Goal: Task Accomplishment & Management: Manage account settings

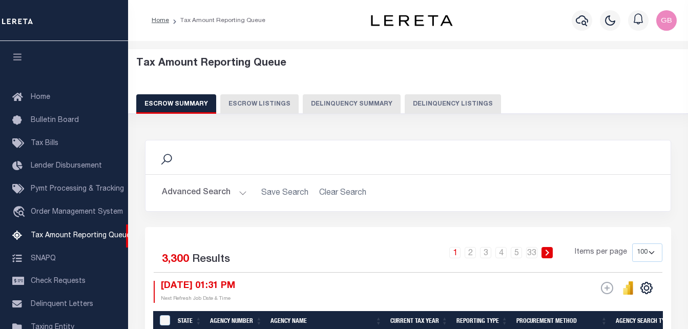
select select "100"
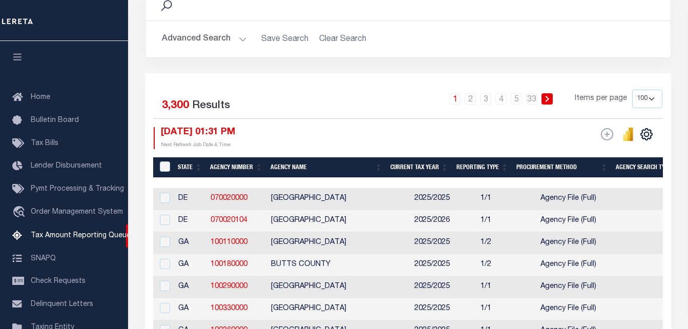
scroll to position [103, 0]
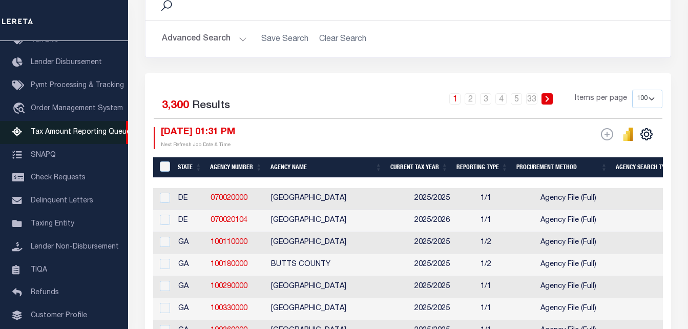
click at [63, 136] on span "Tax Amount Reporting Queue" at bounding box center [81, 132] width 100 height 7
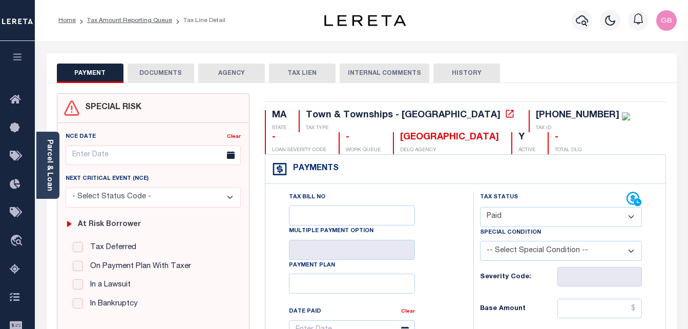
select select "PYD"
click at [576, 21] on icon "button" at bounding box center [582, 20] width 12 height 11
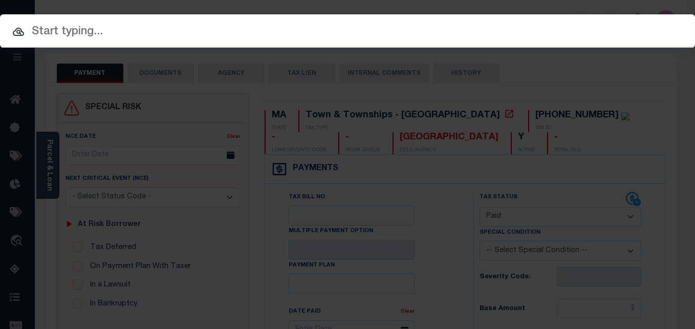
click at [278, 38] on input "text" at bounding box center [347, 32] width 695 height 18
paste input "[PHONE_NUMBER]"
type input "[PHONE_NUMBER]"
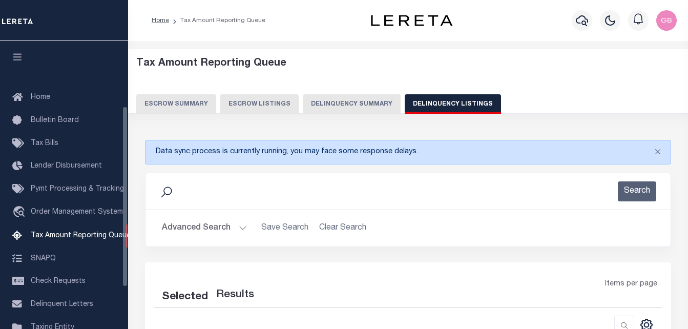
select select
select select "100"
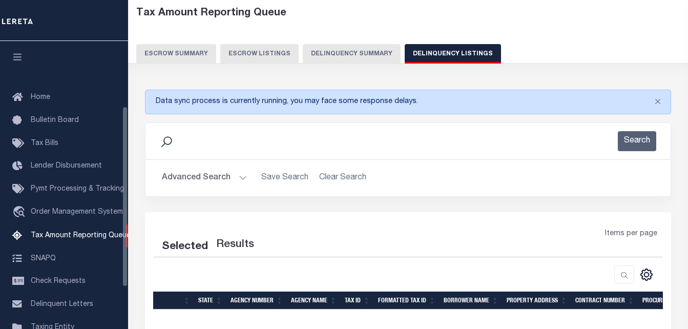
select select "100"
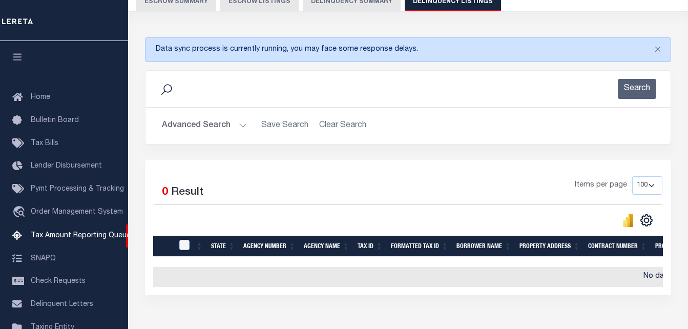
scroll to position [103, 0]
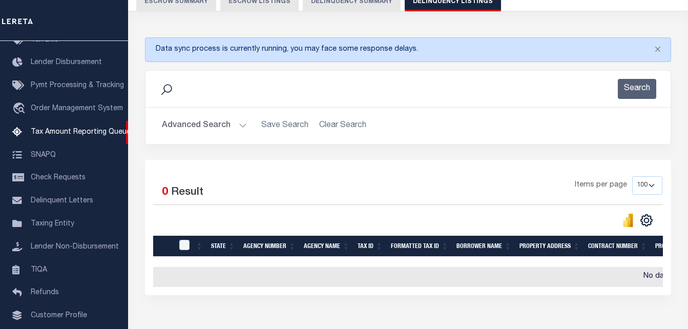
click at [240, 127] on button "Advanced Search" at bounding box center [204, 126] width 85 height 20
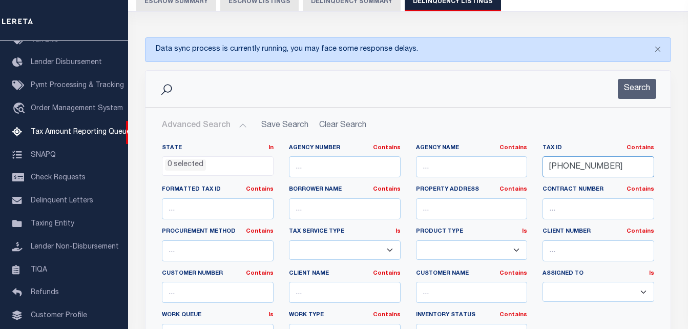
click at [579, 164] on input "287-15-62" at bounding box center [598, 166] width 112 height 21
paste input "54"
type input "287-15-54"
click at [630, 83] on button "Search" at bounding box center [637, 89] width 38 height 20
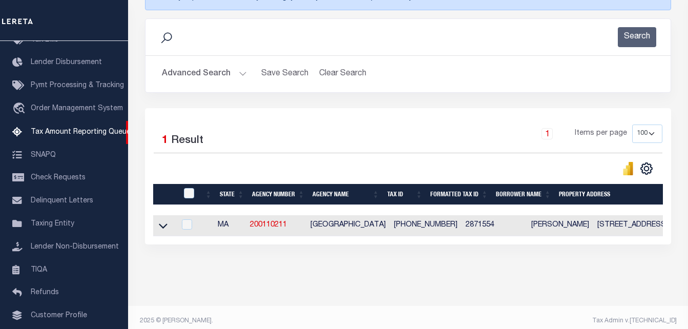
scroll to position [171, 0]
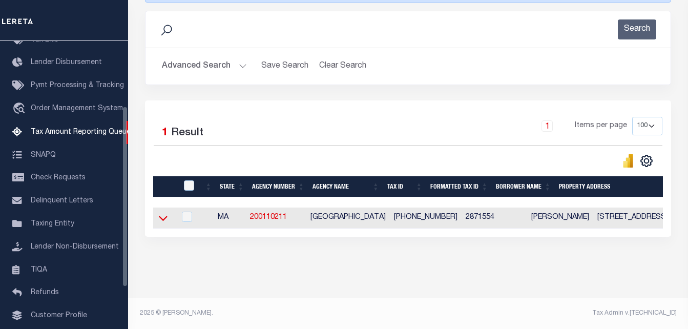
click at [162, 213] on icon at bounding box center [163, 218] width 9 height 11
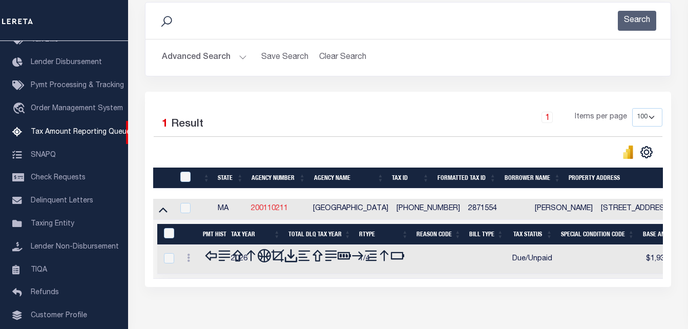
scroll to position [222, 0]
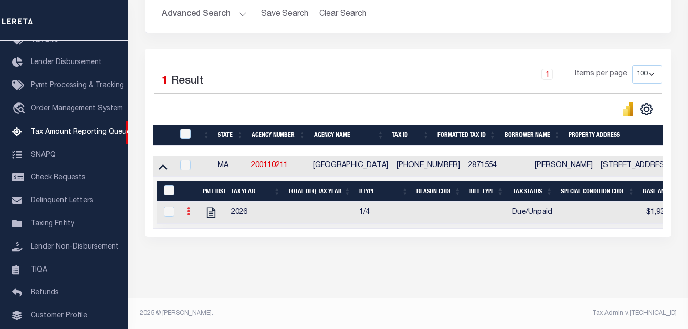
click at [188, 209] on icon at bounding box center [188, 211] width 3 height 8
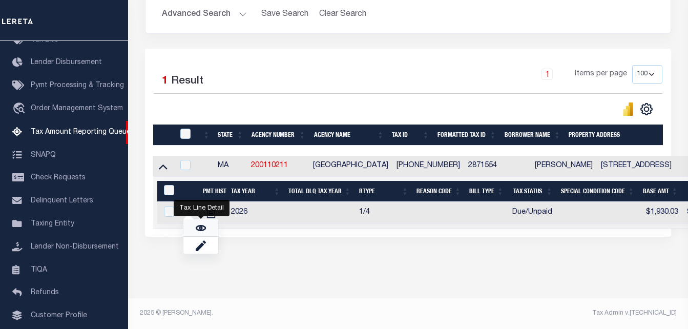
click at [192, 233] on link "" at bounding box center [200, 227] width 35 height 17
checkbox input "true"
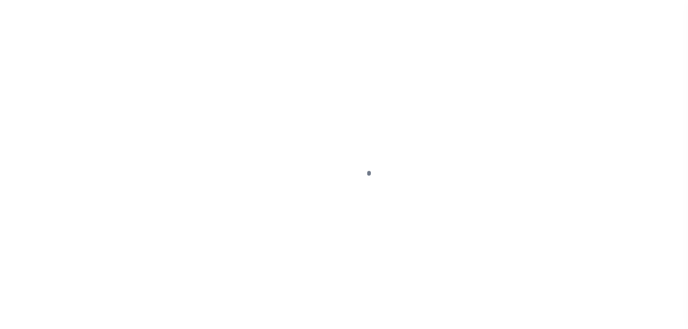
select select "DUE"
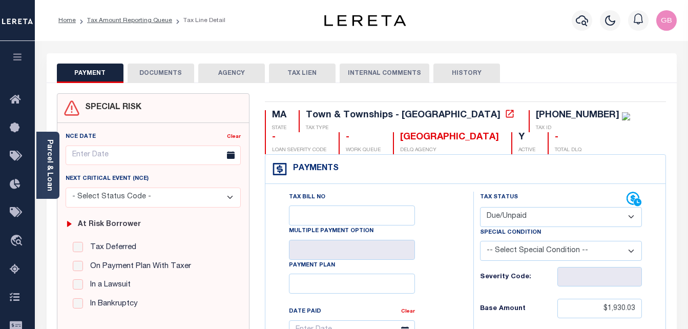
click at [500, 218] on select "- Select Status Code - Open Due/Unpaid Paid Incomplete No Tax Due Internal Refu…" at bounding box center [561, 217] width 162 height 20
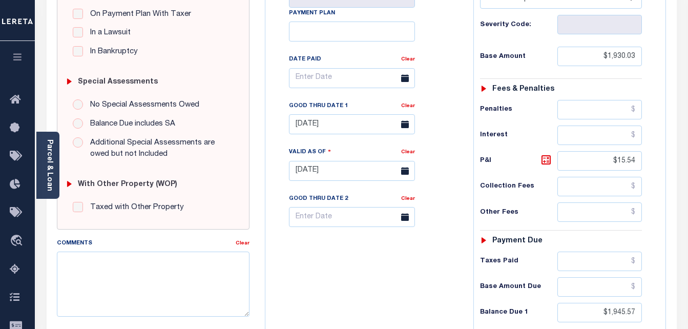
scroll to position [256, 0]
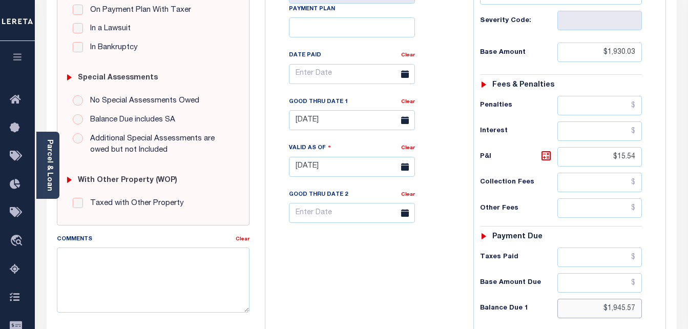
click at [624, 313] on input "$1,945.57" at bounding box center [599, 308] width 84 height 19
click at [619, 307] on input "$1,945.57" at bounding box center [599, 308] width 84 height 19
click at [621, 309] on input "$1,945.57" at bounding box center [599, 308] width 84 height 19
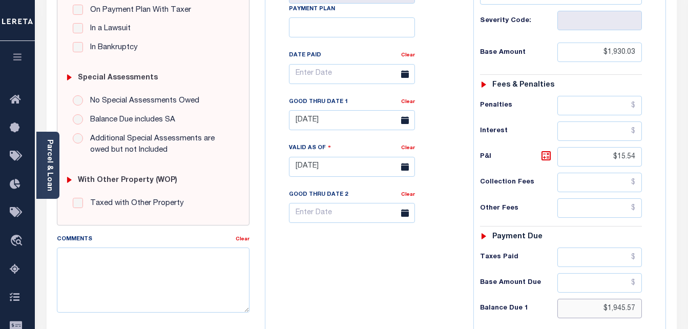
click at [621, 309] on input "$1,945.57" at bounding box center [599, 308] width 84 height 19
click at [634, 306] on input "$1,945.57" at bounding box center [599, 308] width 84 height 19
type input "$"
type input "$1,955.94"
type input "[DATE]"
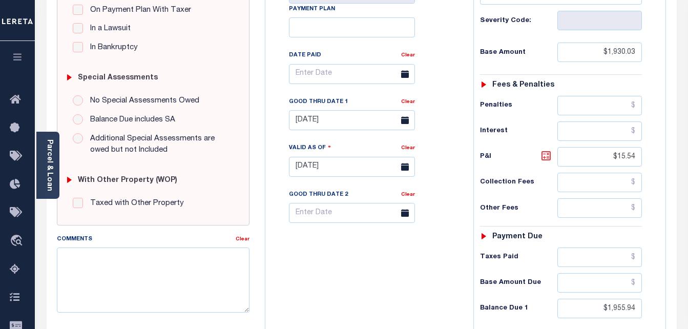
click at [547, 157] on icon at bounding box center [546, 156] width 12 height 12
type input "$25.91"
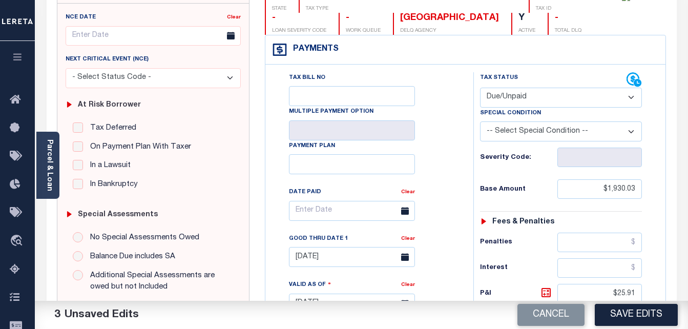
scroll to position [0, 0]
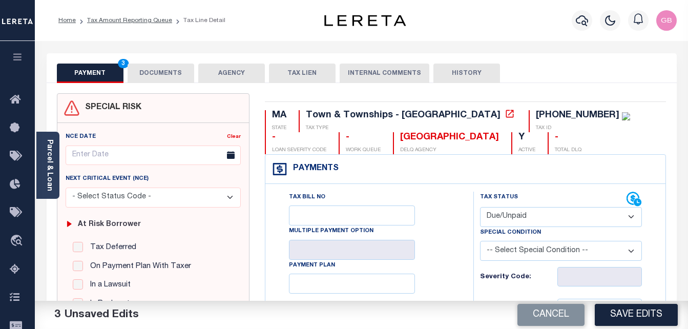
click at [177, 79] on button "DOCUMENTS" at bounding box center [161, 72] width 67 height 19
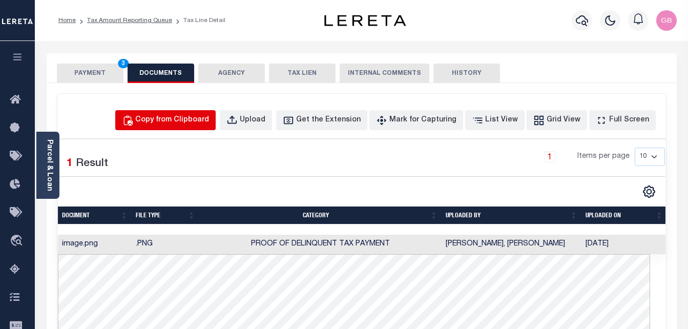
click at [170, 124] on div "Copy from Clipboard" at bounding box center [172, 120] width 74 height 11
select select "POP"
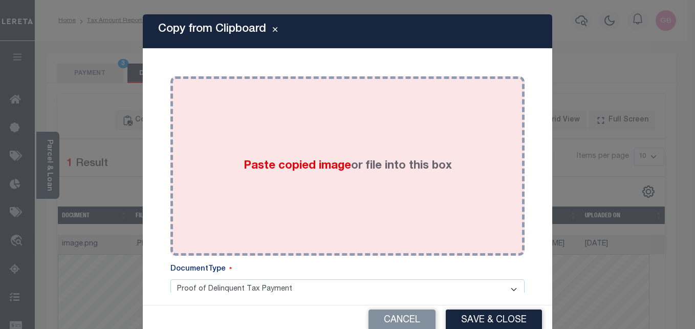
click at [325, 183] on div "Paste copied image or file into this box" at bounding box center [347, 166] width 339 height 164
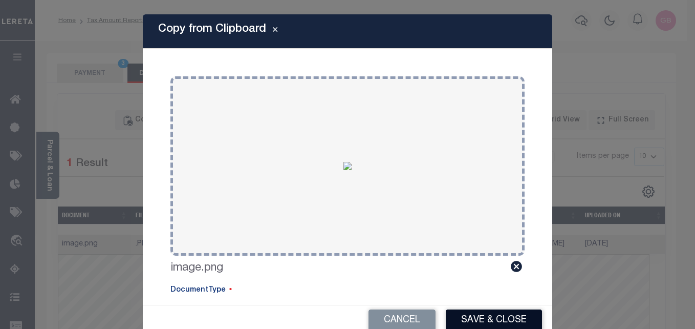
click at [464, 321] on button "Save & Close" at bounding box center [494, 320] width 96 height 22
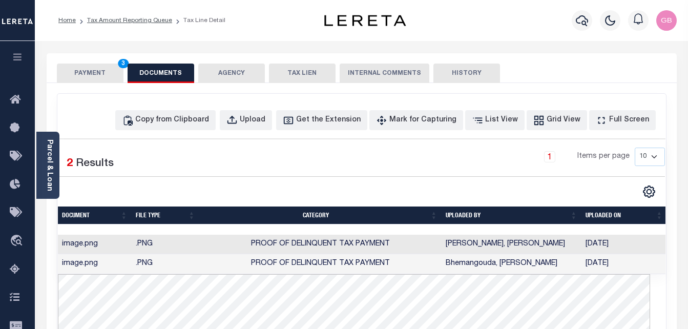
click at [103, 76] on button "PAYMENT 3" at bounding box center [90, 72] width 67 height 19
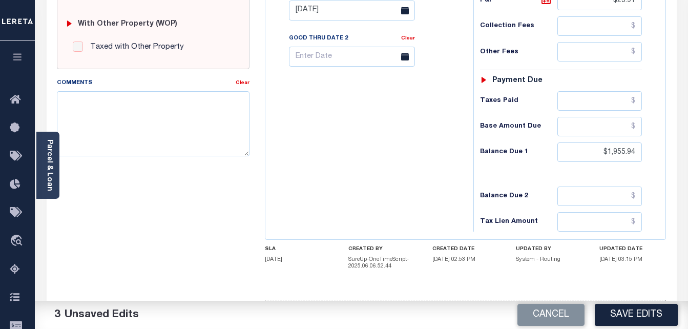
scroll to position [451, 0]
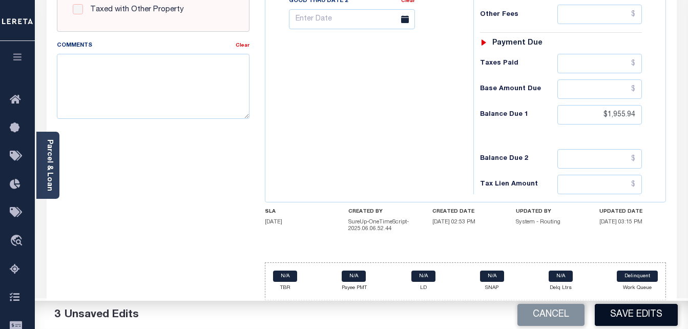
click at [629, 318] on button "Save Edits" at bounding box center [636, 315] width 83 height 22
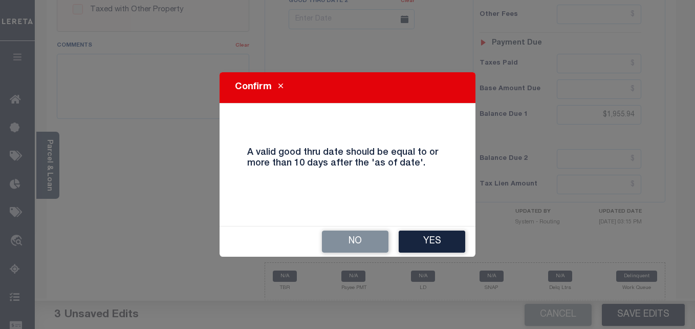
click at [433, 252] on div "No Yes" at bounding box center [348, 241] width 256 height 30
click at [431, 244] on button "Yes" at bounding box center [432, 241] width 67 height 22
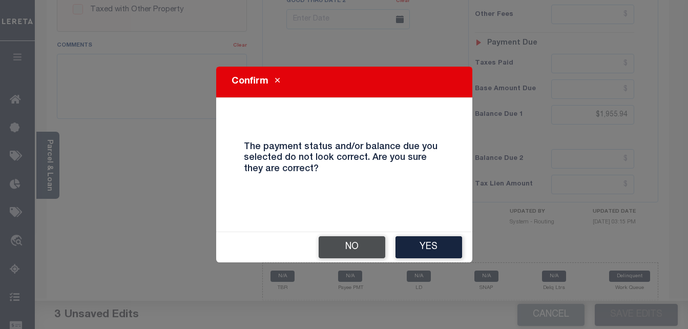
click at [365, 239] on button "No" at bounding box center [352, 247] width 67 height 22
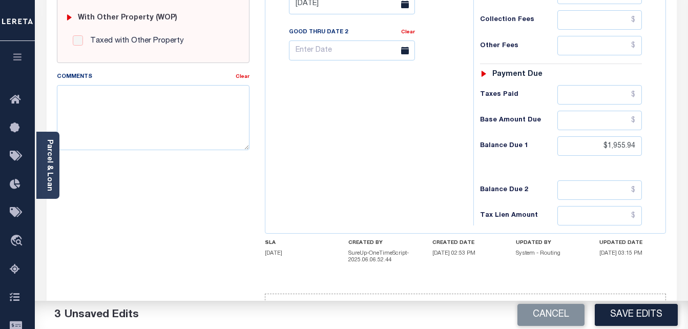
scroll to position [348, 0]
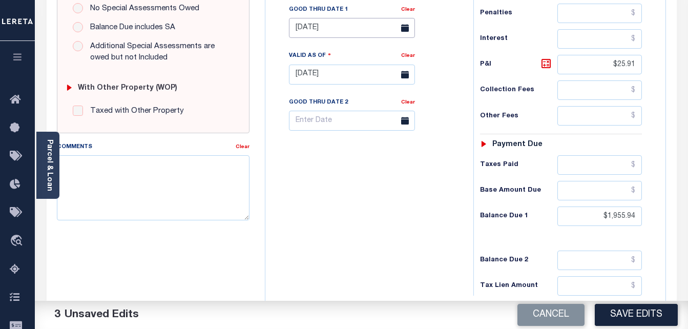
click at [312, 32] on input "08/31/2025" at bounding box center [352, 28] width 126 height 20
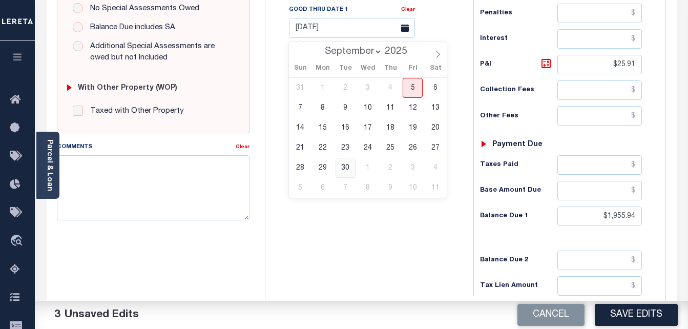
click at [343, 167] on span "30" at bounding box center [345, 168] width 20 height 20
type input "09/30/2025"
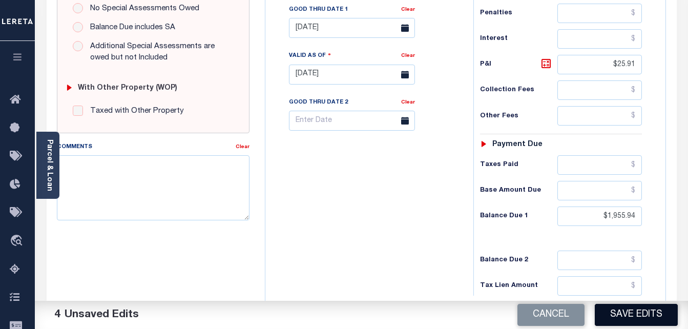
click at [630, 319] on button "Save Edits" at bounding box center [636, 315] width 83 height 22
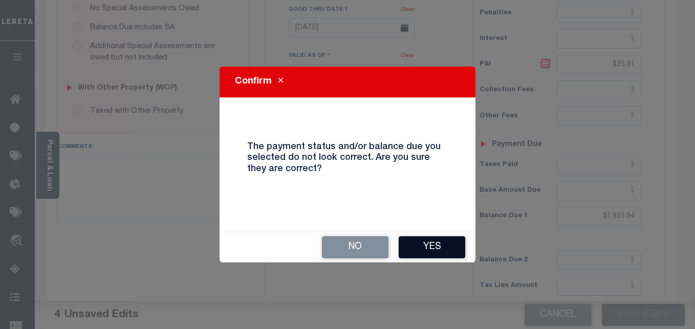
click at [448, 250] on button "Yes" at bounding box center [432, 247] width 67 height 22
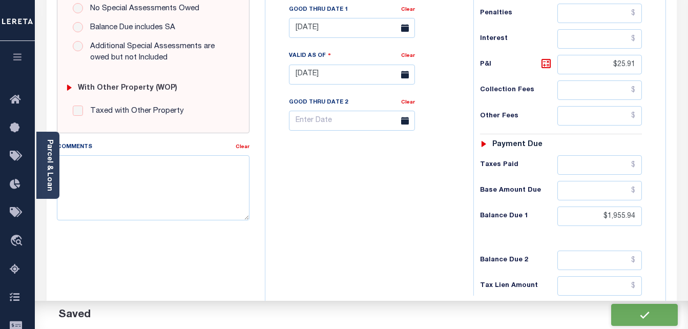
checkbox input "false"
type input "$1,930.03"
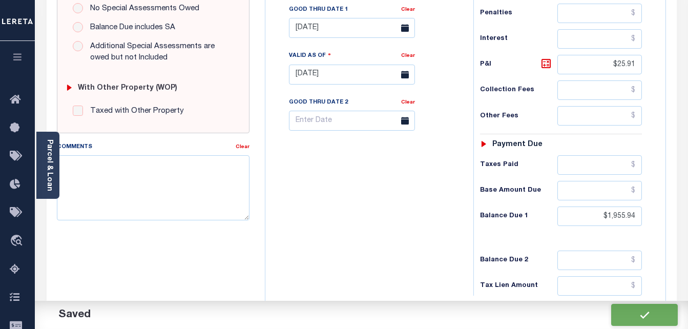
type input "$25.91"
type input "$1,955.94"
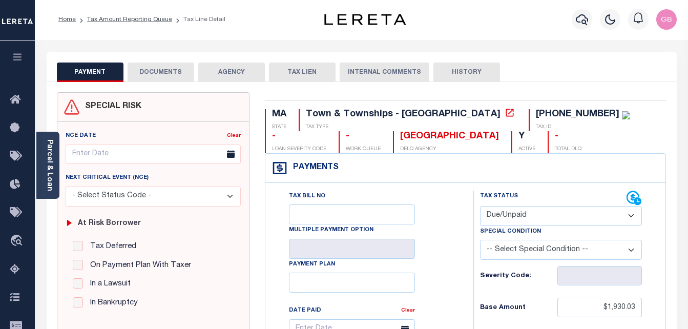
scroll to position [0, 0]
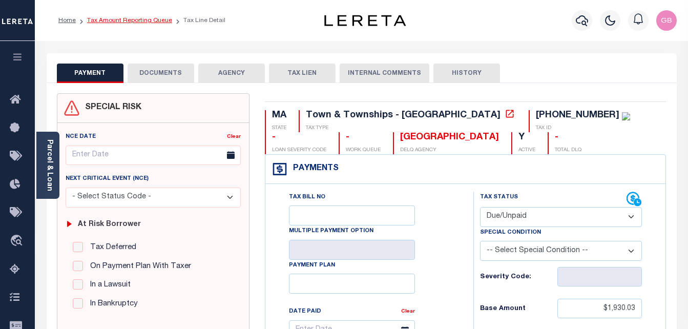
click at [132, 17] on link "Tax Amount Reporting Queue" at bounding box center [129, 20] width 85 height 6
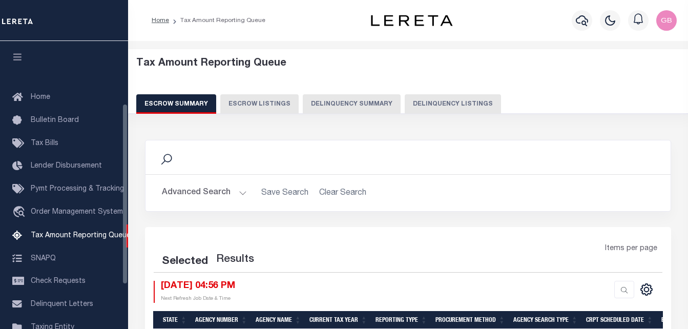
click at [451, 96] on button "Delinquency Listings" at bounding box center [453, 103] width 96 height 19
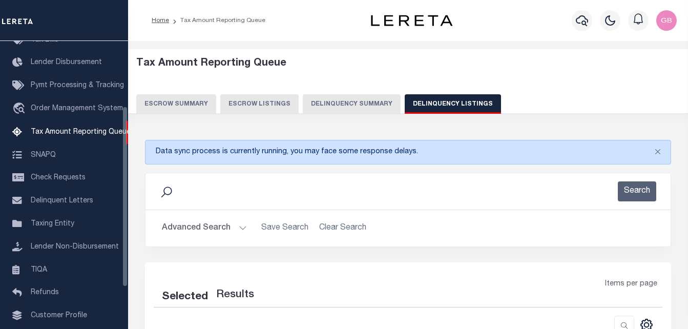
scroll to position [103, 0]
click at [451, 99] on button "Delinquency Listings" at bounding box center [453, 103] width 96 height 19
select select "100"
click at [238, 227] on button "Advanced Search" at bounding box center [204, 228] width 85 height 20
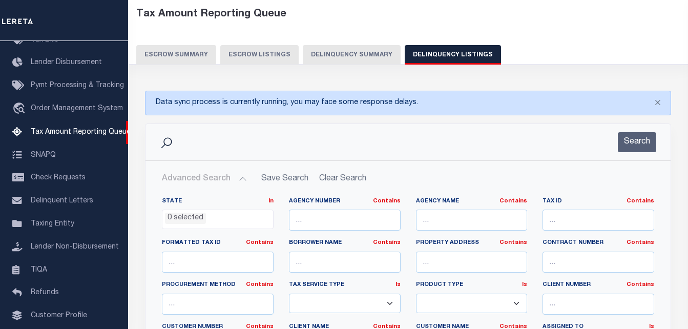
scroll to position [102, 0]
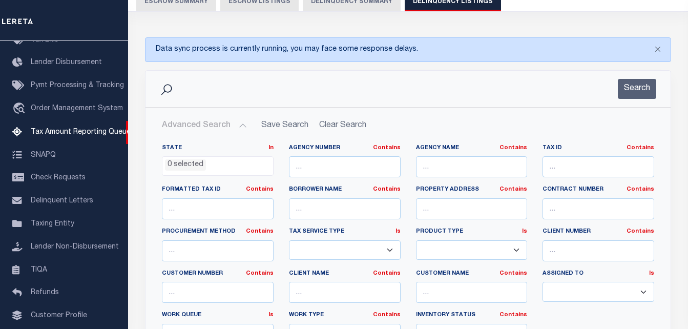
select select "100"
click at [572, 170] on input "text" at bounding box center [598, 166] width 112 height 21
paste input "[PHONE_NUMBER]"
type input "[PHONE_NUMBER]"
click at [626, 94] on button "Search" at bounding box center [637, 89] width 38 height 20
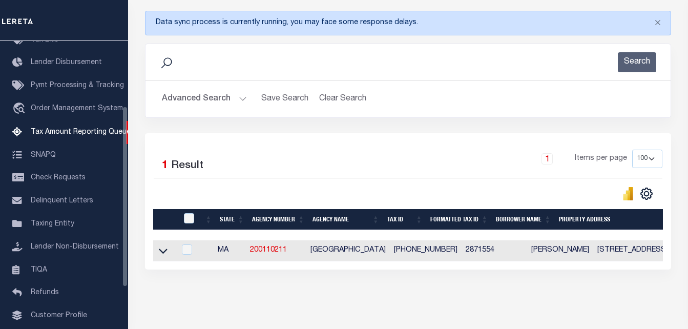
scroll to position [171, 0]
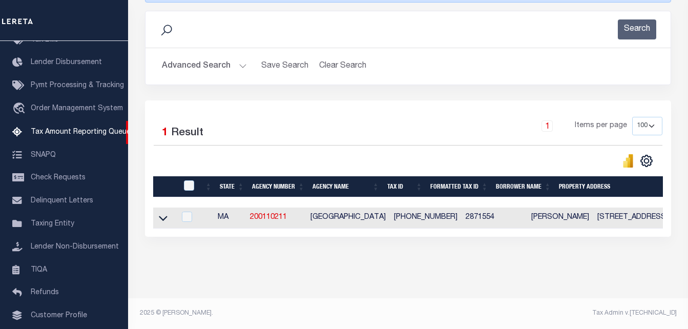
drag, startPoint x: 161, startPoint y: 211, endPoint x: 191, endPoint y: 186, distance: 38.9
click at [161, 213] on icon at bounding box center [163, 218] width 9 height 11
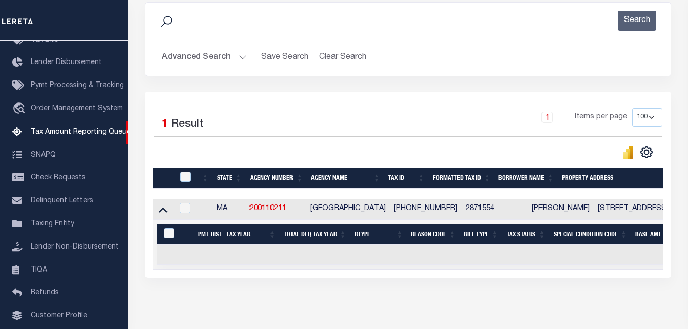
click at [190, 179] on div at bounding box center [186, 177] width 17 height 11
click at [187, 178] on input "checkbox" at bounding box center [185, 177] width 10 height 10
checkbox input "true"
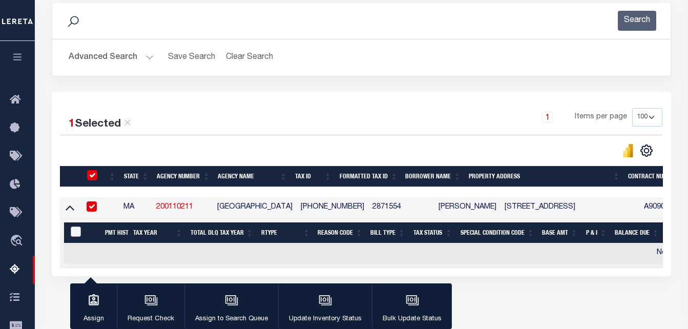
click at [73, 237] on input "&nbsp;" at bounding box center [76, 231] width 10 height 10
checkbox input "true"
click at [329, 303] on icon "button" at bounding box center [326, 301] width 10 height 8
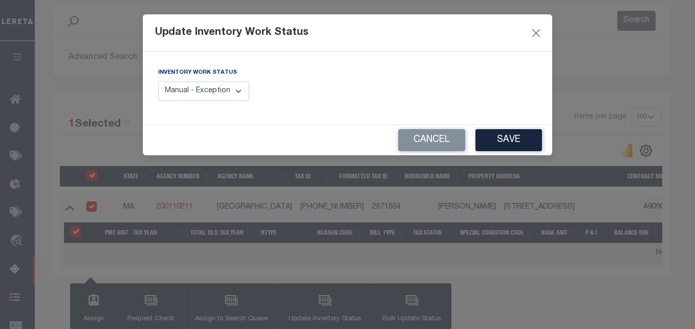
click at [206, 96] on select "Manual - Exception Pended - Awaiting Search Late Add Exception Completed" at bounding box center [203, 91] width 91 height 20
select select "4"
click at [158, 81] on select "Manual - Exception Pended - Awaiting Search Late Add Exception Completed" at bounding box center [203, 91] width 91 height 20
click at [509, 136] on button "Save" at bounding box center [509, 140] width 67 height 22
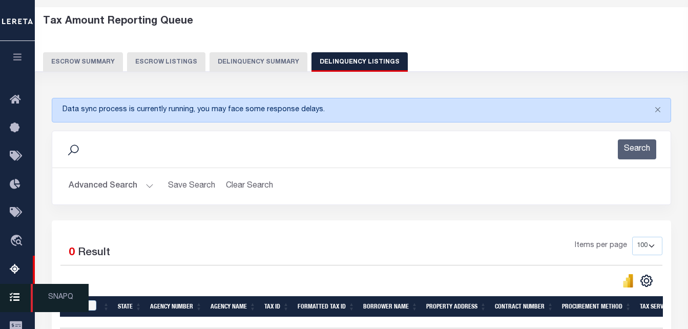
scroll to position [17, 0]
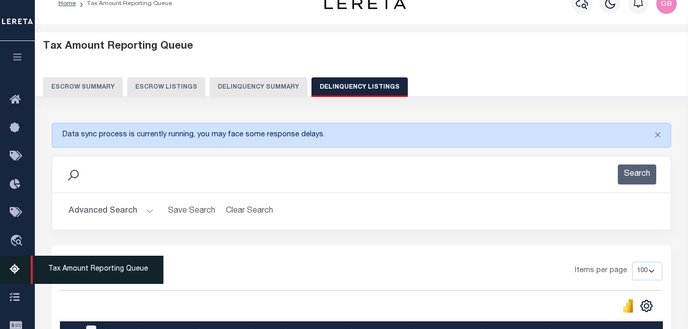
click at [21, 270] on icon at bounding box center [18, 269] width 16 height 13
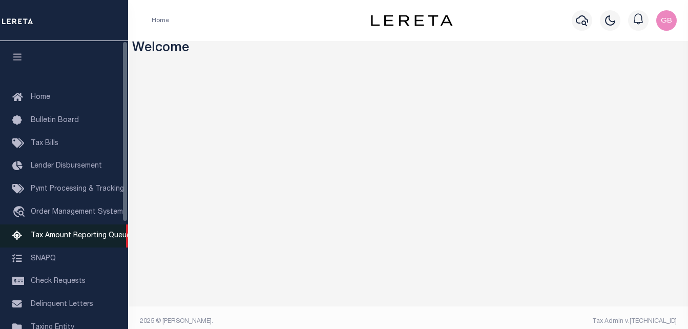
click at [47, 235] on span "Tax Amount Reporting Queue" at bounding box center [81, 235] width 100 height 7
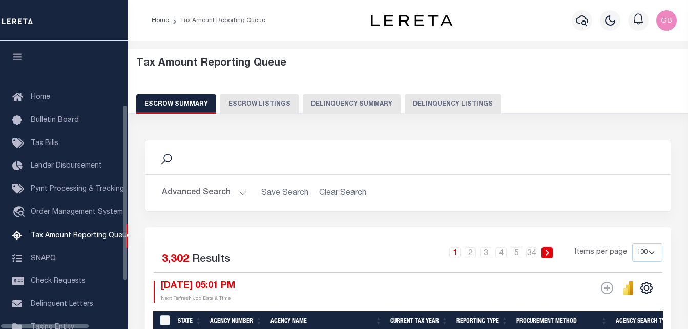
select select "100"
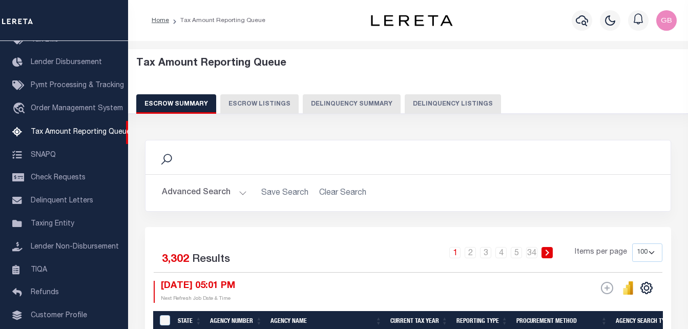
click at [439, 100] on button "Delinquency Listings" at bounding box center [453, 103] width 96 height 19
select select
select select "100"
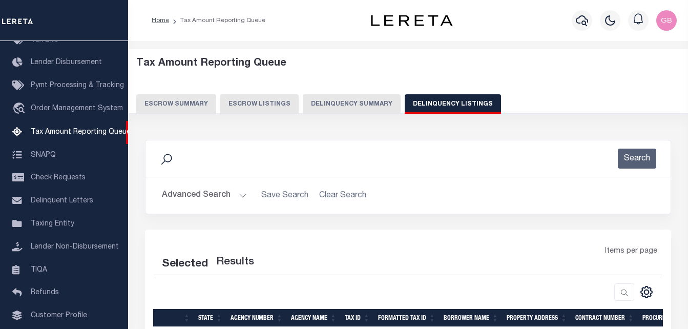
select select "100"
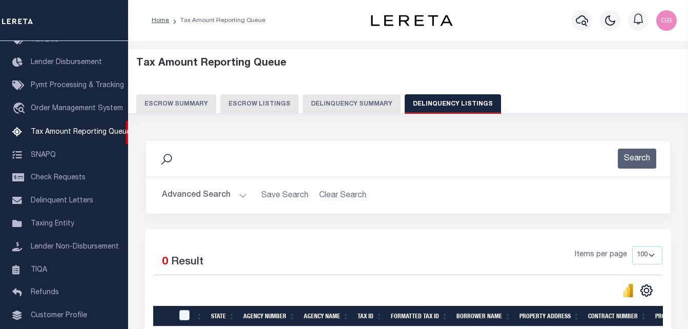
click at [238, 198] on button "Advanced Search" at bounding box center [204, 195] width 85 height 20
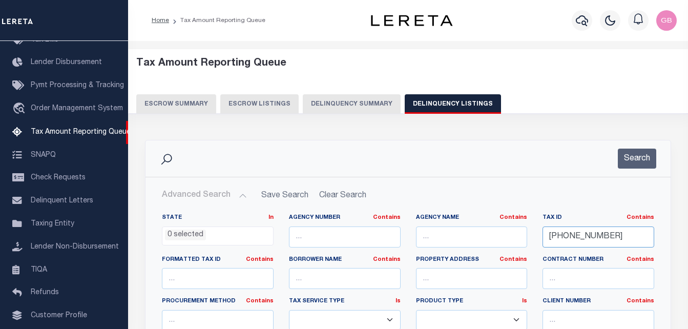
click at [579, 242] on input "[PHONE_NUMBER]" at bounding box center [598, 236] width 112 height 21
click at [626, 157] on button "Search" at bounding box center [637, 158] width 38 height 20
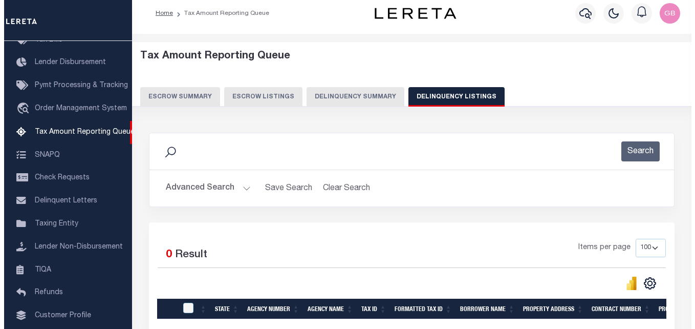
scroll to position [0, 0]
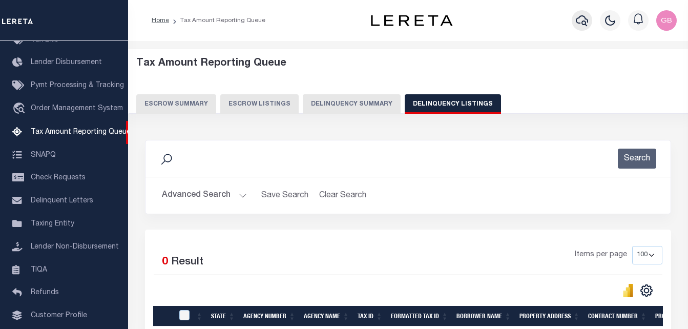
click at [579, 22] on icon "button" at bounding box center [582, 20] width 12 height 12
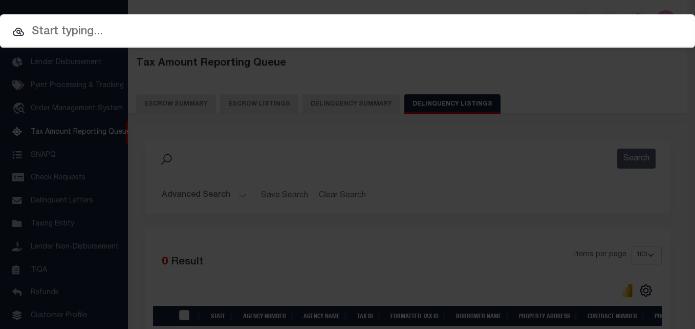
click at [249, 27] on input "text" at bounding box center [347, 32] width 695 height 18
paste input "[PHONE_NUMBER]"
type input "[PHONE_NUMBER]"
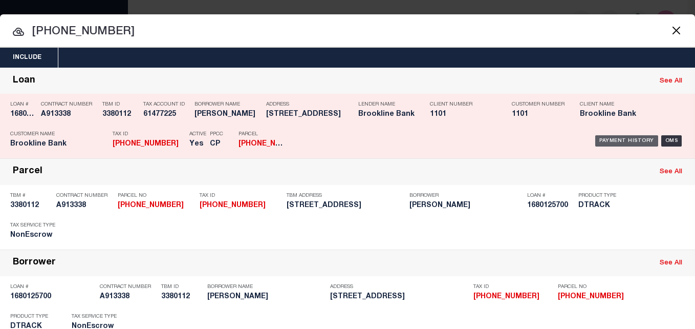
click at [637, 141] on div "Payment History" at bounding box center [627, 140] width 63 height 11
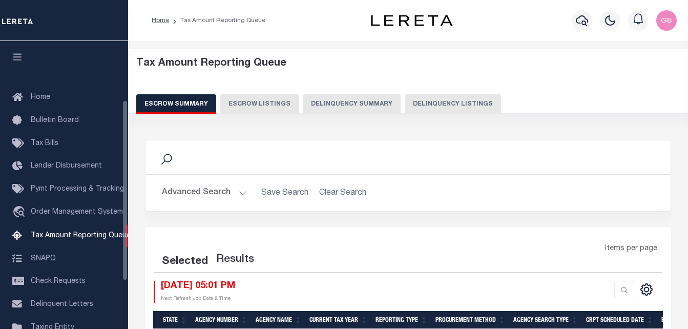
select select "100"
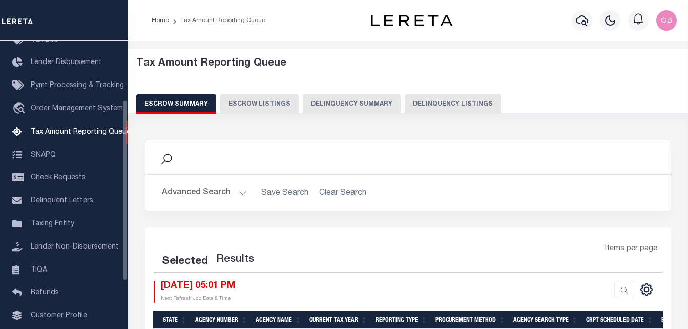
select select "100"
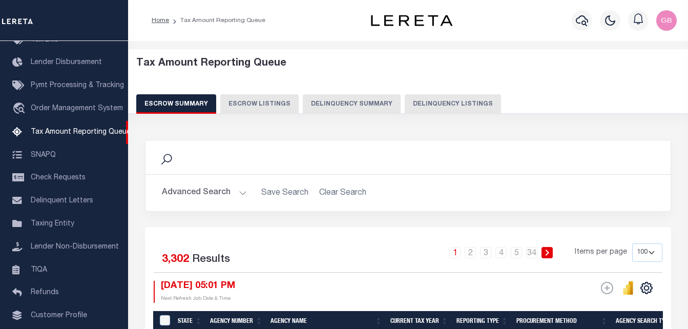
click at [437, 98] on button "Delinquency Listings" at bounding box center [453, 103] width 96 height 19
select select
select select "100"
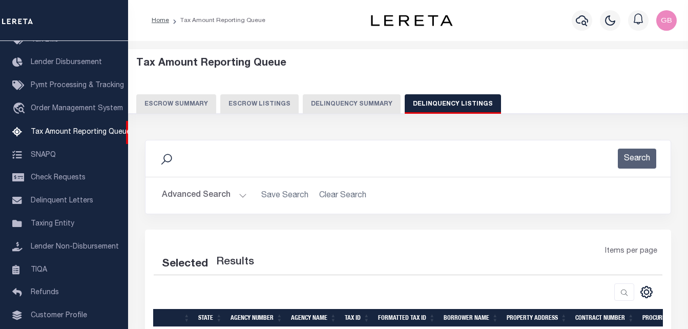
select select "100"
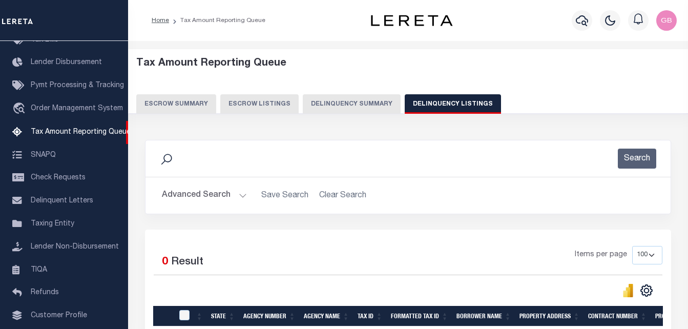
click at [239, 190] on button "Advanced Search" at bounding box center [204, 195] width 85 height 20
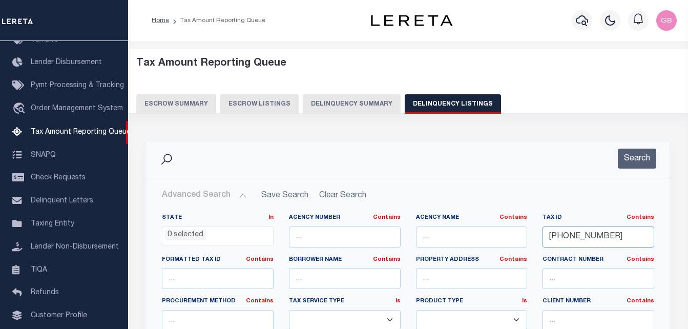
click at [575, 231] on input "[PHONE_NUMBER]" at bounding box center [598, 236] width 112 height 21
paste input "[PERSON_NAME]"
type input "[PERSON_NAME]"
click at [642, 164] on button "Search" at bounding box center [637, 158] width 38 height 20
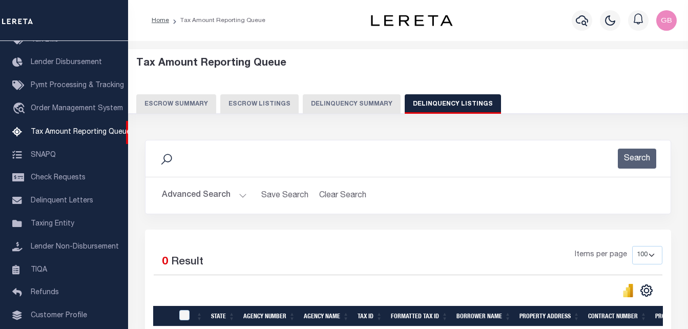
click at [575, 238] on div "Selected 0 Result Items per page 10 25 50 100 500" at bounding box center [408, 296] width 526 height 135
click at [230, 196] on button "Advanced Search" at bounding box center [204, 195] width 85 height 20
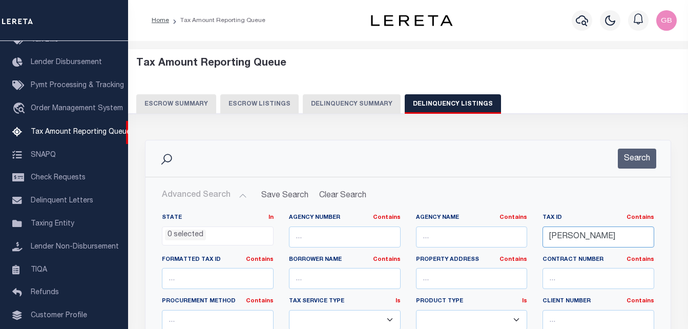
click at [571, 241] on input "[PERSON_NAME]" at bounding box center [598, 236] width 112 height 21
paste input "text"
click at [632, 161] on button "Search" at bounding box center [637, 158] width 38 height 20
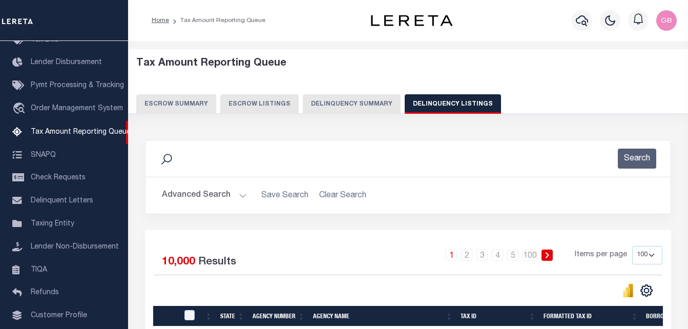
click at [259, 189] on h2 "Advanced Search Save Search Clear Search" at bounding box center [408, 195] width 508 height 20
click at [243, 198] on button "Advanced Search" at bounding box center [204, 195] width 85 height 20
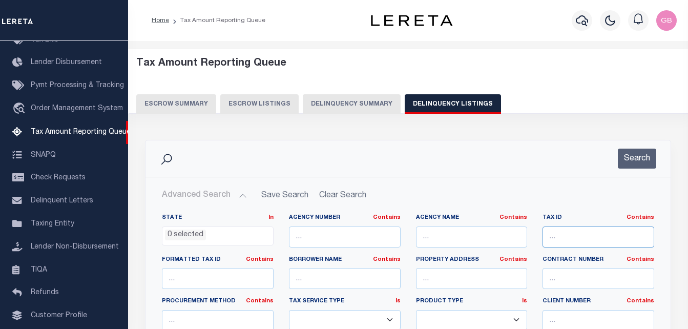
click at [557, 238] on input "text" at bounding box center [598, 236] width 112 height 21
paste input "287-15-39"
click at [648, 156] on button "Search" at bounding box center [637, 158] width 38 height 20
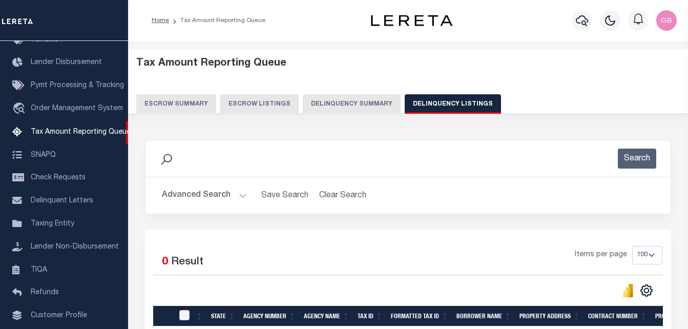
click at [540, 86] on div "Tax Amount Reporting Queue Escrow Summary Escrow Listings Delinquency Summary" at bounding box center [408, 85] width 544 height 56
click at [240, 197] on button "Advanced Search" at bounding box center [204, 195] width 85 height 20
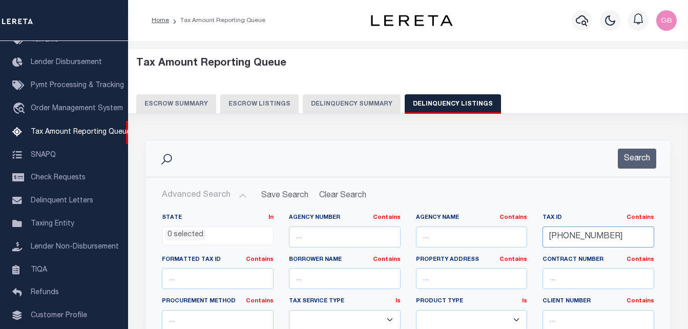
click at [572, 242] on input "287-15-39" at bounding box center [598, 236] width 112 height 21
click at [644, 157] on button "Search" at bounding box center [637, 158] width 38 height 20
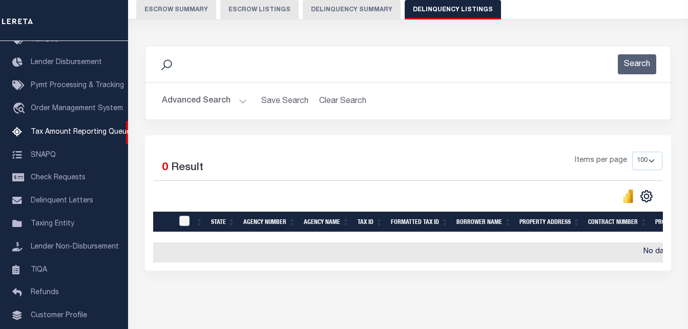
scroll to position [102, 0]
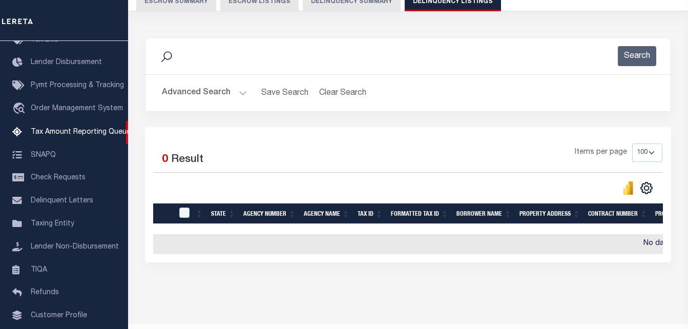
click at [237, 94] on button "Advanced Search" at bounding box center [204, 93] width 85 height 20
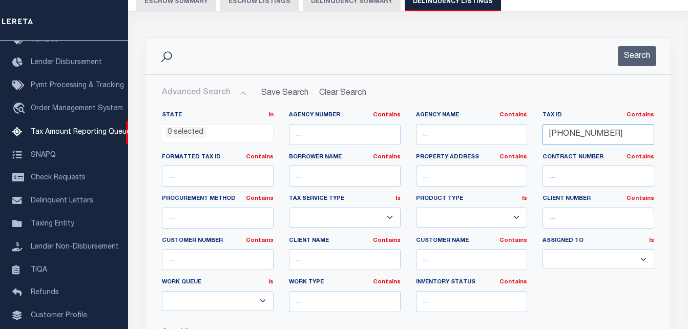
click at [569, 136] on input "287-15-39" at bounding box center [598, 134] width 112 height 21
paste input "4-92"
type input "[PHONE_NUMBER]"
click at [628, 65] on button "Search" at bounding box center [637, 56] width 38 height 20
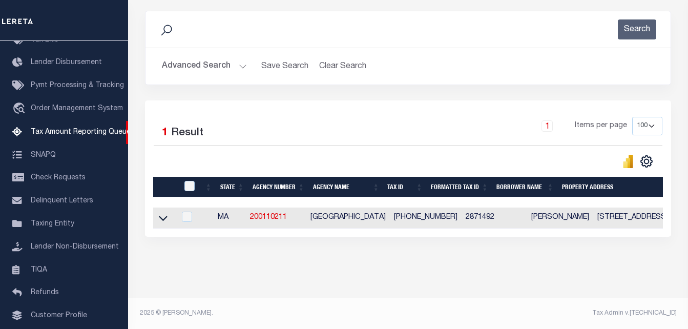
scroll to position [138, 0]
click at [161, 213] on icon at bounding box center [163, 218] width 9 height 11
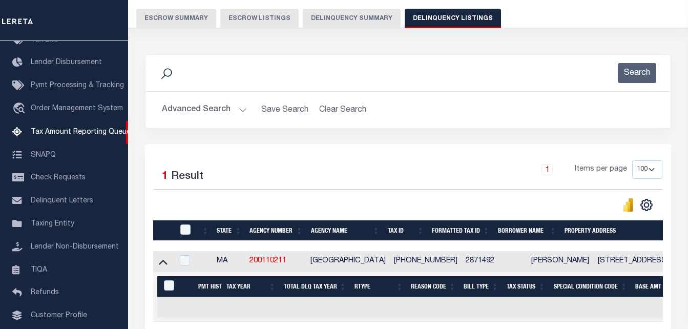
scroll to position [34, 0]
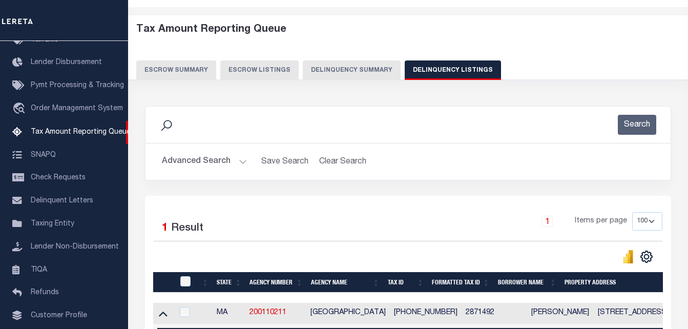
click at [238, 162] on button "Advanced Search" at bounding box center [204, 162] width 85 height 20
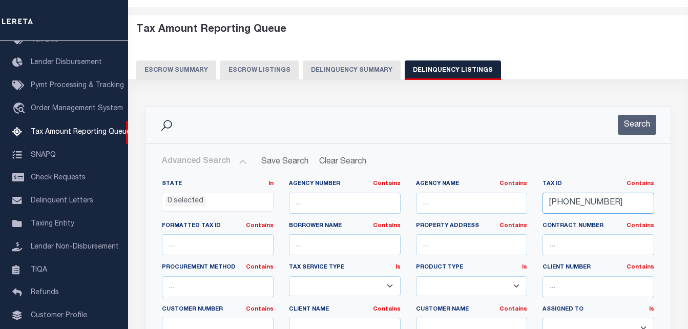
click at [557, 202] on input "[PHONE_NUMBER]" at bounding box center [598, 203] width 112 height 21
paste input "1-08"
click at [642, 125] on button "Search" at bounding box center [637, 125] width 38 height 20
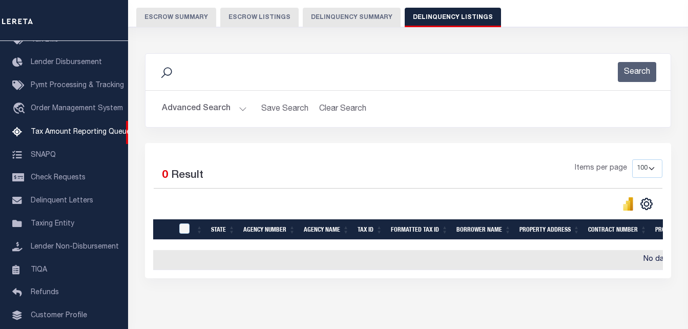
scroll to position [85, 0]
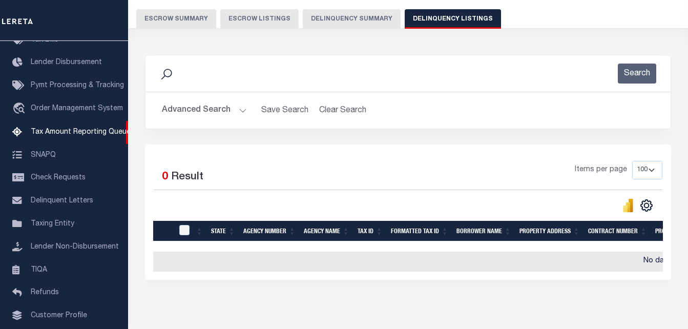
click at [246, 110] on h2 "Advanced Search Save Search Clear Search tblassign_wrapper_dynamictable_____Def…" at bounding box center [408, 110] width 508 height 20
click at [242, 111] on button "Advanced Search" at bounding box center [204, 110] width 85 height 20
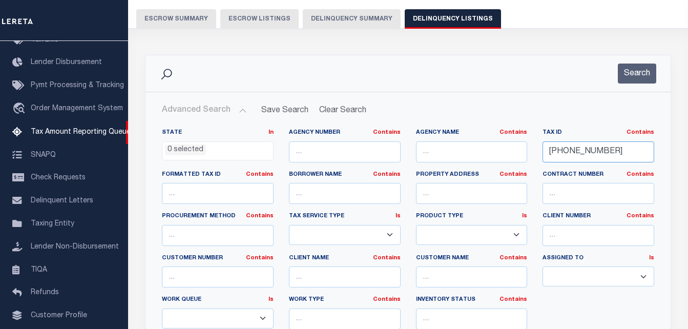
click at [568, 151] on input "287-11-08" at bounding box center [598, 151] width 112 height 21
click at [629, 63] on div "Search" at bounding box center [407, 73] width 525 height 36
click at [633, 78] on button "Search" at bounding box center [637, 73] width 38 height 20
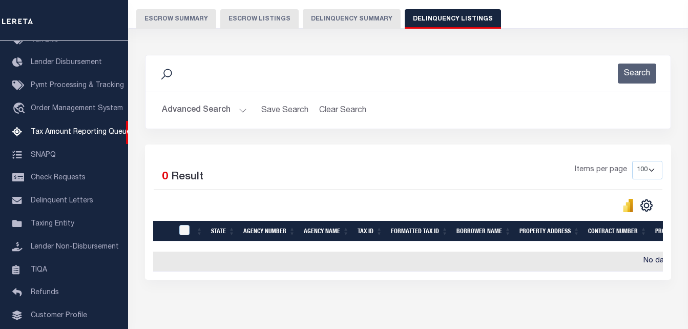
click at [238, 113] on button "Advanced Search" at bounding box center [204, 110] width 85 height 20
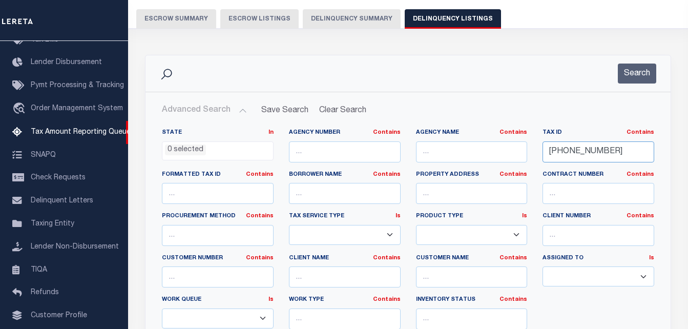
click at [549, 156] on input "[PHONE_NUMBER]" at bounding box center [598, 151] width 112 height 21
click at [550, 156] on input "[PHONE_NUMBER]" at bounding box center [598, 151] width 112 height 21
paste input "75-07-09"
type input "275-07-09"
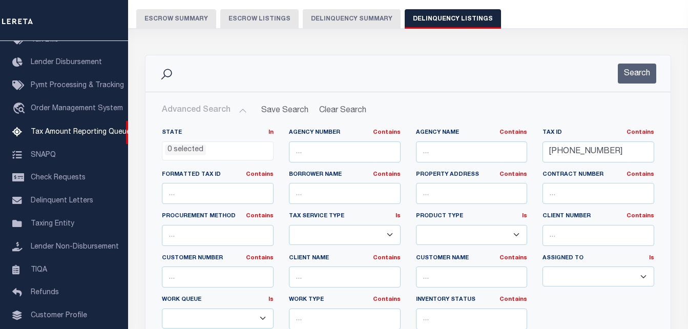
click at [638, 84] on div "Search" at bounding box center [407, 73] width 525 height 36
click at [635, 77] on button "Search" at bounding box center [637, 73] width 38 height 20
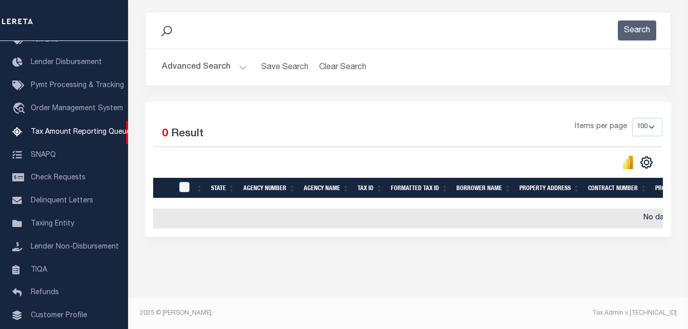
scroll to position [136, 0]
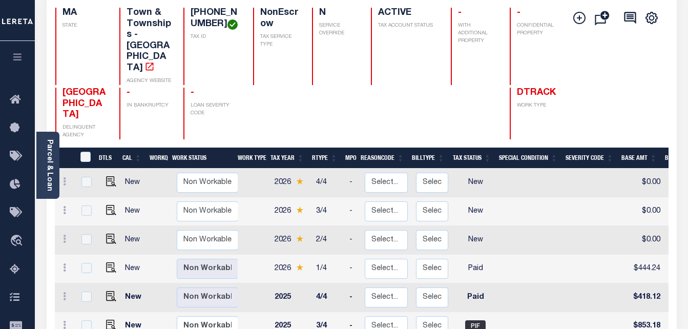
scroll to position [102, 0]
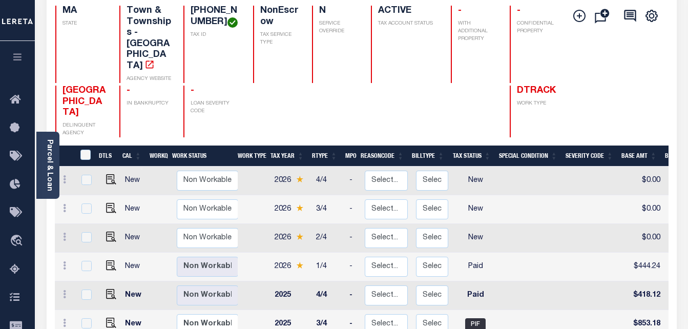
drag, startPoint x: 61, startPoint y: 229, endPoint x: 71, endPoint y: 229, distance: 9.2
click at [61, 263] on link at bounding box center [64, 267] width 11 height 8
click at [86, 278] on img at bounding box center [89, 283] width 10 height 10
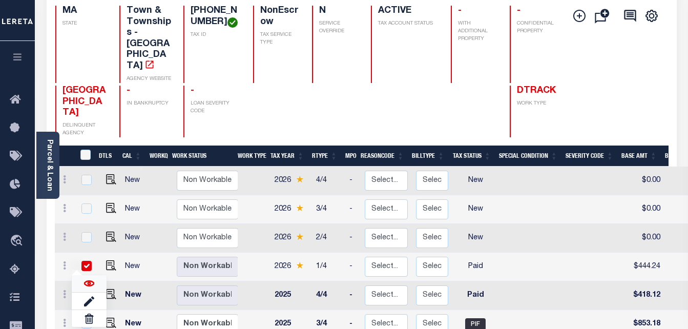
checkbox input "true"
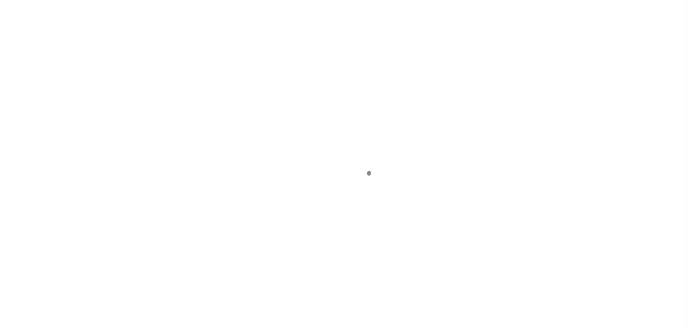
select select "PYD"
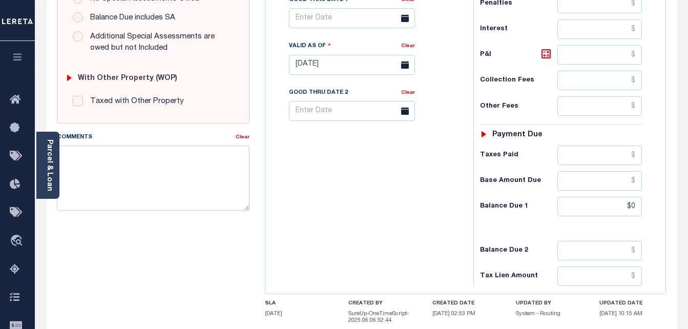
scroll to position [358, 0]
click at [638, 204] on input "$0" at bounding box center [599, 205] width 84 height 19
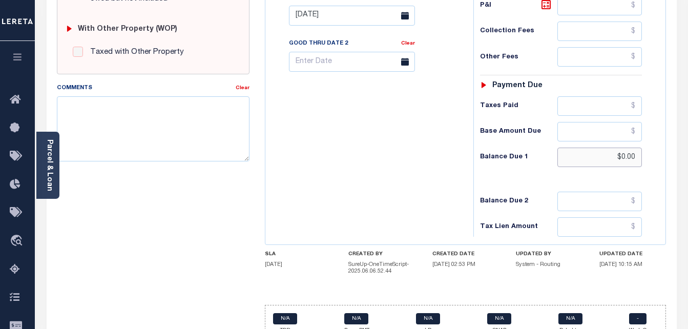
scroll to position [410, 0]
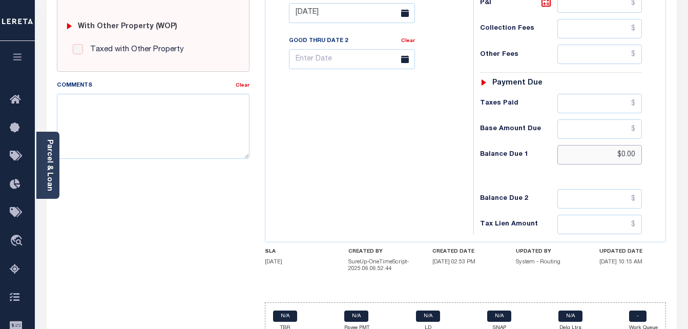
type input "$0.00"
type input "[DATE]"
click at [391, 197] on div "Tax Bill No Multiple Payment Option Payment Plan Clear" at bounding box center [367, 8] width 198 height 452
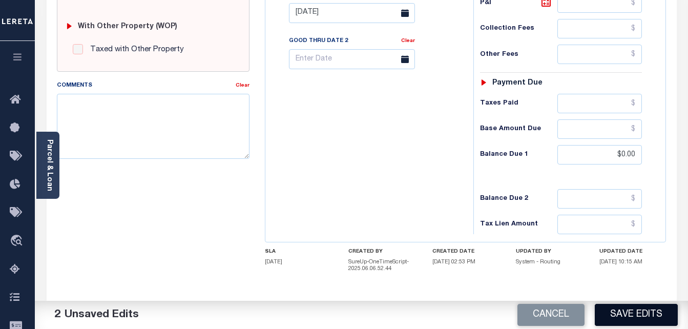
click at [638, 317] on button "Save Edits" at bounding box center [636, 315] width 83 height 22
checkbox input "false"
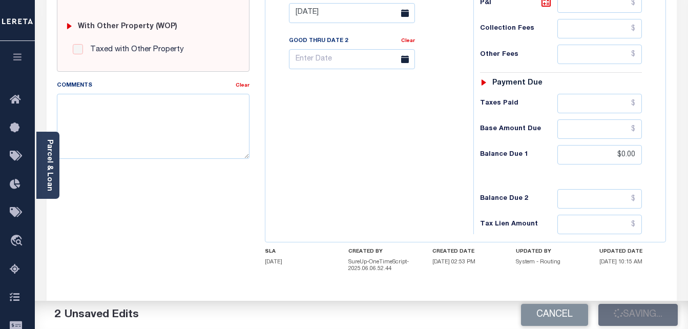
type input "$444.24"
type input "$0"
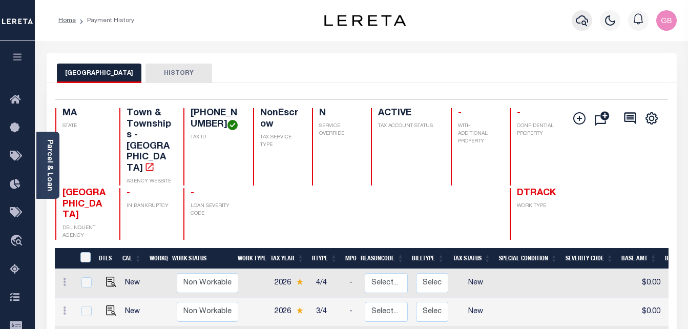
click at [578, 27] on icon "button" at bounding box center [582, 20] width 12 height 12
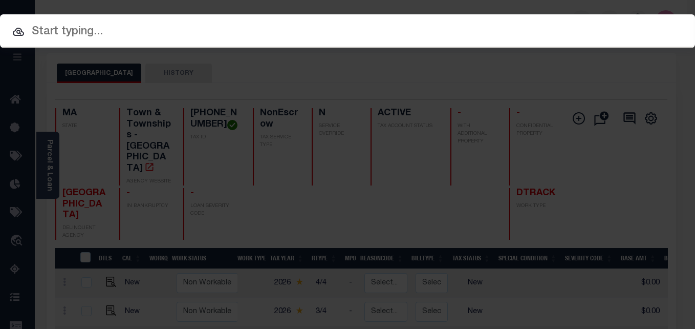
click at [245, 20] on div at bounding box center [347, 30] width 695 height 33
click at [242, 23] on input "text" at bounding box center [347, 32] width 695 height 18
paste input "[PHONE_NUMBER]"
type input "[PHONE_NUMBER]"
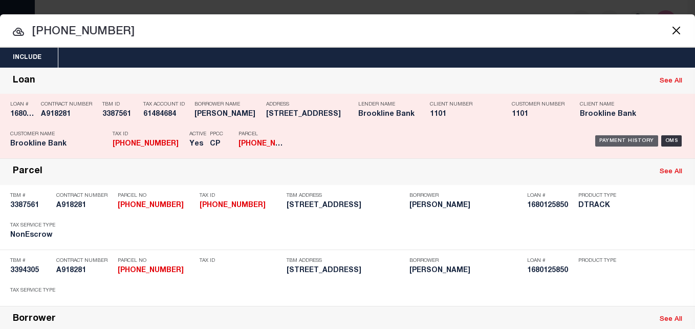
click at [596, 142] on div "Payment History" at bounding box center [627, 140] width 63 height 11
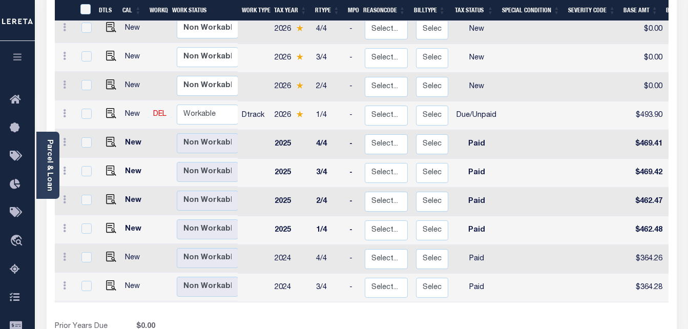
scroll to position [256, 0]
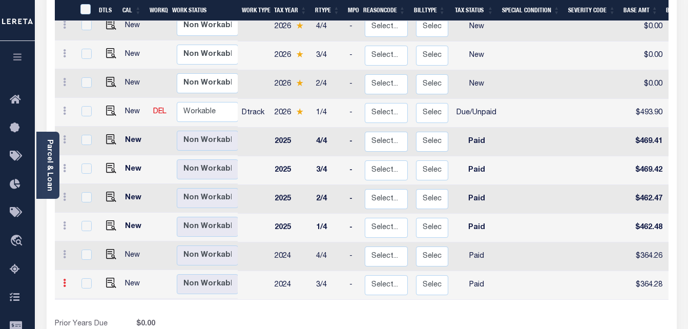
click at [67, 280] on link at bounding box center [64, 284] width 11 height 8
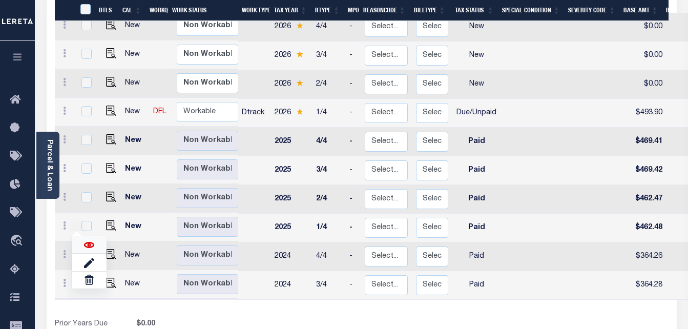
click at [84, 240] on img at bounding box center [89, 245] width 10 height 10
checkbox input "true"
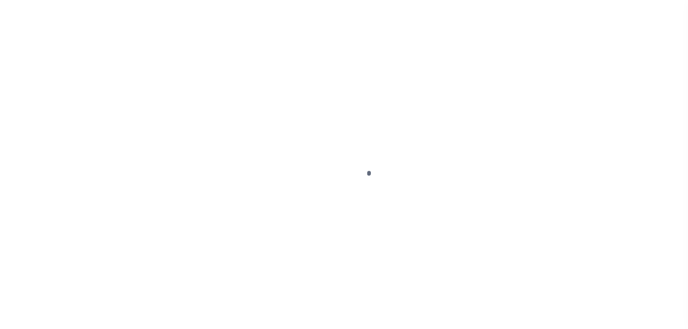
select select "PYD"
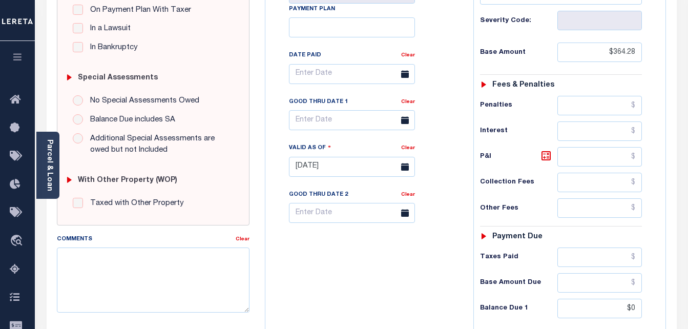
scroll to position [307, 0]
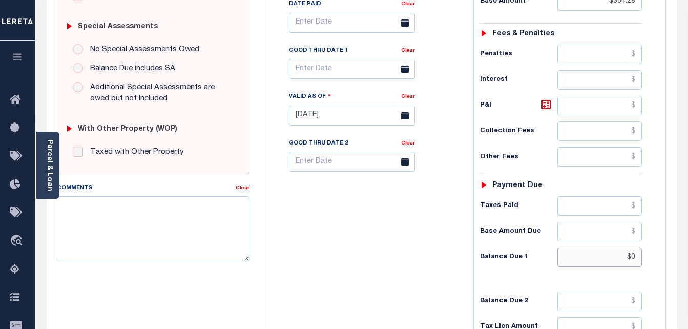
click at [635, 255] on input "$0" at bounding box center [599, 256] width 84 height 19
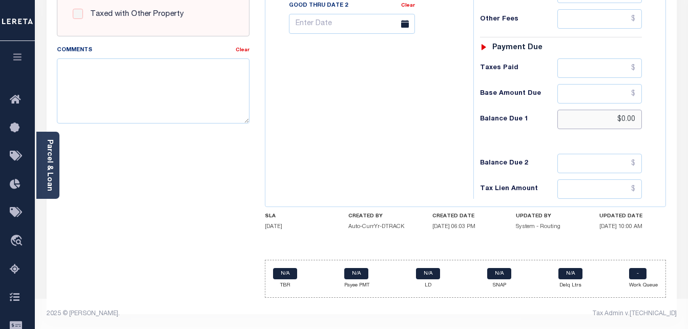
scroll to position [447, 0]
type input "$0.00"
type input "[DATE]"
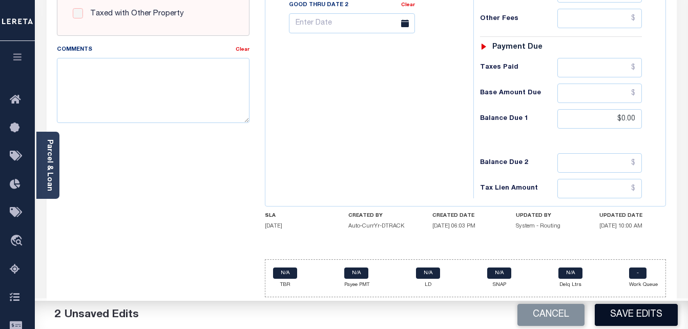
click at [650, 316] on button "Save Edits" at bounding box center [636, 315] width 83 height 22
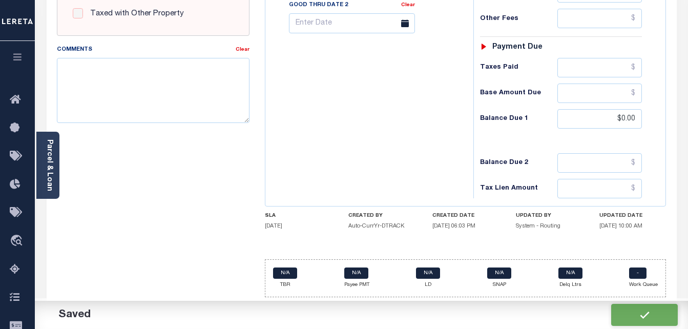
checkbox input "false"
type input "$364.28"
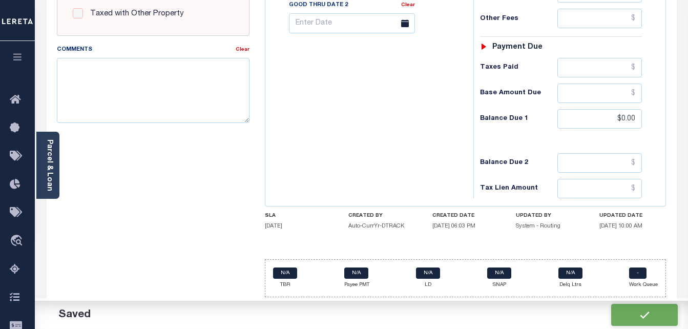
type input "$0"
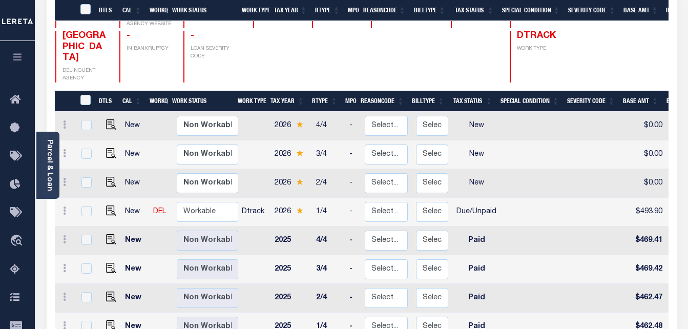
scroll to position [256, 0]
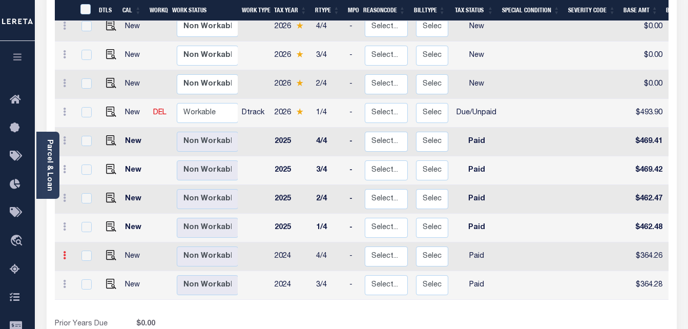
click at [66, 252] on link at bounding box center [64, 256] width 11 height 8
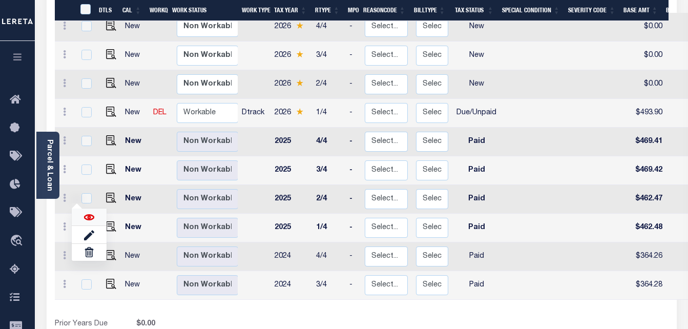
click at [88, 212] on img at bounding box center [89, 217] width 10 height 10
checkbox input "true"
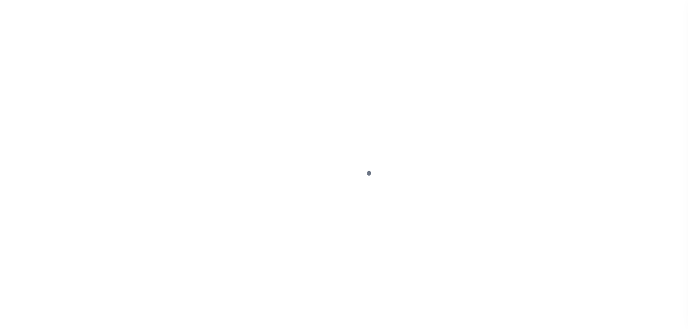
select select "PYD"
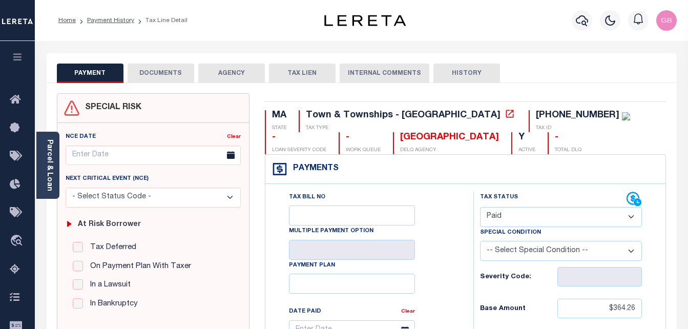
click at [509, 213] on select "- Select Status Code - Open Due/Unpaid Paid Incomplete No Tax Due Internal Refu…" at bounding box center [561, 217] width 162 height 20
click at [480, 207] on select "- Select Status Code - Open Due/Unpaid Paid Incomplete No Tax Due Internal Refu…" at bounding box center [561, 217] width 162 height 20
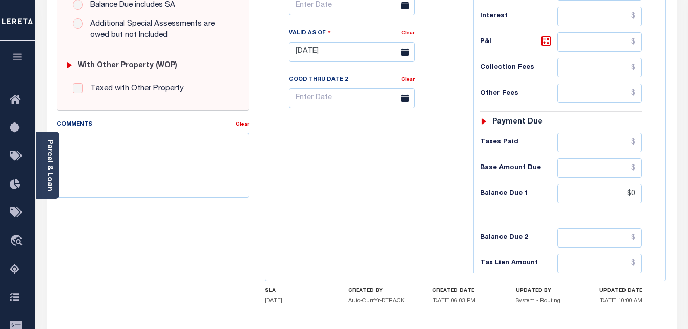
scroll to position [447, 0]
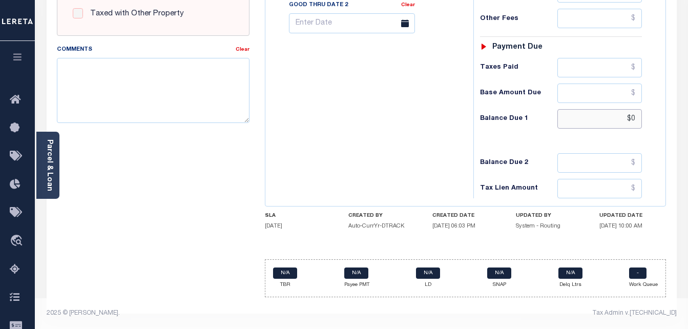
click at [631, 121] on input "$0" at bounding box center [599, 118] width 84 height 19
type input "$0.00"
type input "[DATE]"
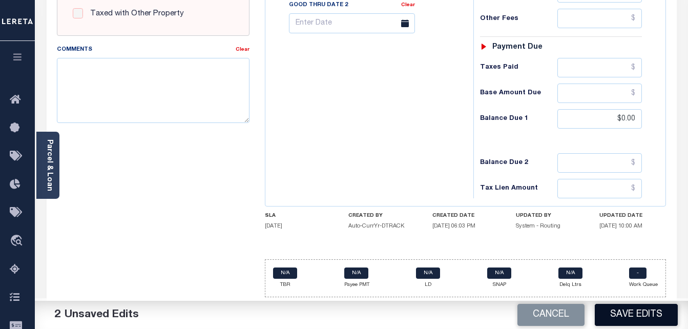
click at [625, 316] on button "Save Edits" at bounding box center [636, 315] width 83 height 22
checkbox input "false"
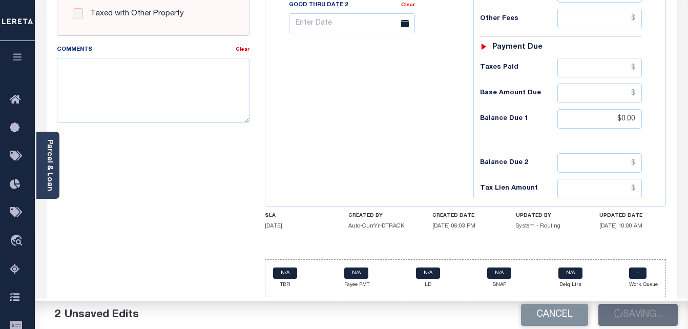
type input "$364.26"
type input "$0"
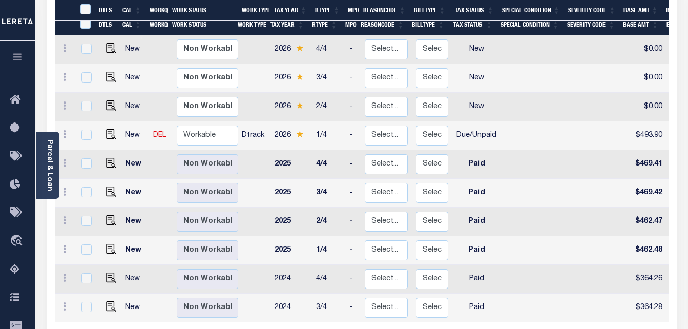
scroll to position [256, 0]
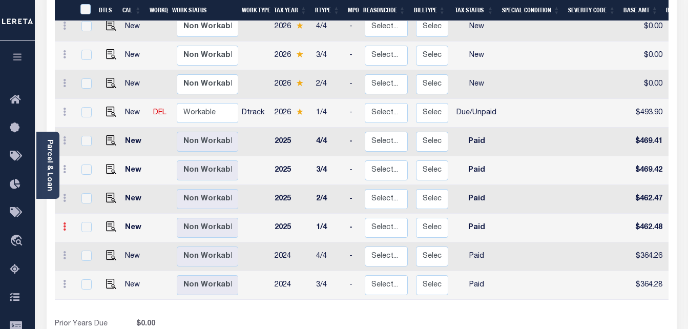
click at [66, 224] on link at bounding box center [64, 228] width 11 height 8
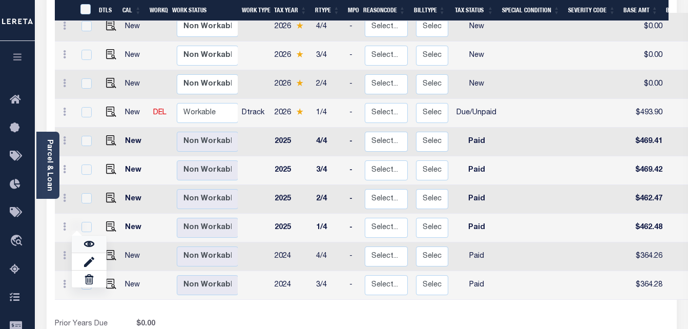
click at [88, 239] on img at bounding box center [89, 244] width 10 height 10
checkbox input "true"
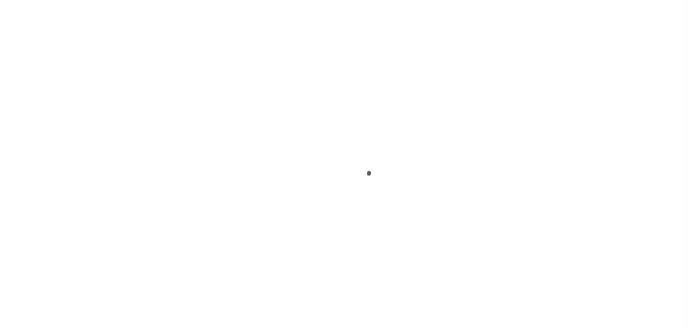
select select "PYD"
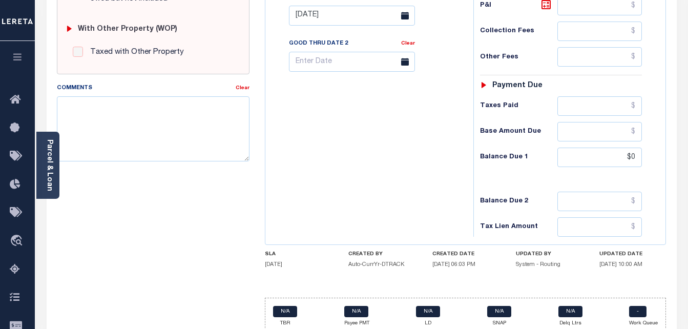
scroll to position [410, 0]
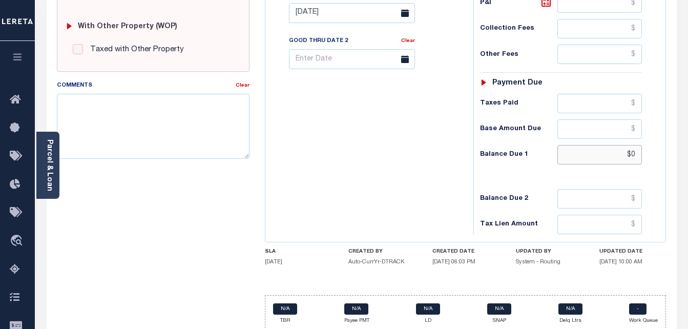
click at [638, 154] on input "$0" at bounding box center [599, 154] width 84 height 19
type input "$0.00"
type input "[DATE]"
click at [402, 205] on div "Tax Bill No Multiple Payment Option Payment Plan Clear" at bounding box center [367, 8] width 198 height 452
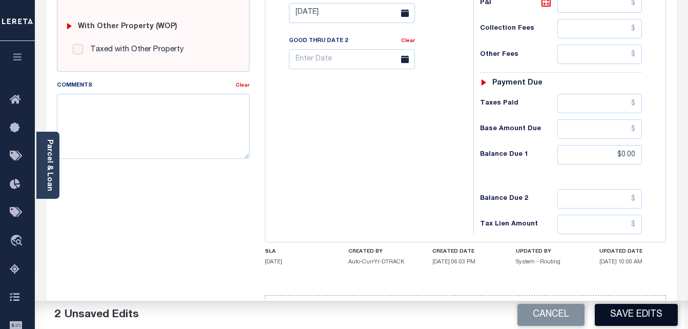
click at [641, 314] on button "Save Edits" at bounding box center [636, 315] width 83 height 22
checkbox input "false"
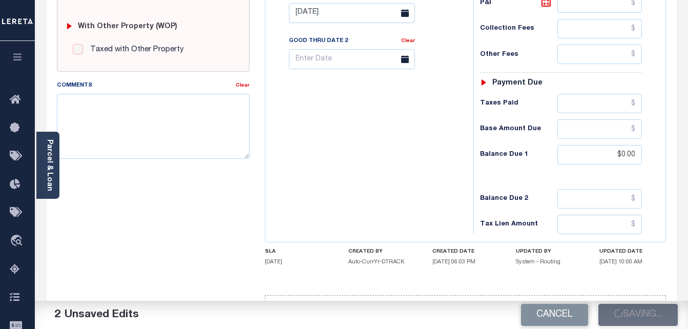
type input "$462.48"
type input "$0"
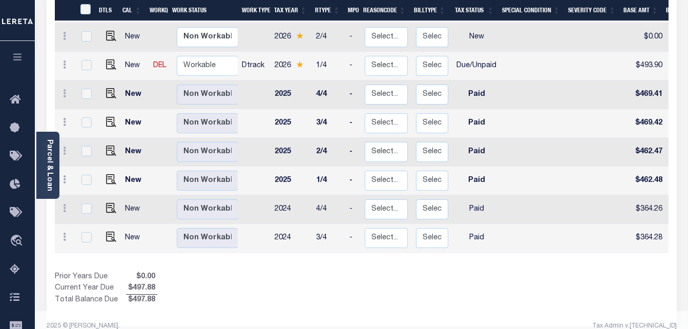
scroll to position [304, 0]
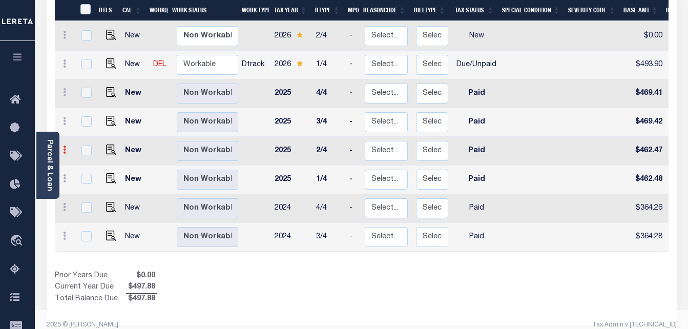
click at [64, 145] on icon at bounding box center [64, 149] width 3 height 8
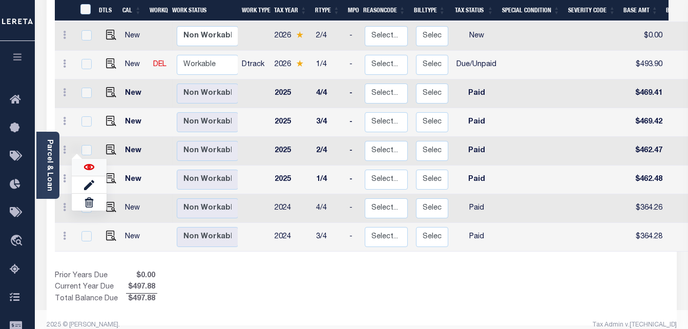
click at [85, 162] on img at bounding box center [89, 167] width 10 height 10
checkbox input "true"
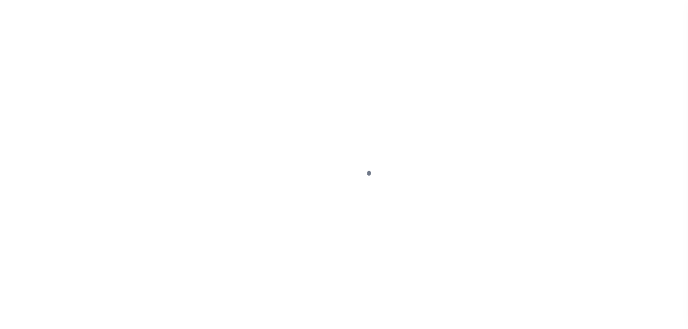
select select "PYD"
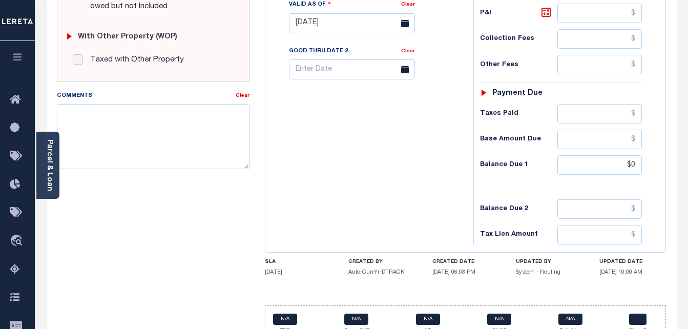
scroll to position [447, 0]
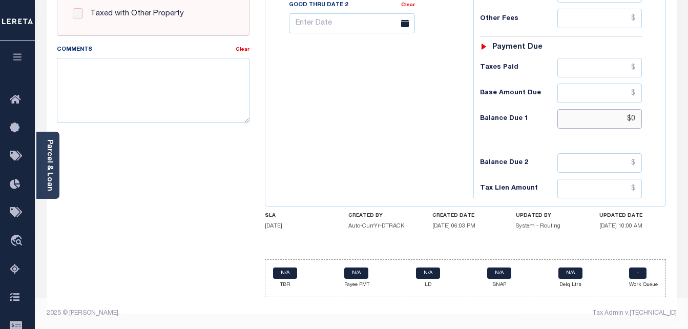
click at [635, 119] on input "$0" at bounding box center [599, 118] width 84 height 19
type input "$0.00"
type input "[DATE]"
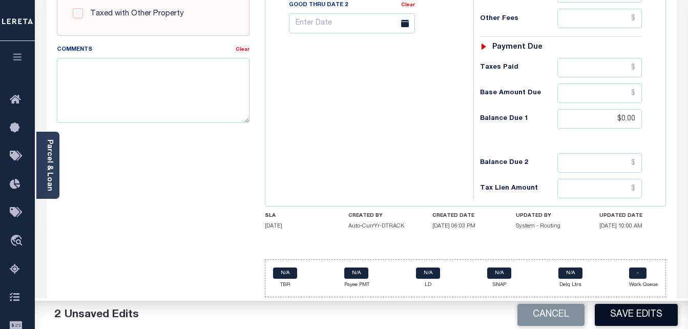
click at [656, 320] on button "Save Edits" at bounding box center [636, 315] width 83 height 22
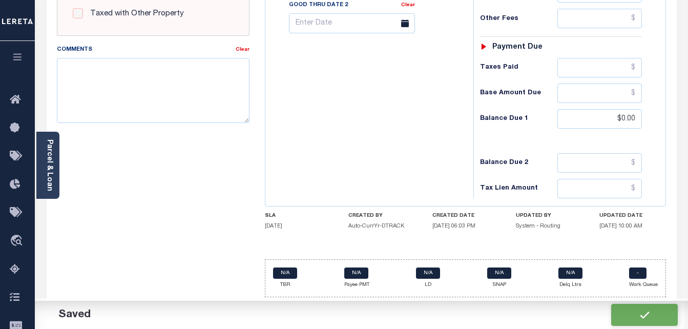
checkbox input "false"
type input "$462.47"
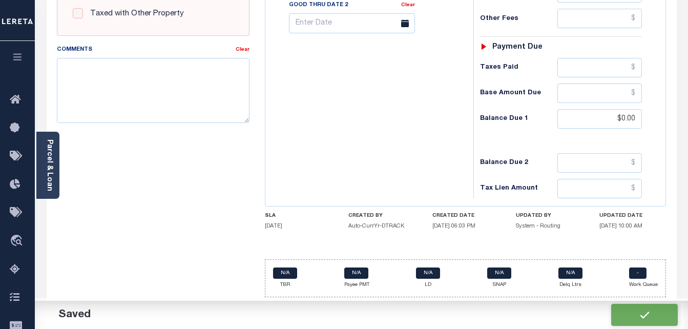
type input "$0"
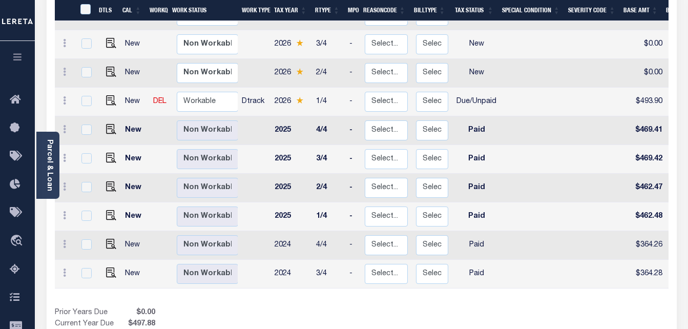
scroll to position [304, 0]
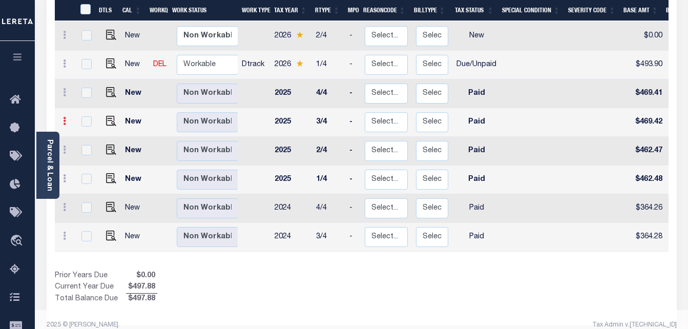
click at [64, 117] on icon at bounding box center [64, 121] width 3 height 8
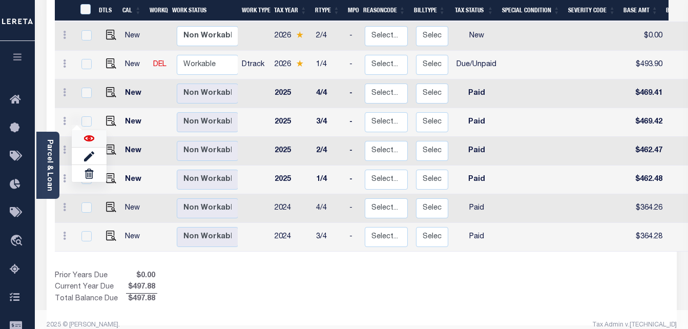
click at [86, 133] on img at bounding box center [89, 138] width 10 height 10
checkbox input "true"
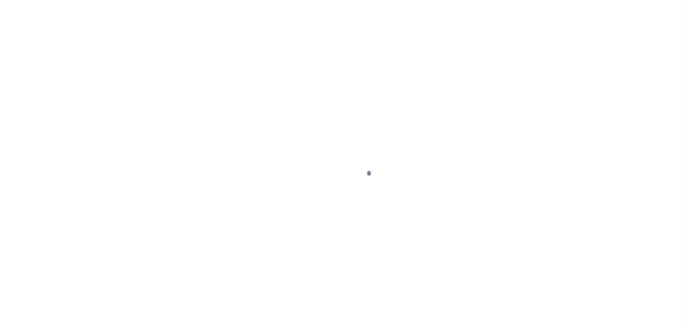
select select "PYD"
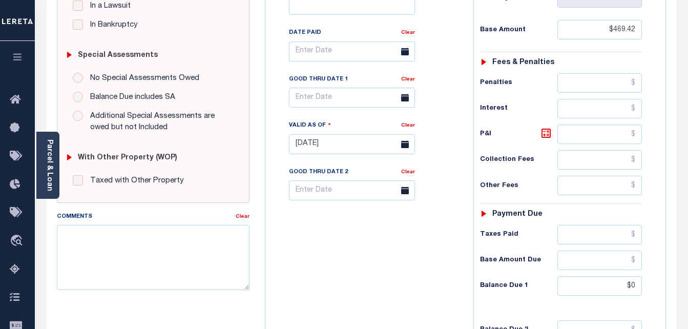
scroll to position [447, 0]
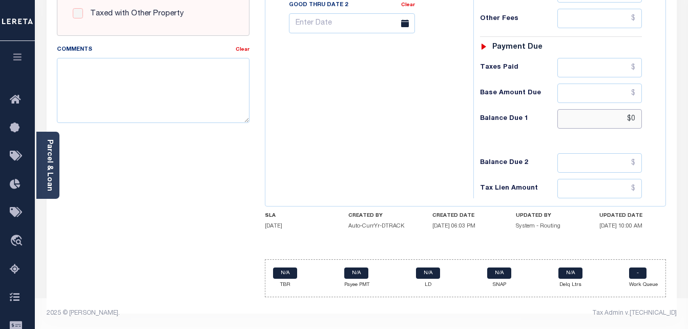
click at [637, 115] on input "$0" at bounding box center [599, 118] width 84 height 19
type input "$0.00"
type input "[DATE]"
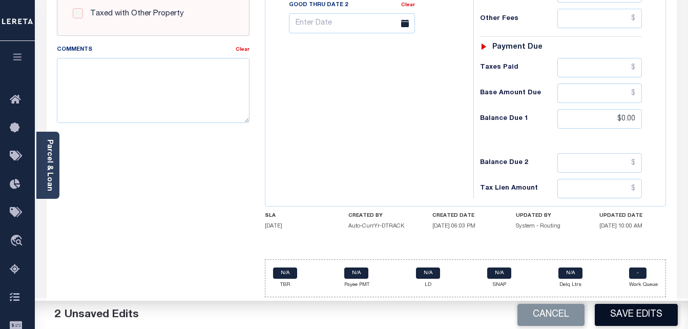
click at [644, 311] on button "Save Edits" at bounding box center [636, 315] width 83 height 22
checkbox input "false"
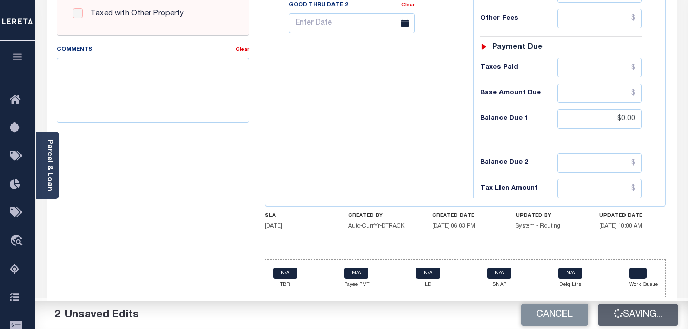
type input "$469.42"
type input "$0"
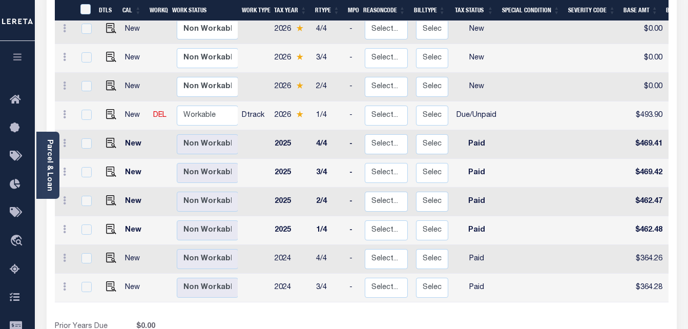
scroll to position [253, 0]
click at [65, 139] on icon at bounding box center [64, 143] width 3 height 8
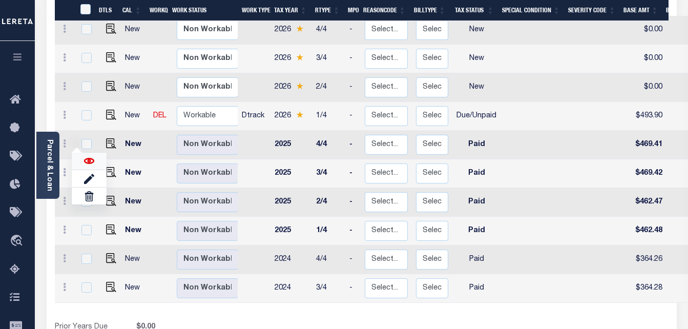
click at [88, 156] on img at bounding box center [89, 161] width 10 height 10
checkbox input "true"
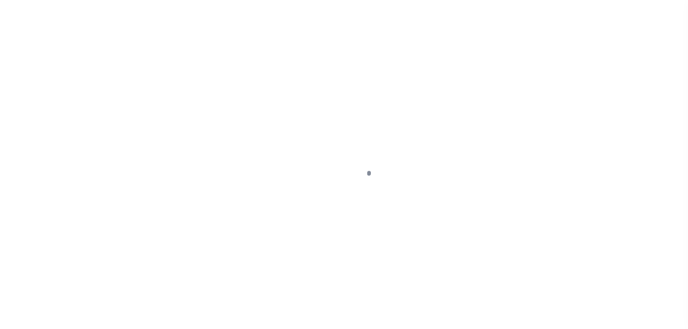
select select "PYD"
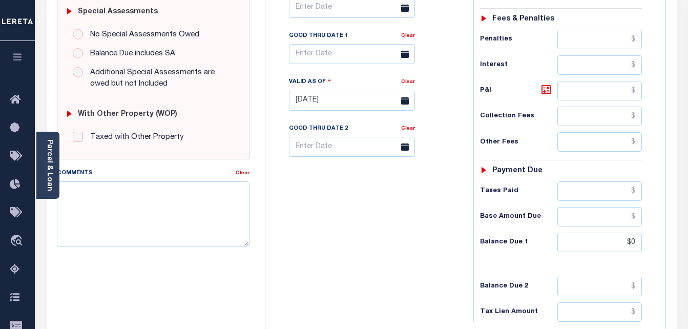
scroll to position [358, 0]
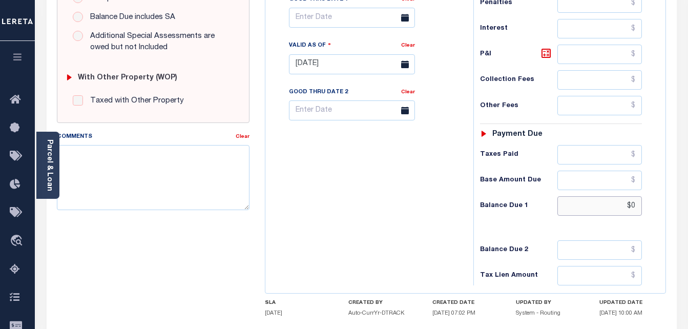
click at [634, 207] on input "$0" at bounding box center [599, 205] width 84 height 19
type input "$0.00"
type input "[DATE]"
click at [414, 227] on div "Tax Bill No Multiple Payment Option Payment Plan Clear" at bounding box center [367, 59] width 198 height 452
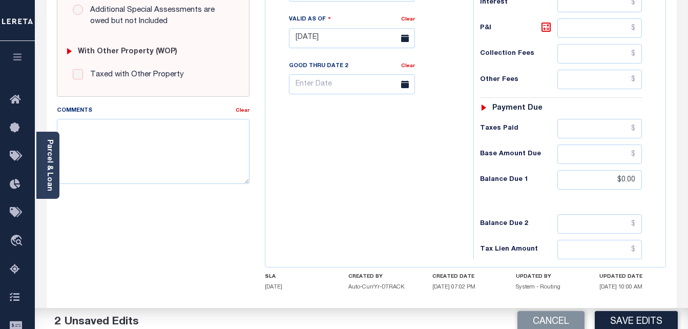
scroll to position [447, 0]
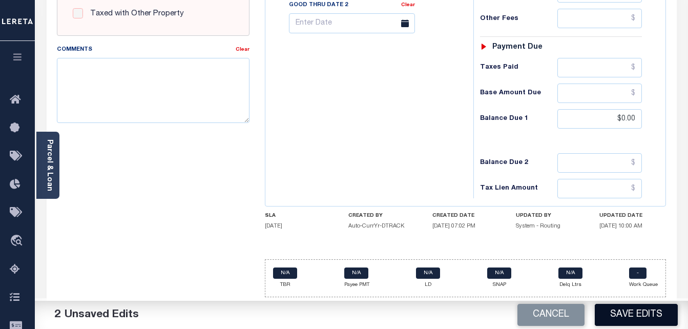
click at [625, 313] on button "Save Edits" at bounding box center [636, 315] width 83 height 22
checkbox input "false"
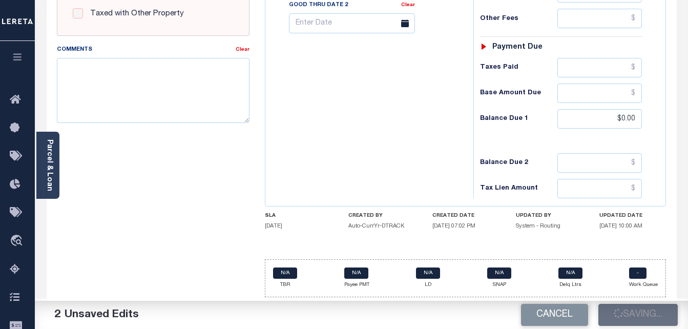
type input "$469.41"
type input "$0"
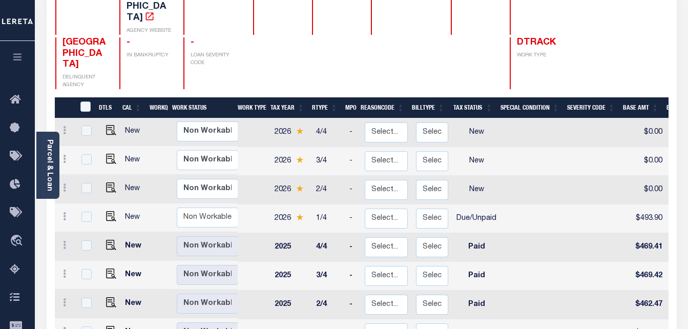
scroll to position [154, 0]
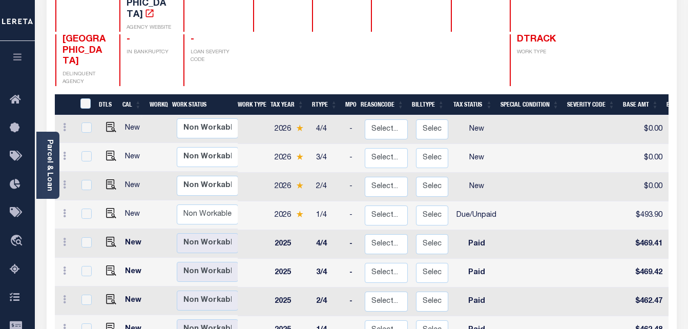
click at [65, 208] on div at bounding box center [65, 214] width 12 height 12
checkbox input "true"
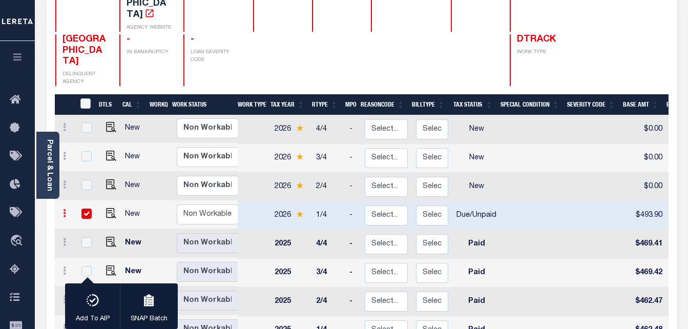
click at [65, 209] on icon at bounding box center [64, 213] width 3 height 8
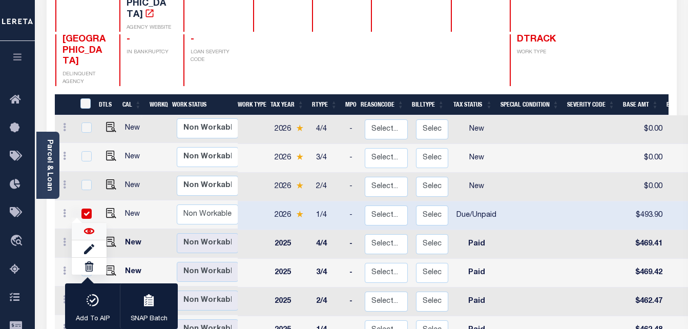
click at [90, 226] on img at bounding box center [89, 231] width 10 height 10
checkbox input "false"
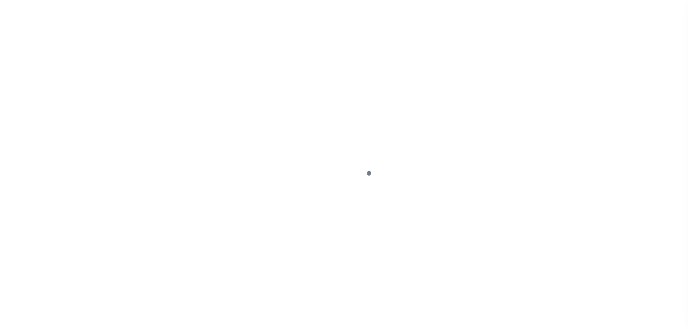
select select "DUE"
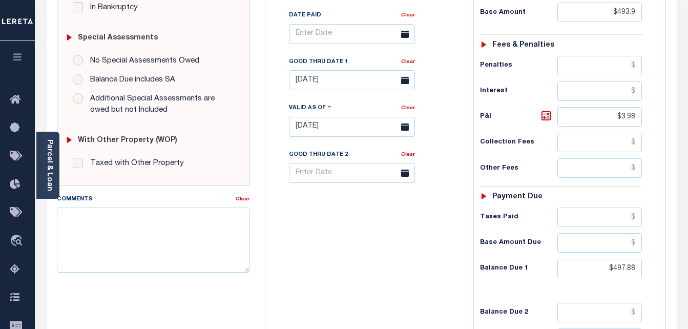
scroll to position [358, 0]
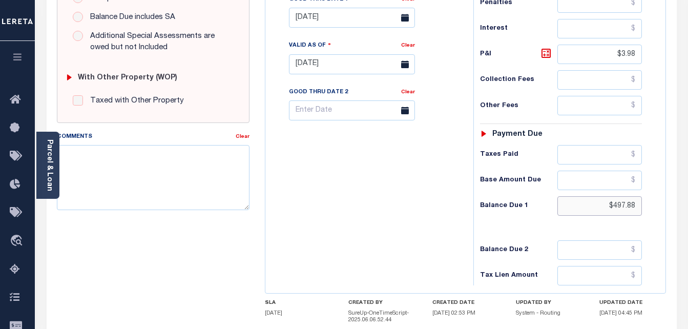
click at [621, 209] on input "$497.88" at bounding box center [599, 205] width 84 height 19
type input "$500.53"
type input "09/05/2025"
click at [543, 57] on icon at bounding box center [546, 53] width 12 height 12
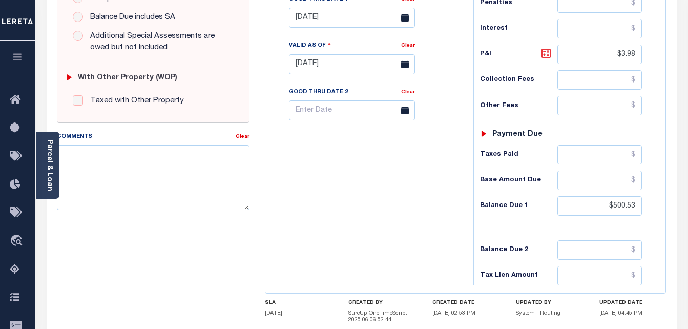
type input "$6.63"
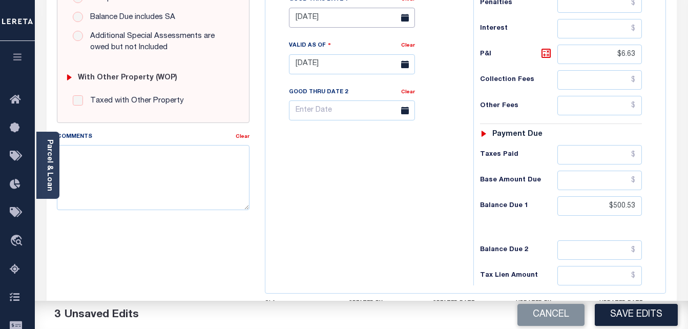
click at [319, 18] on input "08/31/2025" at bounding box center [352, 18] width 126 height 20
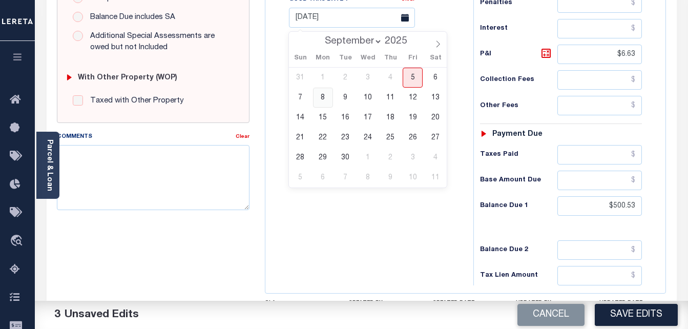
click at [322, 102] on span "8" at bounding box center [323, 98] width 20 height 20
type input "09/08/2025"
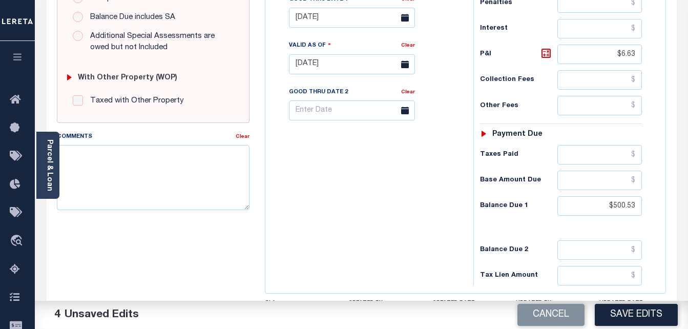
click at [398, 261] on div "Tax Bill No Multiple Payment Option Payment Plan Clear" at bounding box center [367, 59] width 198 height 452
click at [397, 225] on div "Tax Bill No Multiple Payment Option Payment Plan Clear" at bounding box center [367, 59] width 198 height 452
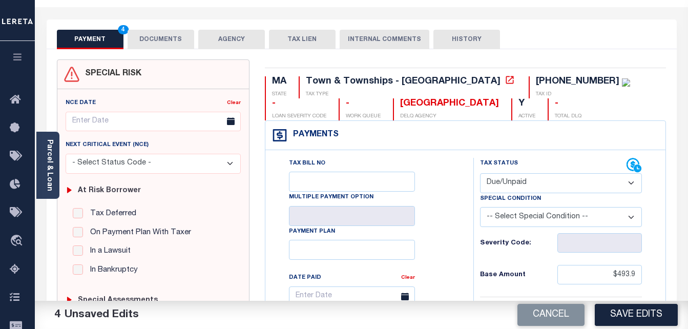
scroll to position [0, 0]
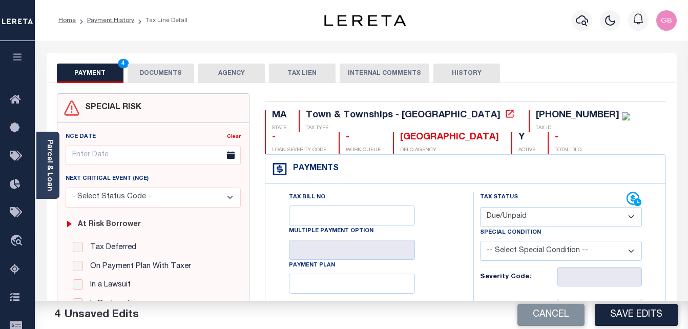
click at [163, 77] on button "DOCUMENTS" at bounding box center [161, 72] width 67 height 19
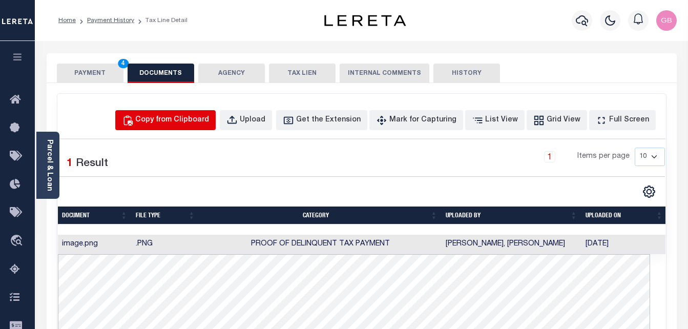
click at [203, 125] on div "Copy from Clipboard" at bounding box center [172, 120] width 74 height 11
select select "POP"
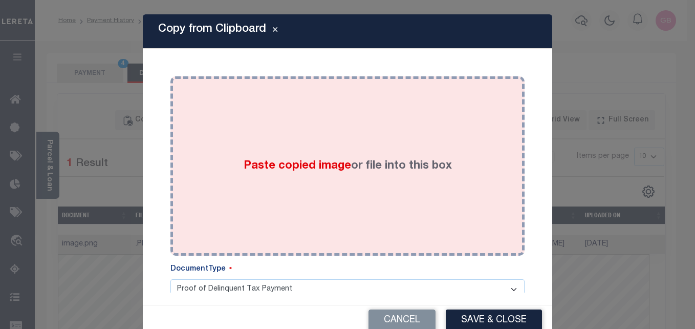
click at [261, 168] on span "Paste copied image" at bounding box center [298, 165] width 108 height 11
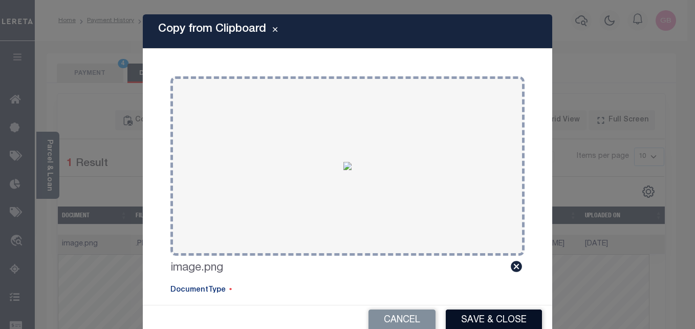
click at [457, 311] on button "Save & Close" at bounding box center [494, 320] width 96 height 22
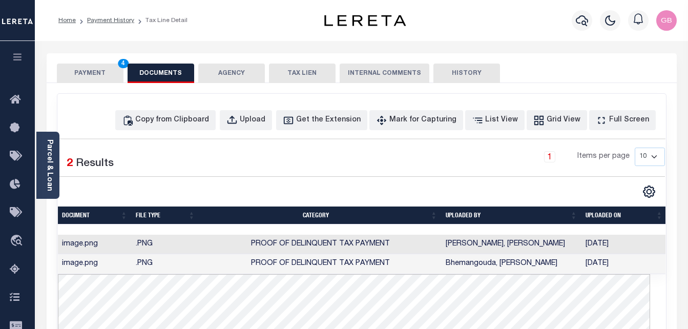
drag, startPoint x: 69, startPoint y: 72, endPoint x: 75, endPoint y: 71, distance: 6.3
click at [70, 71] on button "PAYMENT 4" at bounding box center [90, 72] width 67 height 19
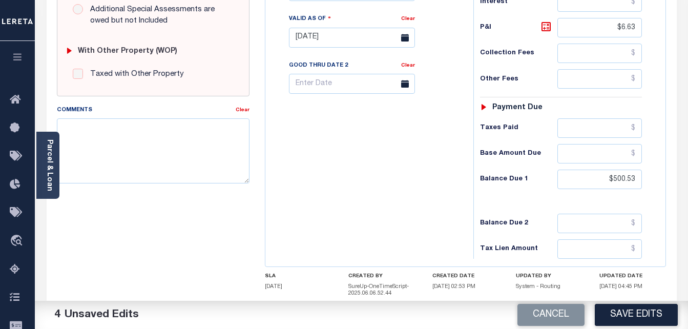
scroll to position [451, 0]
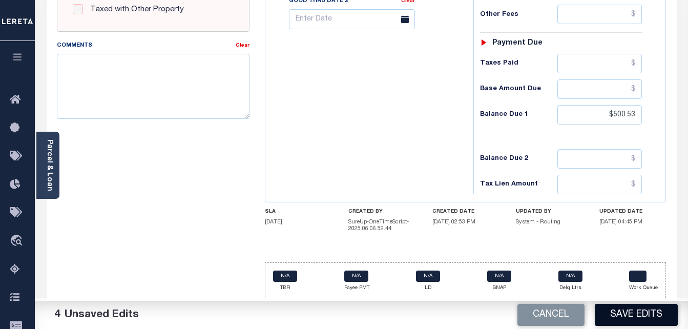
click at [618, 313] on button "Save Edits" at bounding box center [636, 315] width 83 height 22
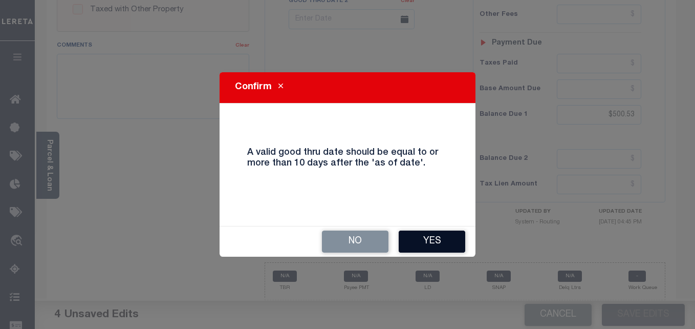
click at [409, 239] on button "Yes" at bounding box center [432, 241] width 67 height 22
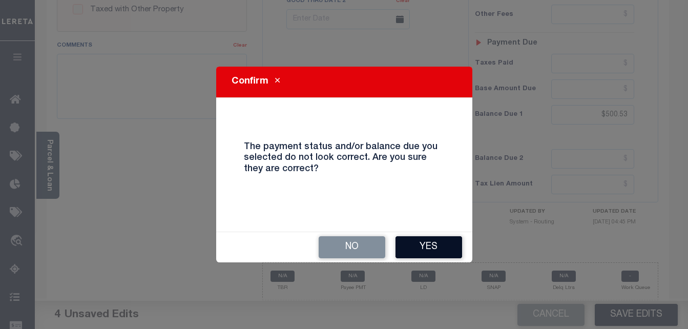
click at [409, 245] on button "Yes" at bounding box center [428, 247] width 67 height 22
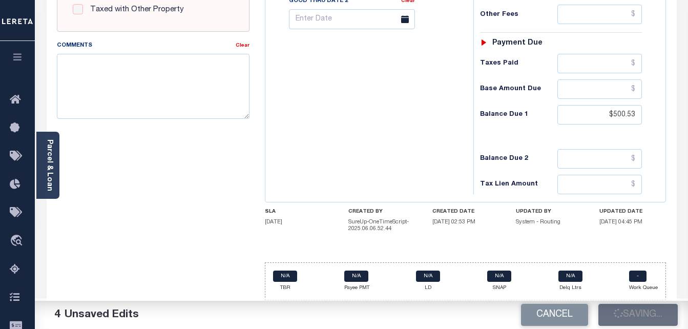
checkbox input "false"
type input "$493.9"
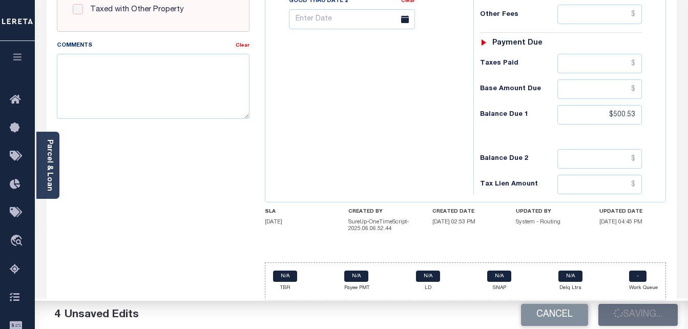
type input "$6.63"
type input "$500.53"
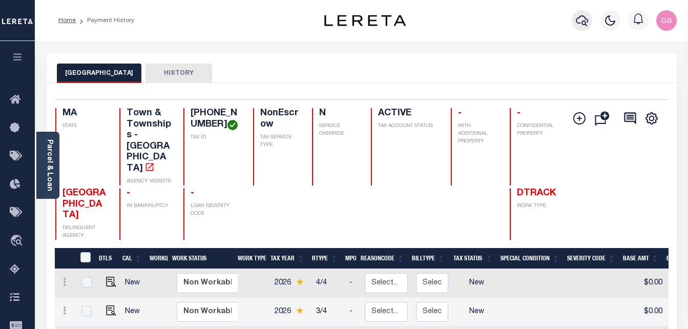
click at [583, 20] on icon "button" at bounding box center [582, 20] width 12 height 12
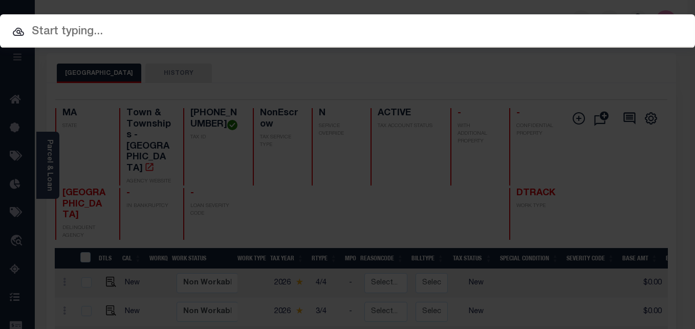
click at [416, 37] on input "text" at bounding box center [347, 32] width 695 height 18
paste input "[PHONE_NUMBER]"
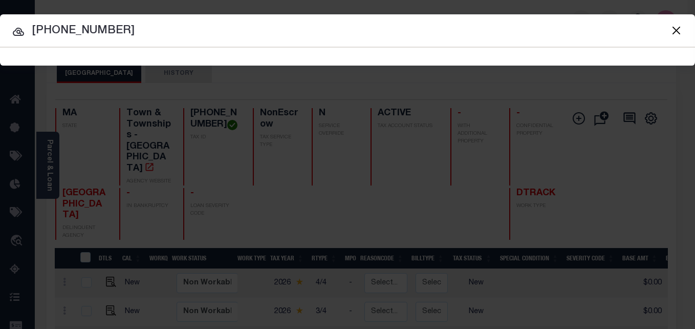
type input "[PHONE_NUMBER]"
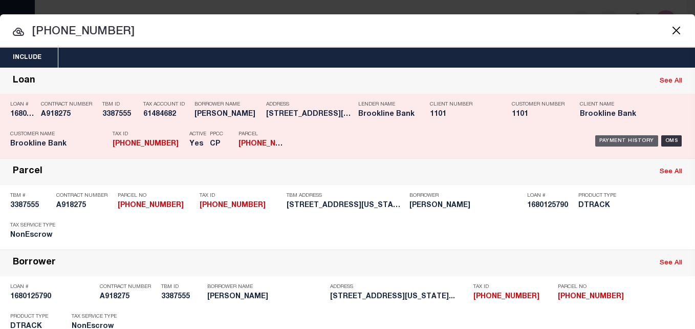
click at [613, 138] on div "Payment History" at bounding box center [627, 140] width 63 height 11
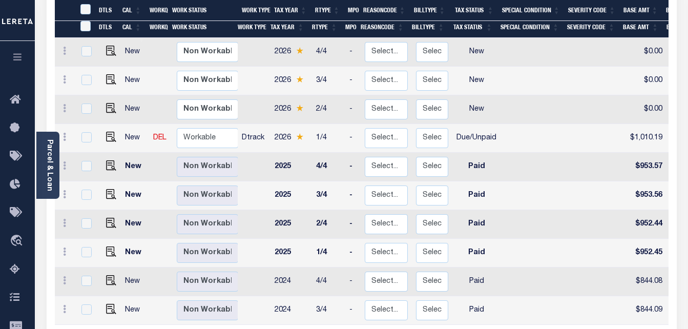
scroll to position [256, 0]
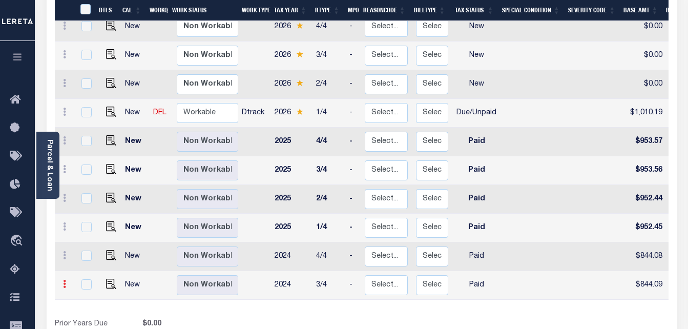
click at [65, 280] on icon at bounding box center [64, 284] width 3 height 8
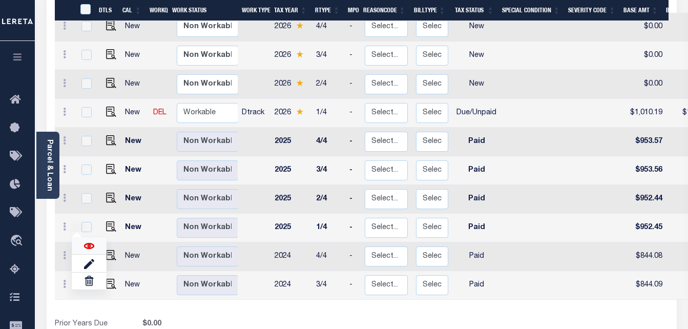
click at [93, 241] on img at bounding box center [89, 246] width 10 height 10
checkbox input "true"
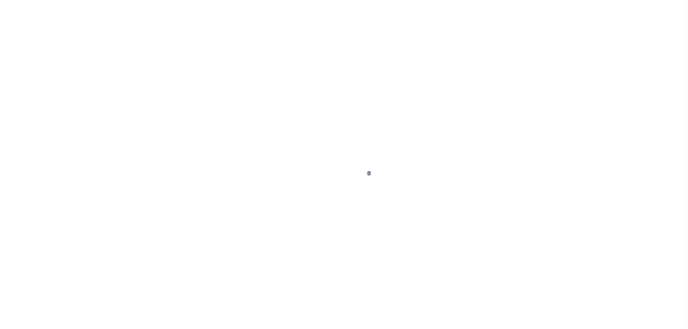
select select "PYD"
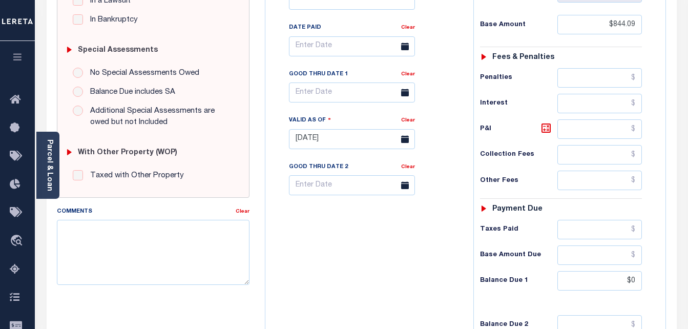
scroll to position [307, 0]
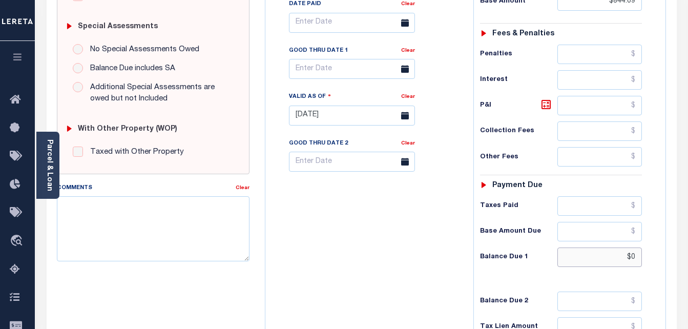
click at [634, 257] on input "$0" at bounding box center [599, 256] width 84 height 19
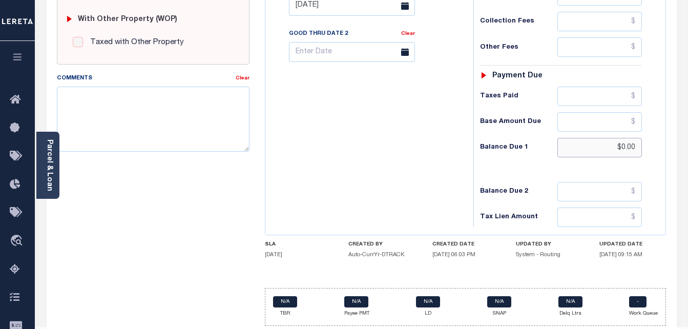
scroll to position [447, 0]
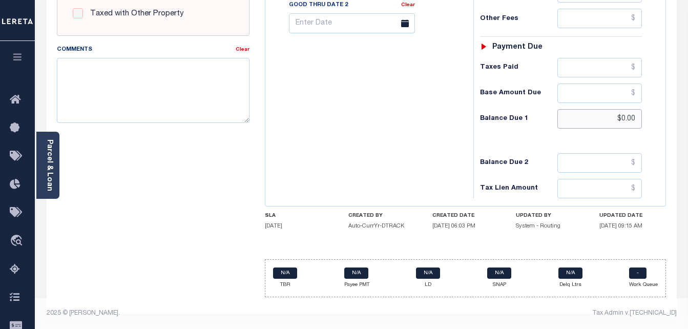
type input "$0.00"
type input "[DATE]"
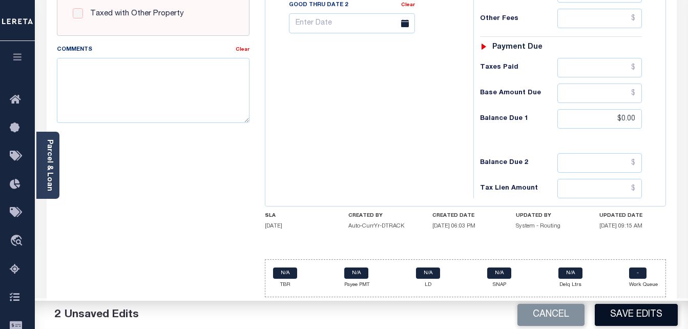
drag, startPoint x: 626, startPoint y: 309, endPoint x: 600, endPoint y: 323, distance: 29.8
click at [620, 321] on button "Save Edits" at bounding box center [636, 315] width 83 height 22
checkbox input "false"
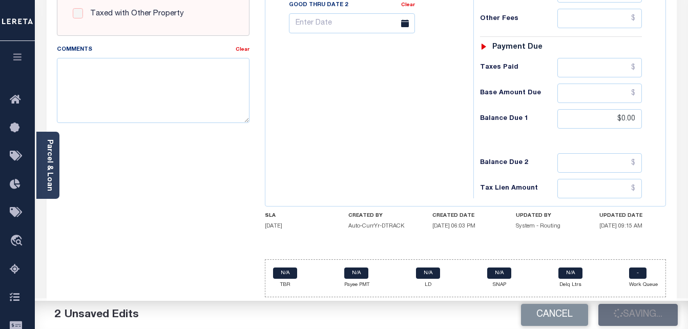
checkbox input "false"
type input "$844.09"
type input "$0"
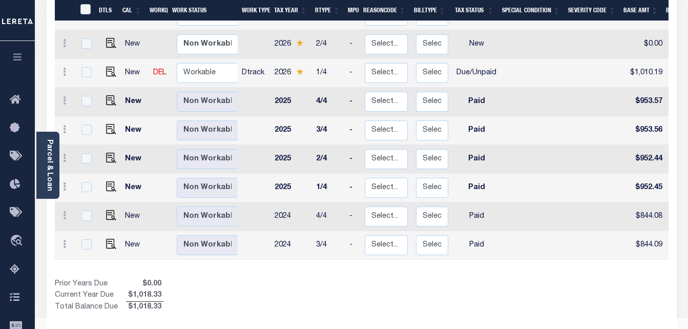
scroll to position [304, 0]
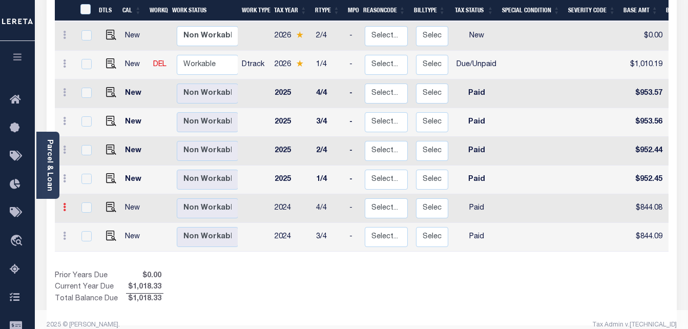
click at [61, 204] on link at bounding box center [64, 208] width 11 height 8
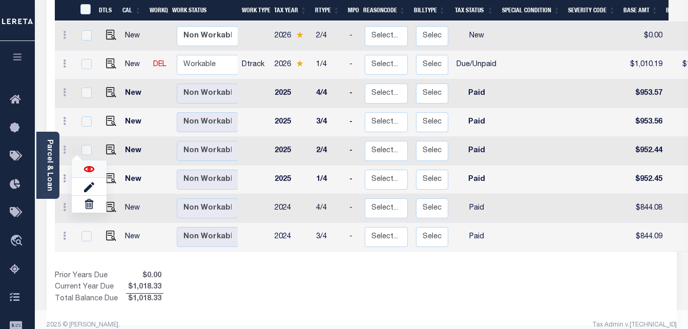
click at [91, 164] on img at bounding box center [89, 169] width 10 height 10
checkbox input "true"
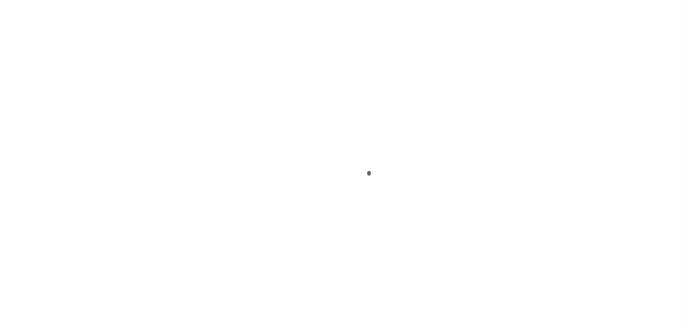
select select "PYD"
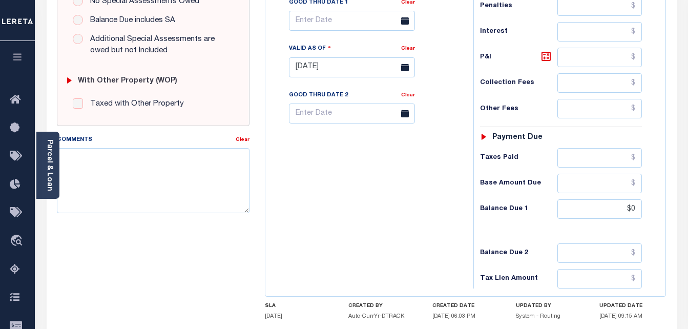
scroll to position [358, 0]
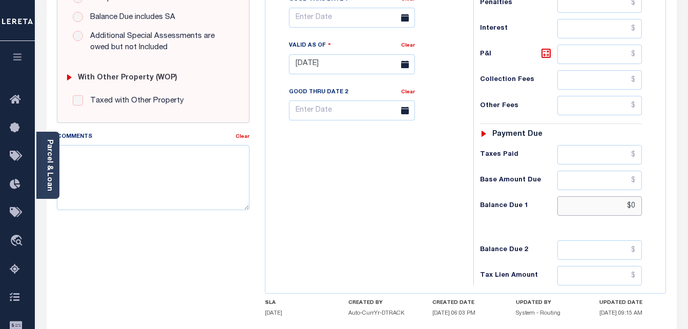
click at [635, 209] on input "$0" at bounding box center [599, 205] width 84 height 19
type input "$0.00"
type input "[DATE]"
click at [446, 216] on div "Tax Bill No Multiple Payment Option Payment Plan Clear" at bounding box center [367, 59] width 198 height 452
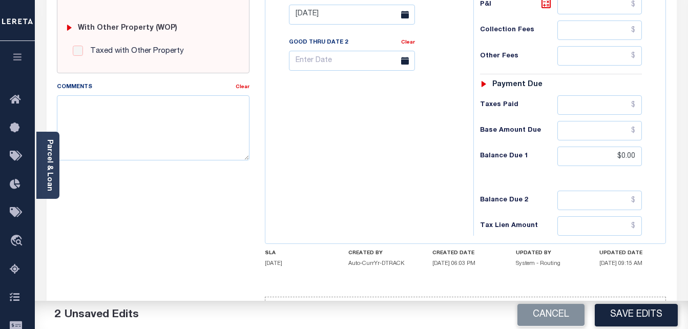
scroll to position [410, 0]
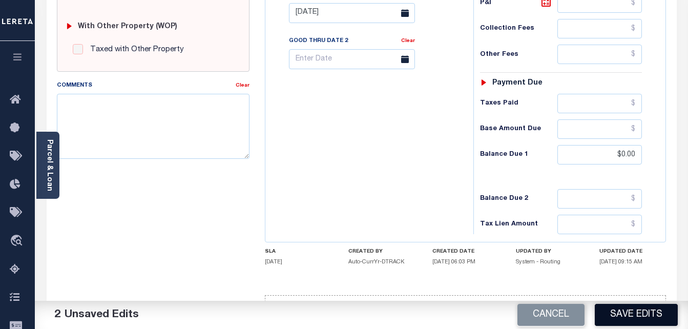
click at [635, 316] on button "Save Edits" at bounding box center [636, 315] width 83 height 22
checkbox input "false"
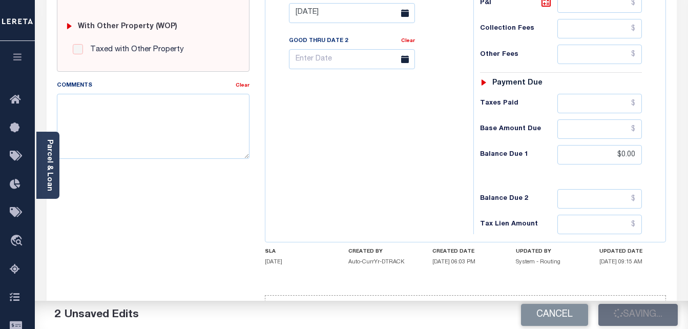
type input "$844.08"
type input "$0"
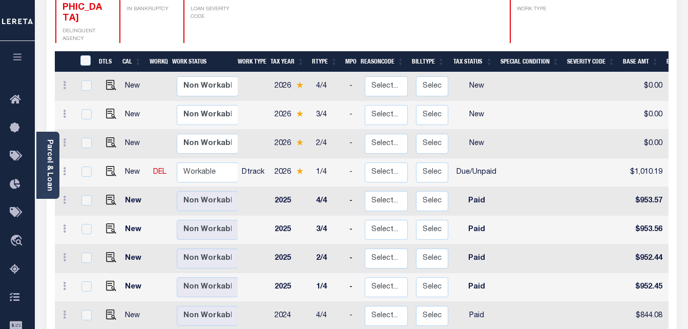
scroll to position [205, 0]
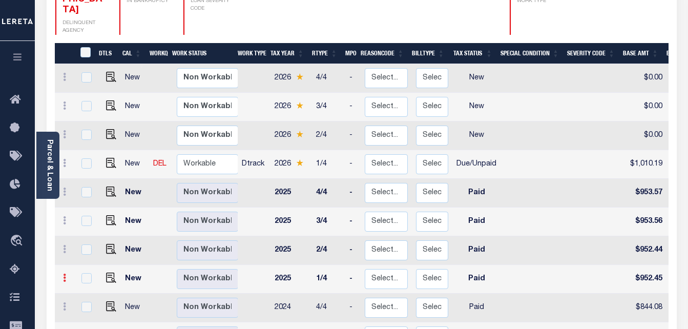
click at [62, 275] on link at bounding box center [64, 279] width 11 height 8
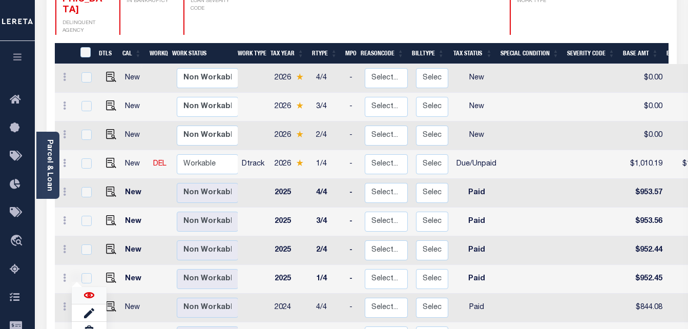
click at [88, 290] on img at bounding box center [89, 295] width 10 height 10
checkbox input "true"
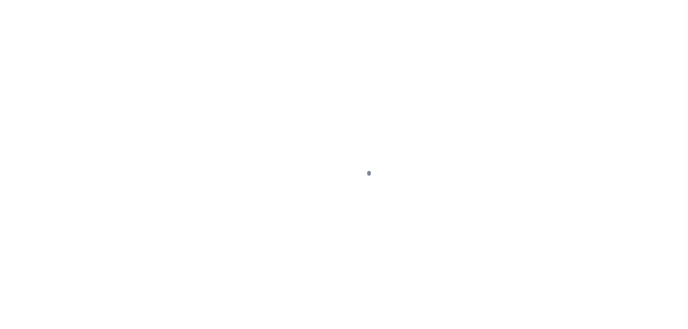
select select "PYD"
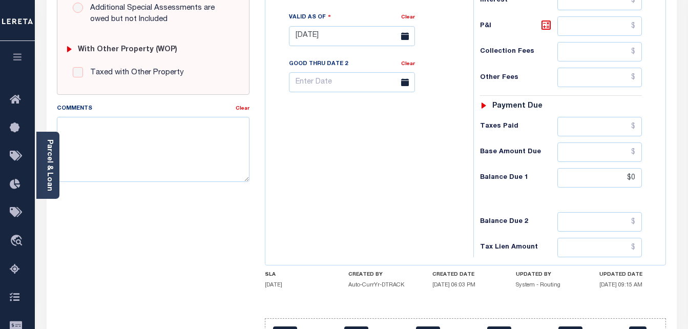
scroll to position [410, 0]
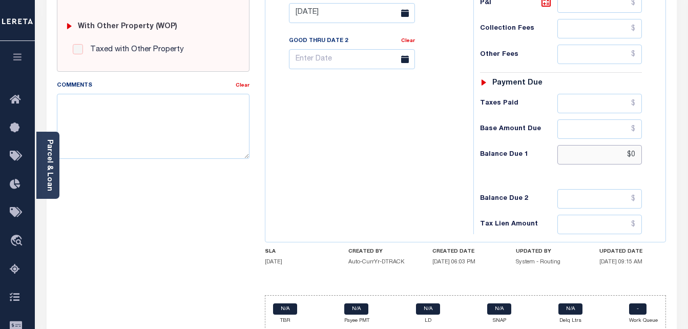
click at [637, 151] on input "$0" at bounding box center [599, 154] width 84 height 19
type input "$0.00"
type input "[DATE]"
click at [416, 165] on div "Tax Bill No Multiple Payment Option Payment Plan Clear" at bounding box center [367, 8] width 198 height 452
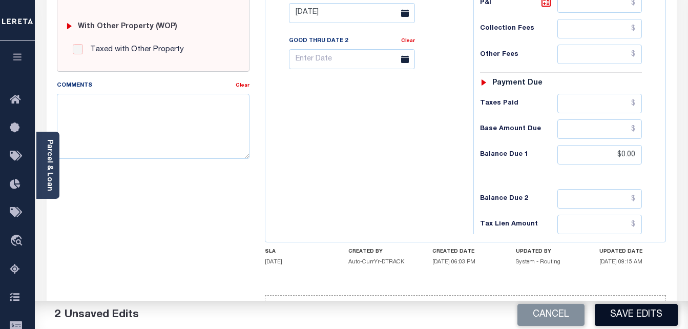
click at [618, 314] on button "Save Edits" at bounding box center [636, 315] width 83 height 22
checkbox input "false"
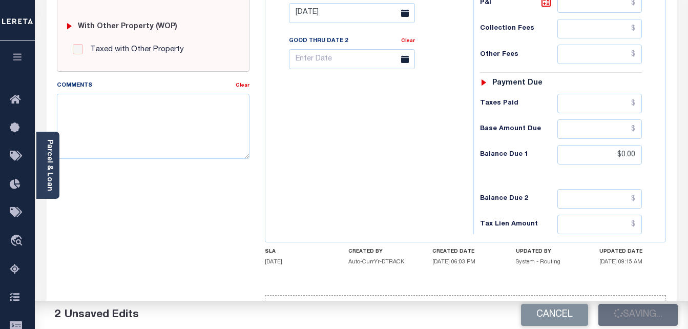
type input "$952.45"
type input "$0"
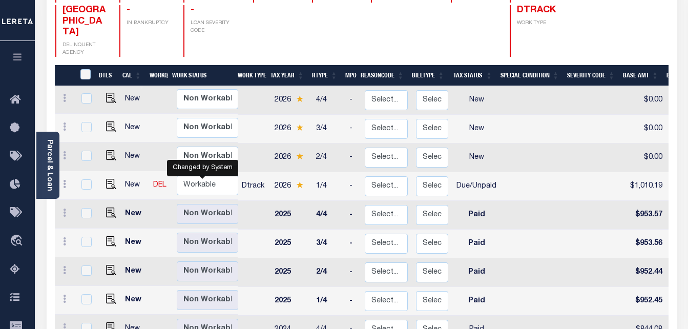
scroll to position [205, 0]
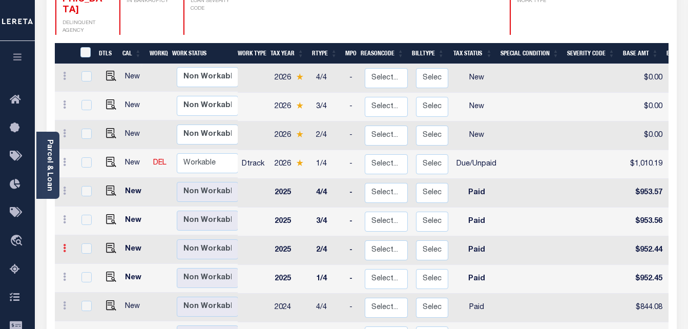
click at [67, 245] on link at bounding box center [64, 249] width 11 height 8
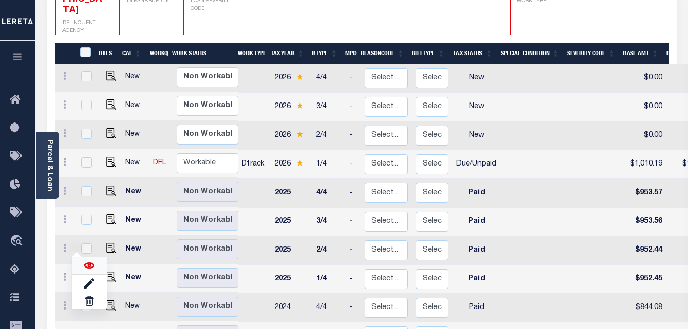
click at [93, 260] on img at bounding box center [89, 265] width 10 height 10
checkbox input "true"
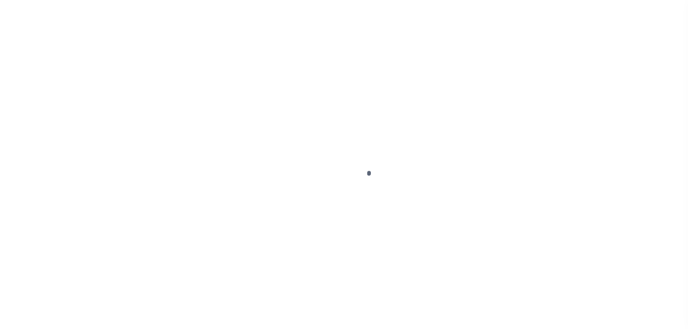
select select "PYD"
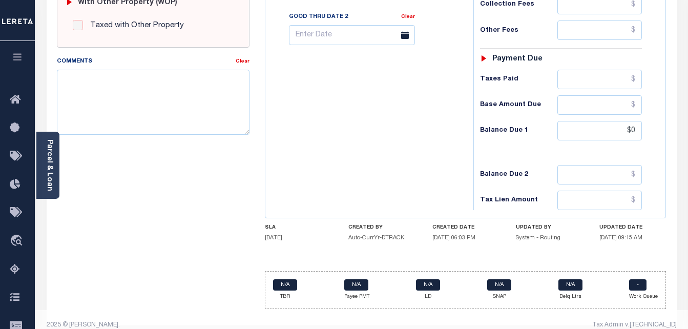
scroll to position [447, 0]
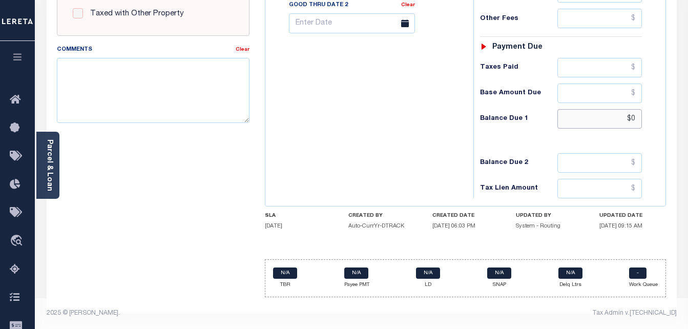
click at [636, 119] on input "$0" at bounding box center [599, 118] width 84 height 19
type input "$0.00"
type input "[DATE]"
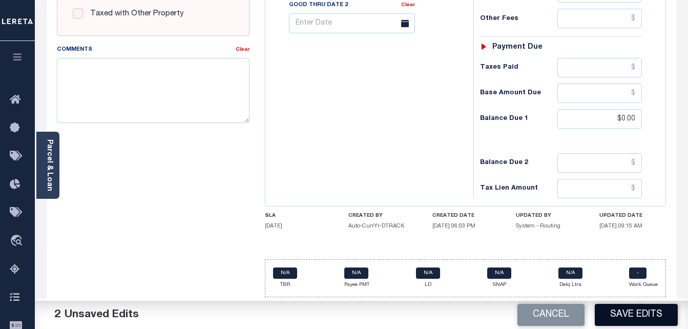
click at [642, 314] on button "Save Edits" at bounding box center [636, 315] width 83 height 22
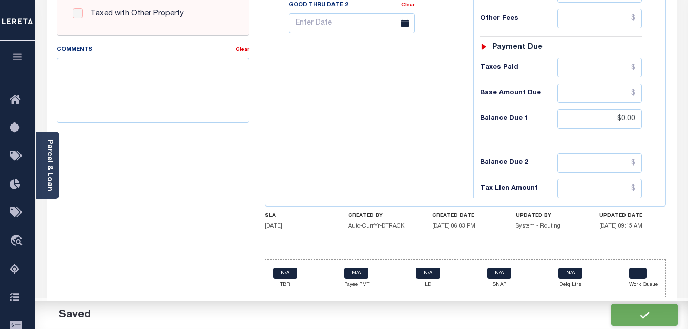
checkbox input "false"
type input "$952.44"
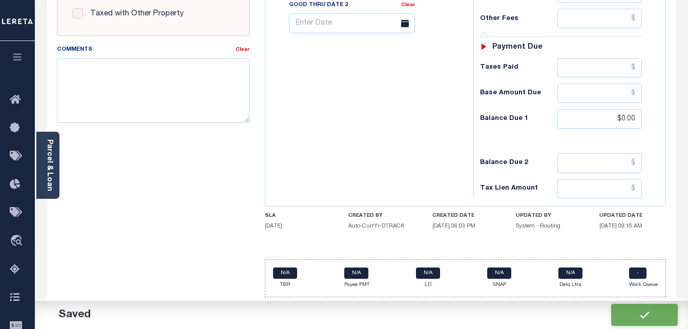
type input "$0"
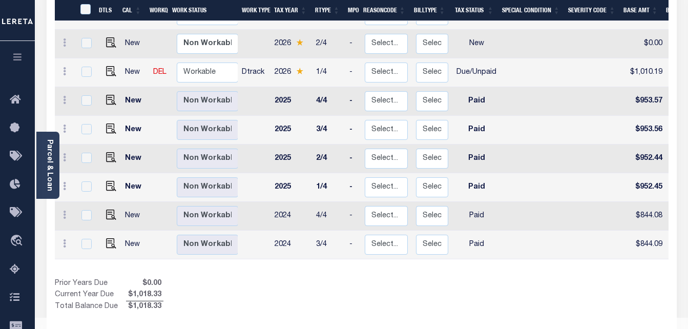
scroll to position [304, 0]
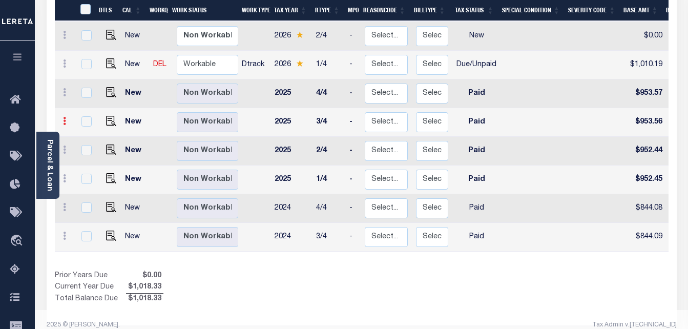
click at [63, 117] on icon at bounding box center [64, 121] width 3 height 8
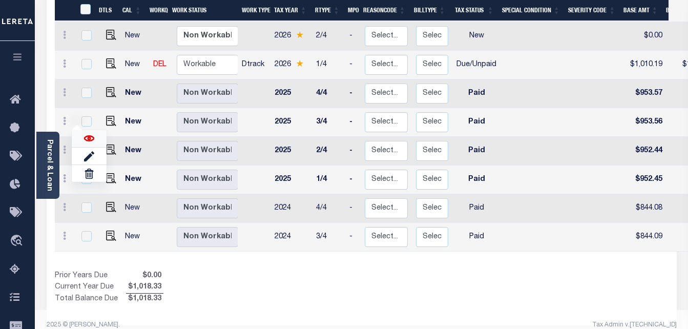
click at [87, 133] on img at bounding box center [89, 138] width 10 height 10
checkbox input "true"
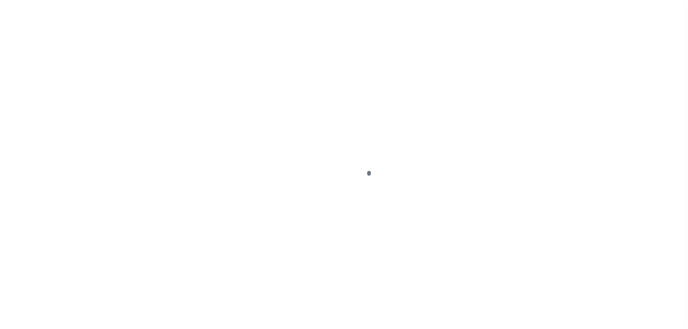
select select "PYD"
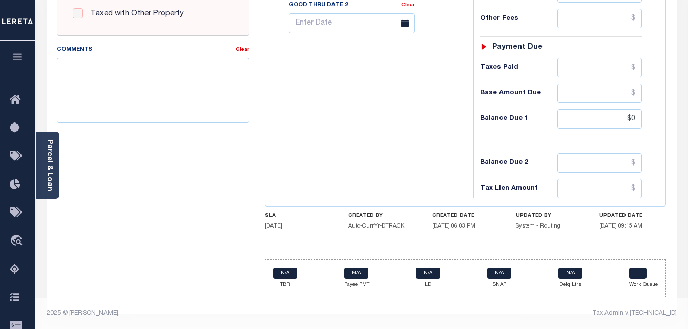
scroll to position [447, 0]
click at [633, 119] on input "$0" at bounding box center [599, 118] width 84 height 19
type input "$0.00"
type input "[DATE]"
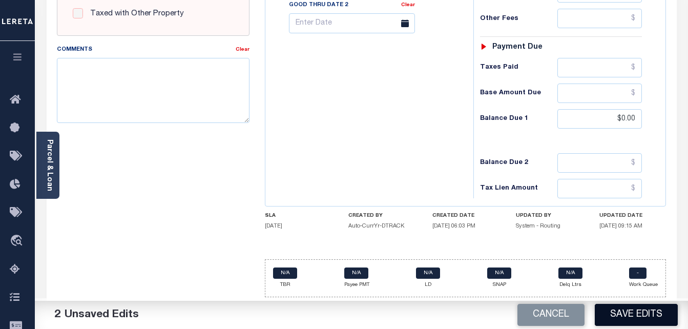
click at [626, 315] on button "Save Edits" at bounding box center [636, 315] width 83 height 22
checkbox input "false"
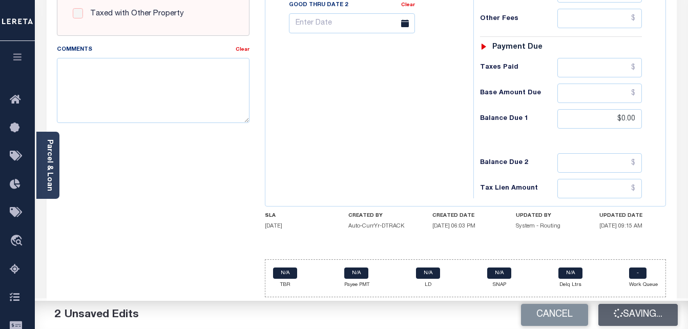
type input "$953.56"
type input "$0"
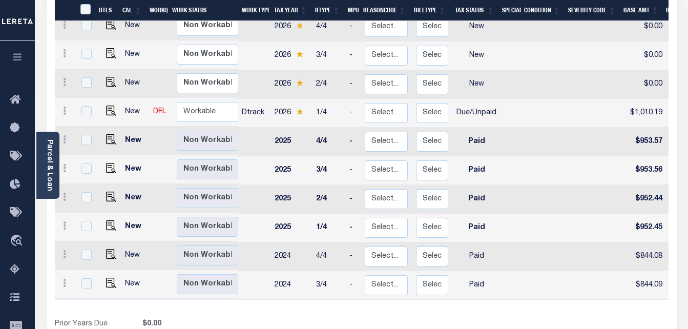
scroll to position [304, 0]
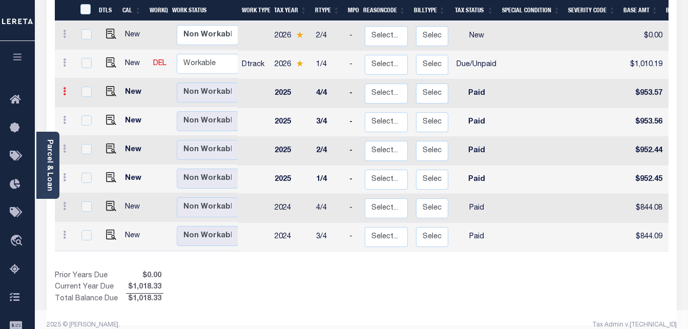
click at [65, 87] on icon at bounding box center [64, 91] width 3 height 8
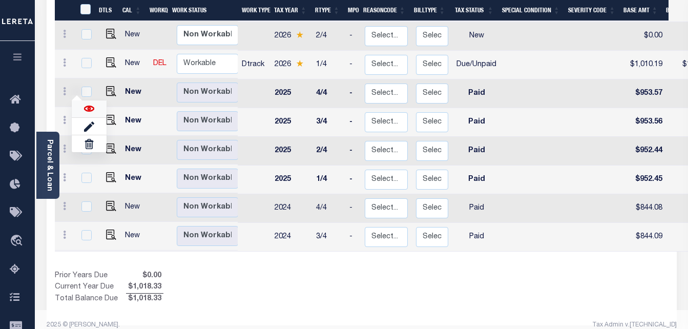
click at [89, 103] on img at bounding box center [89, 108] width 10 height 10
checkbox input "true"
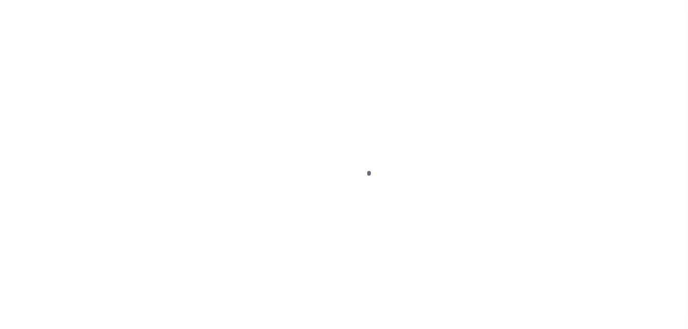
select select "PYD"
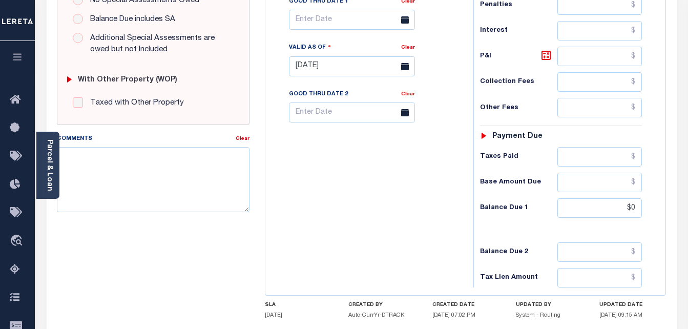
scroll to position [447, 0]
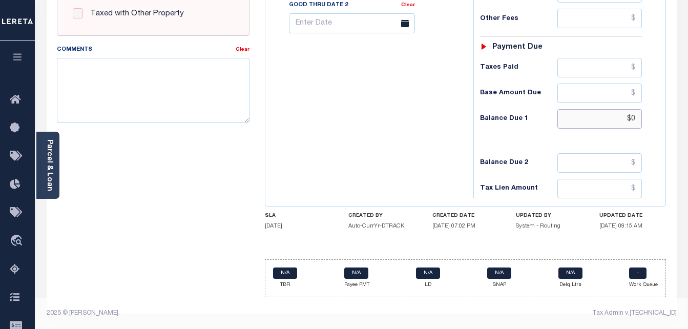
click at [636, 120] on input "$0" at bounding box center [599, 118] width 84 height 19
type input "$0.00"
type input "[DATE]"
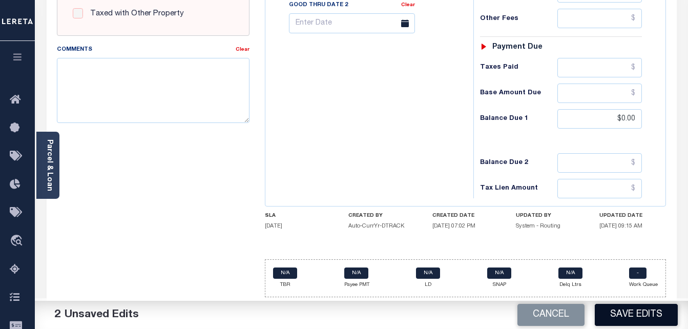
click at [638, 313] on button "Save Edits" at bounding box center [636, 315] width 83 height 22
checkbox input "false"
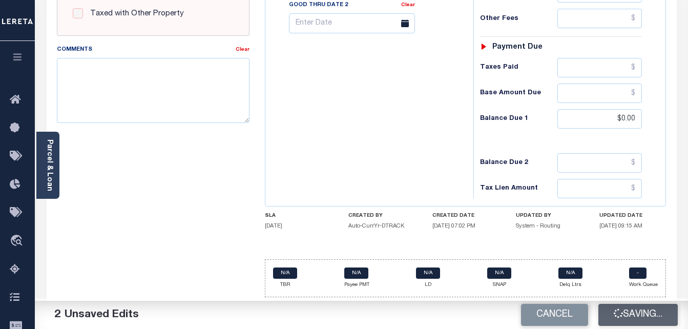
type input "$953.57"
type input "$0"
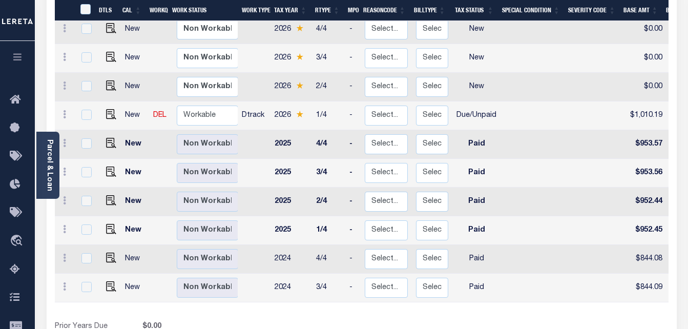
scroll to position [253, 0]
click at [63, 139] on icon at bounding box center [64, 143] width 3 height 8
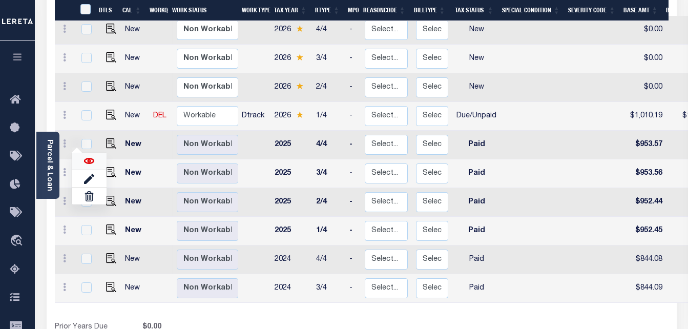
click at [86, 156] on img at bounding box center [89, 161] width 10 height 10
checkbox input "true"
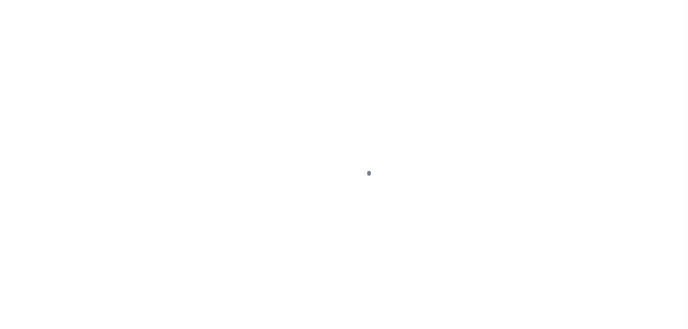
select select "PYD"
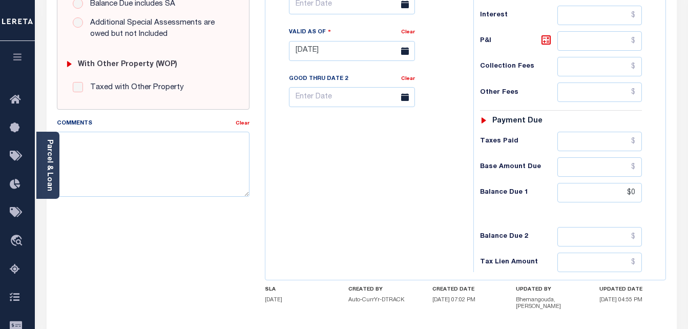
scroll to position [410, 0]
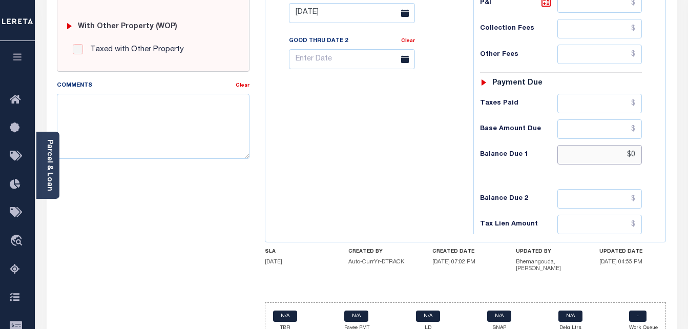
click at [637, 155] on input "$0" at bounding box center [599, 154] width 84 height 19
type input "$0.00"
click at [320, 169] on div "Tax Bill No Multiple Payment Option Payment Plan Clear" at bounding box center [367, 8] width 198 height 452
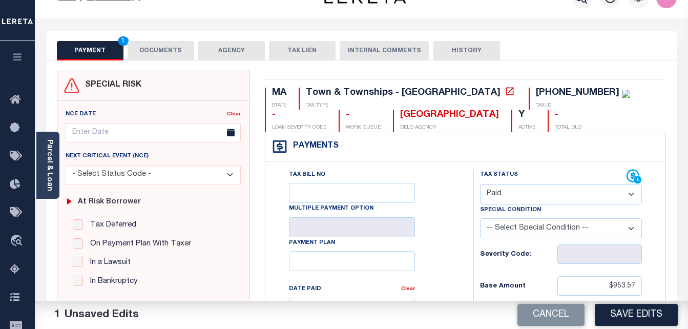
scroll to position [0, 0]
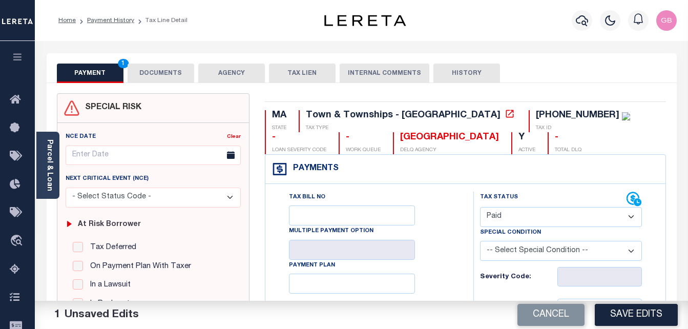
click at [102, 24] on li "Payment History" at bounding box center [105, 20] width 58 height 9
click at [101, 22] on link "Payment History" at bounding box center [110, 20] width 47 height 6
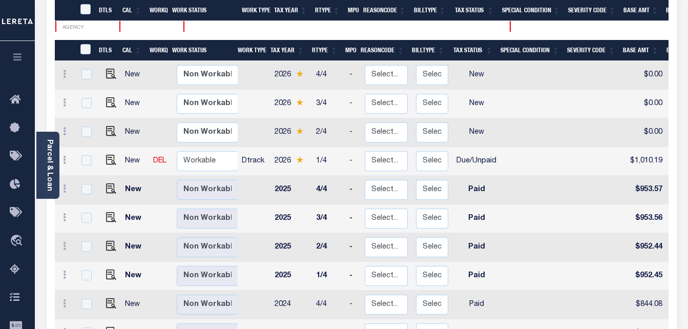
scroll to position [256, 0]
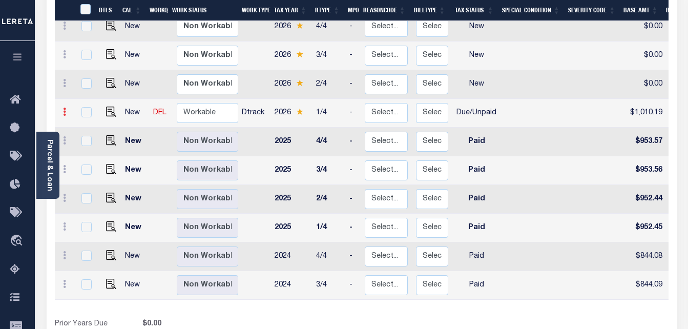
click at [63, 108] on icon at bounding box center [64, 112] width 3 height 8
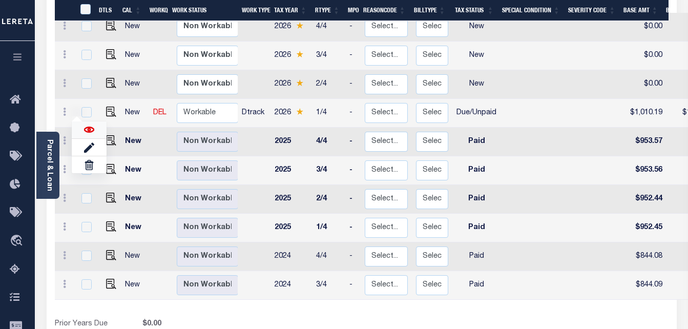
click at [89, 124] on img at bounding box center [89, 129] width 10 height 10
checkbox input "true"
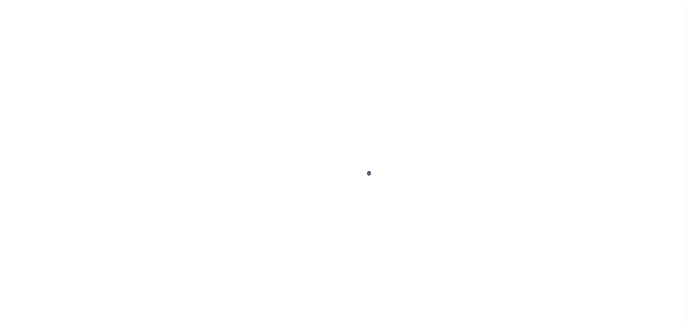
select select "DUE"
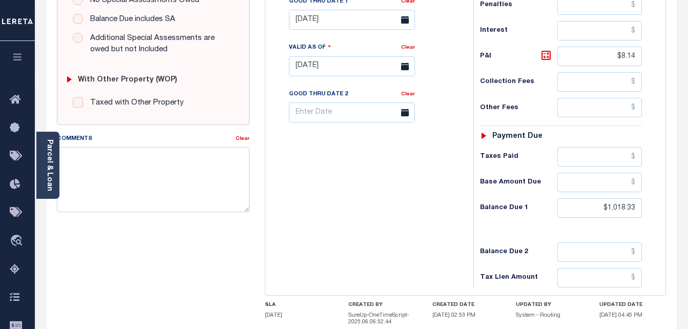
scroll to position [358, 0]
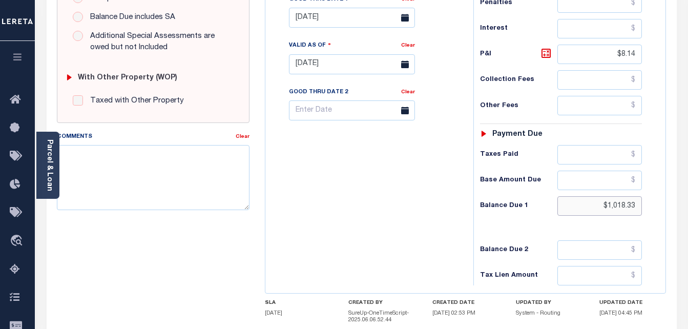
click at [620, 206] on input "$1,018.33" at bounding box center [599, 205] width 84 height 19
type input "$1,023.75"
type input "[DATE]"
click at [598, 231] on div "Tax Status Status - Select Status Code -" at bounding box center [564, 59] width 182 height 452
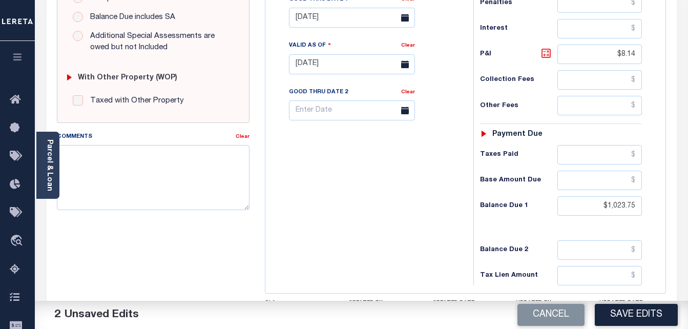
click at [546, 54] on icon at bounding box center [546, 53] width 12 height 12
type input "$13.56"
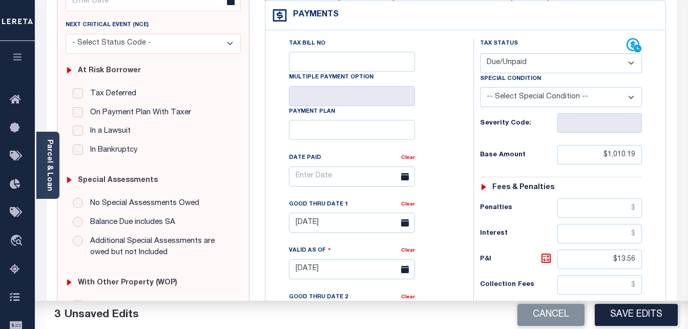
scroll to position [0, 0]
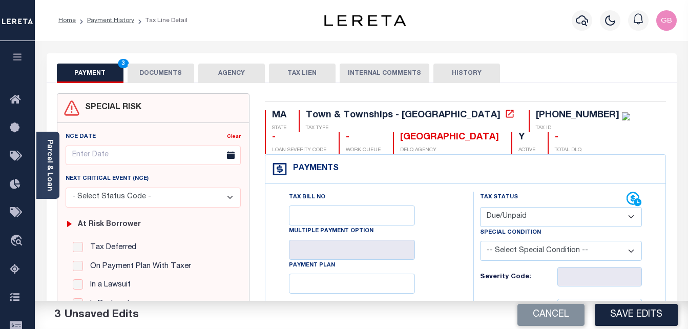
click at [175, 75] on button "DOCUMENTS" at bounding box center [161, 72] width 67 height 19
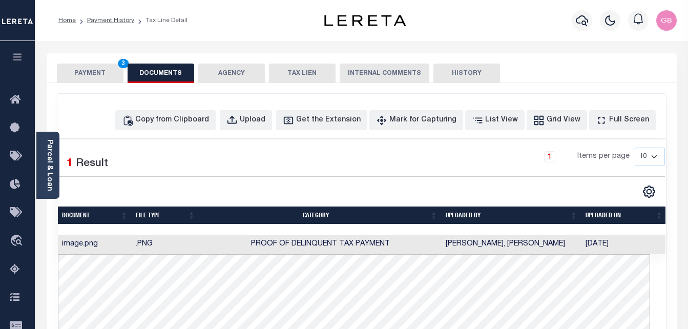
click at [228, 151] on div "1 Items per page 10 25 50 100" at bounding box center [439, 160] width 451 height 27
click at [195, 116] on div "Copy from Clipboard" at bounding box center [172, 120] width 74 height 11
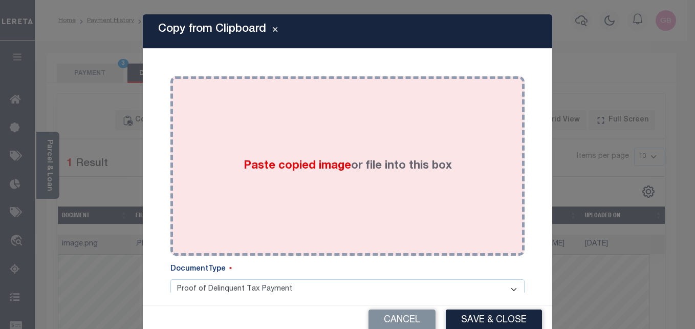
click at [283, 152] on div "Paste copied image or file into this box" at bounding box center [347, 166] width 339 height 164
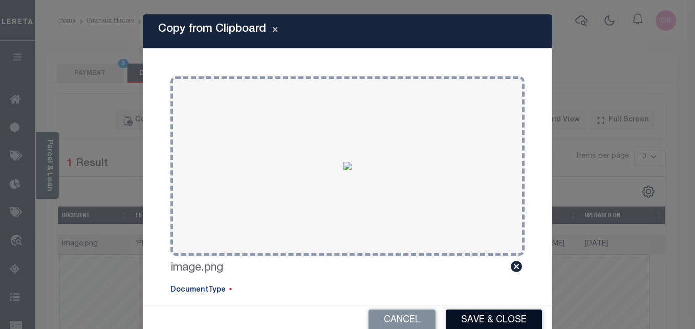
click at [462, 314] on button "Save & Close" at bounding box center [494, 320] width 96 height 22
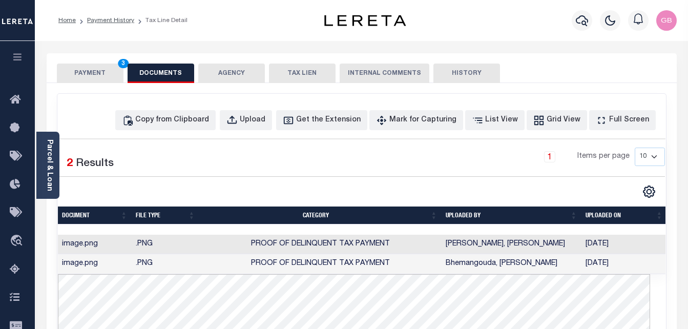
click at [100, 71] on button "PAYMENT 3" at bounding box center [90, 72] width 67 height 19
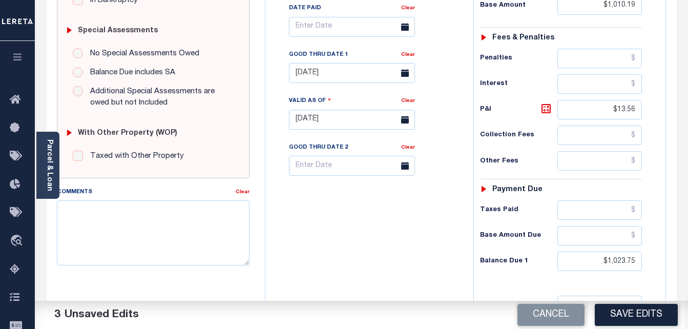
scroll to position [307, 0]
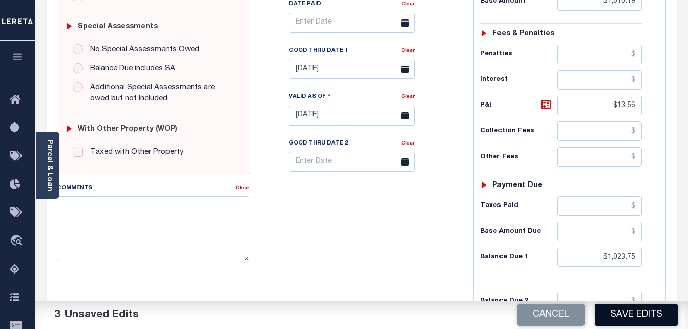
click at [620, 319] on button "Save Edits" at bounding box center [636, 315] width 83 height 22
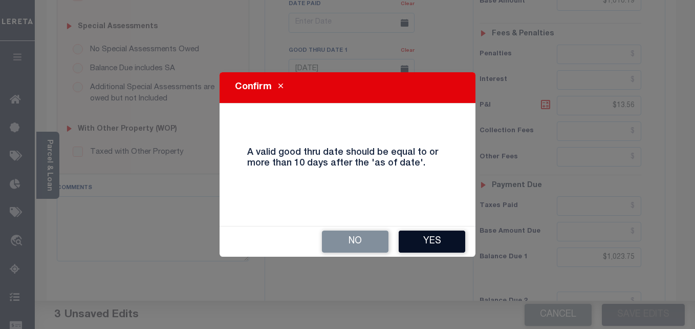
click at [450, 241] on button "Yes" at bounding box center [432, 241] width 67 height 22
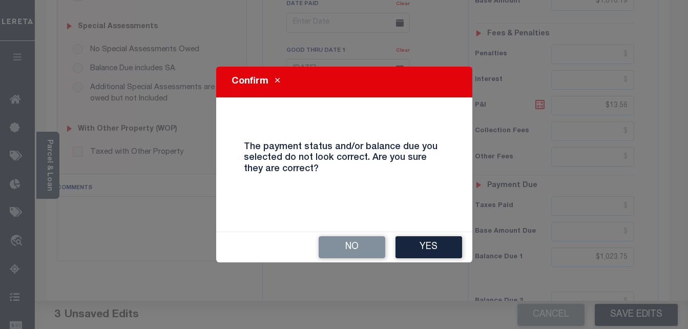
click at [430, 243] on button "Yes" at bounding box center [428, 247] width 67 height 22
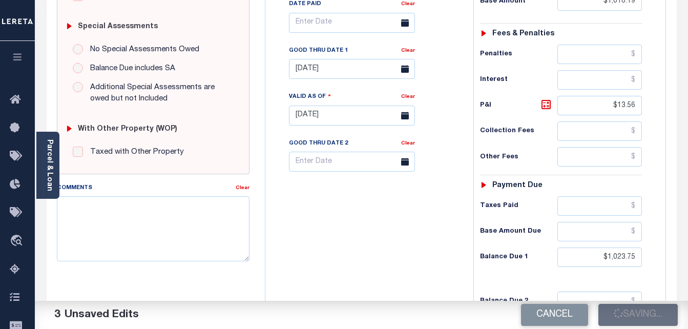
checkbox input "false"
type input "$1,010.19"
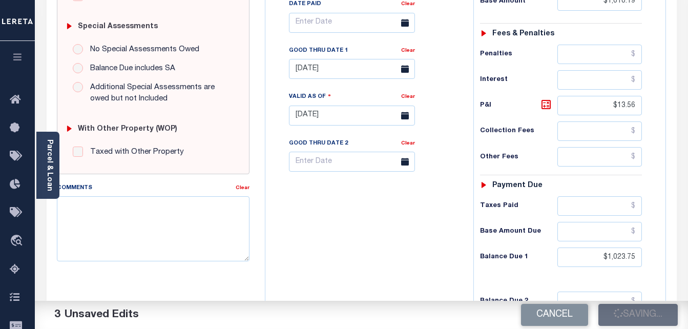
type input "$13.56"
type input "$1,023.75"
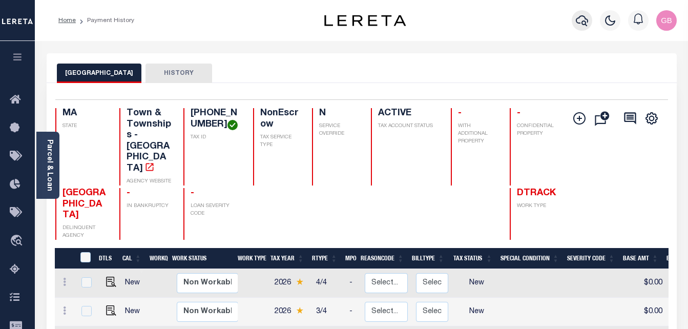
click at [586, 24] on icon "button" at bounding box center [582, 20] width 12 height 12
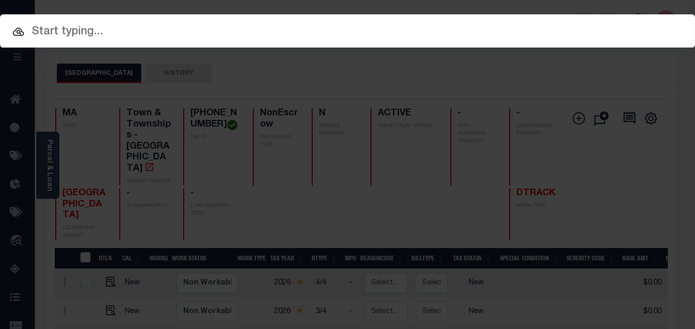
click at [249, 31] on input "text" at bounding box center [347, 32] width 695 height 18
paste input "[PHONE_NUMBER]"
type input "[PHONE_NUMBER]"
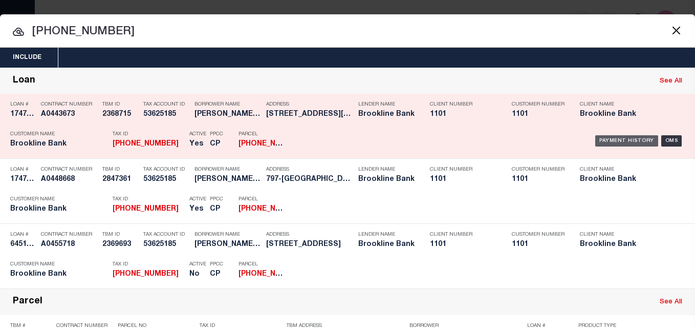
click at [616, 140] on div "Payment History" at bounding box center [627, 140] width 63 height 11
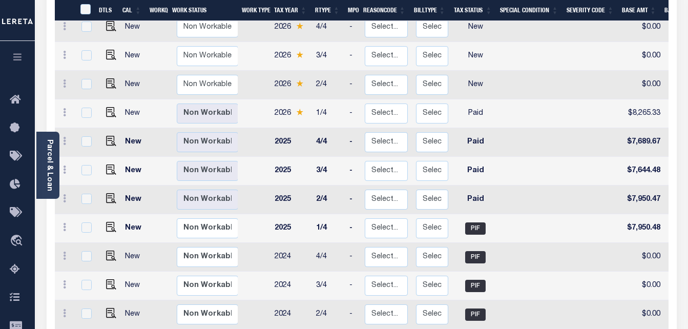
scroll to position [256, 0]
click at [328, 300] on td "2/4" at bounding box center [328, 314] width 33 height 29
checkbox input "true"
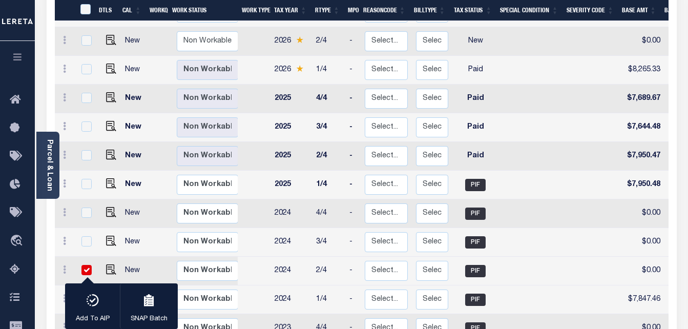
scroll to position [307, 0]
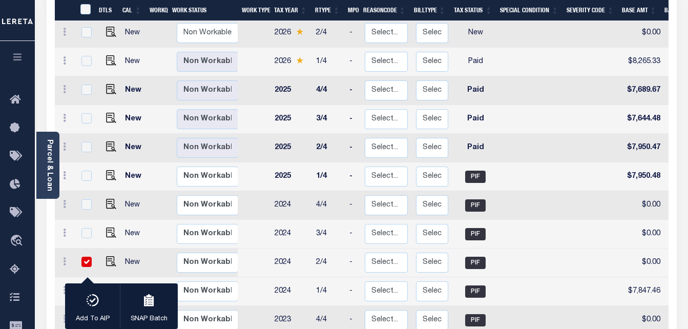
click at [320, 277] on td "1/4" at bounding box center [328, 291] width 33 height 29
checkbox input "true"
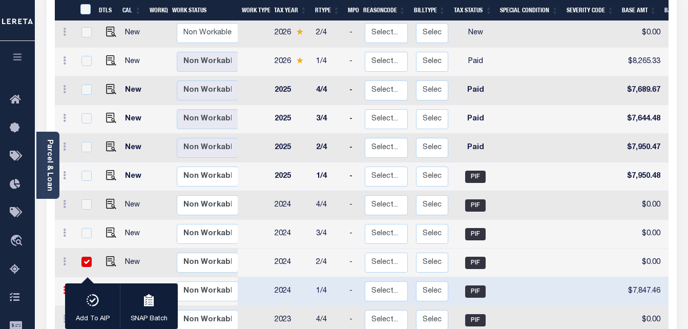
click at [68, 287] on link at bounding box center [64, 291] width 11 height 8
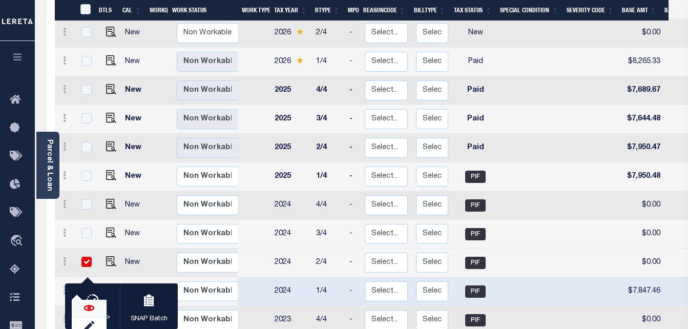
click at [84, 303] on img at bounding box center [89, 308] width 10 height 10
checkbox input "false"
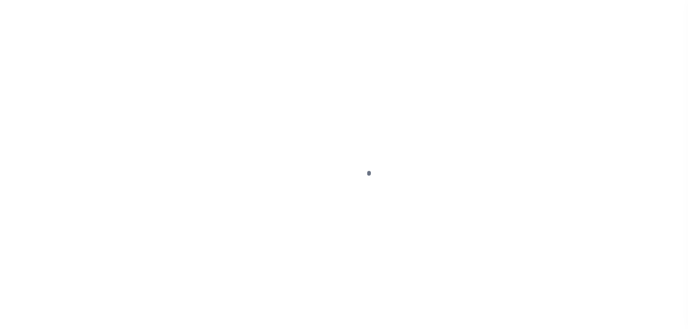
select select "PIF"
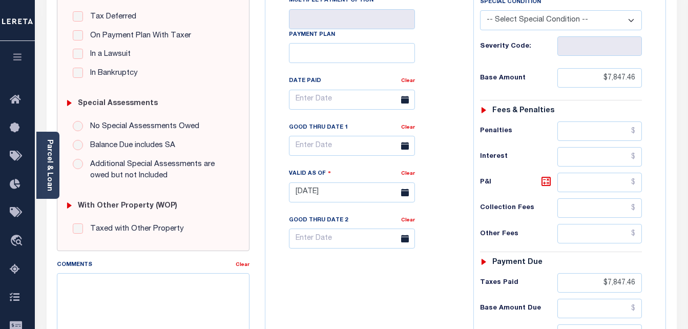
scroll to position [205, 0]
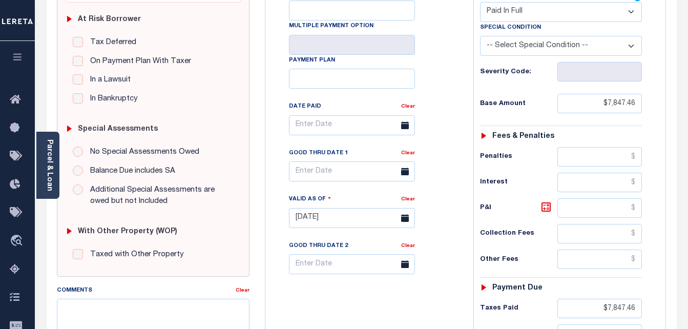
click at [508, 16] on select "- Select Status Code - Open Due/Unpaid Paid Incomplete No Tax Due Internal Refu…" at bounding box center [561, 12] width 162 height 20
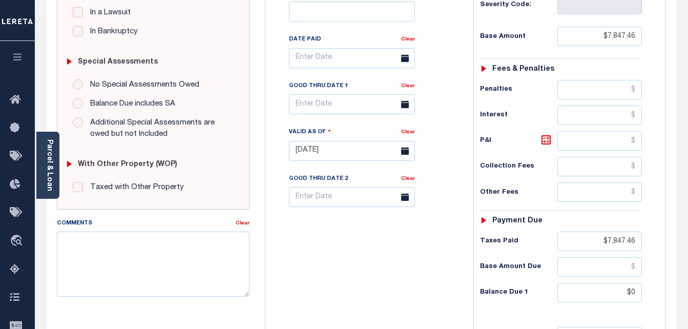
scroll to position [307, 0]
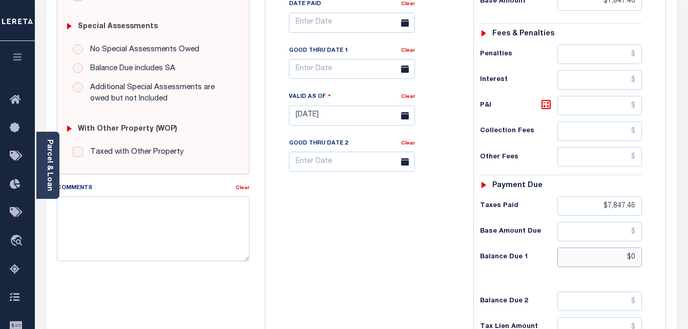
click at [633, 258] on input "$0" at bounding box center [599, 256] width 84 height 19
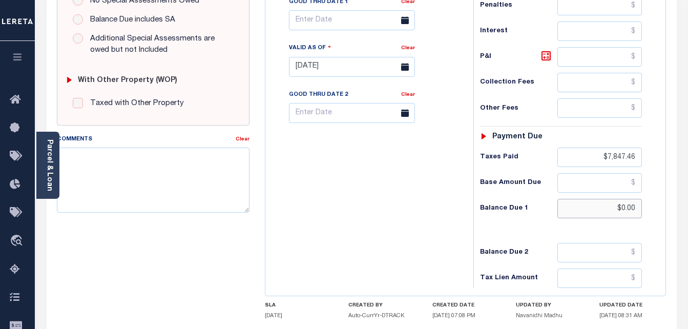
scroll to position [358, 0]
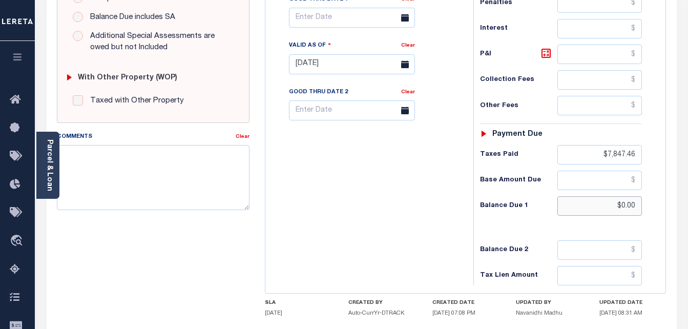
type input "$0.00"
type input "[DATE]"
click at [417, 247] on div "Tax Bill No Multiple Payment Option Payment Plan Clear" at bounding box center [367, 59] width 198 height 452
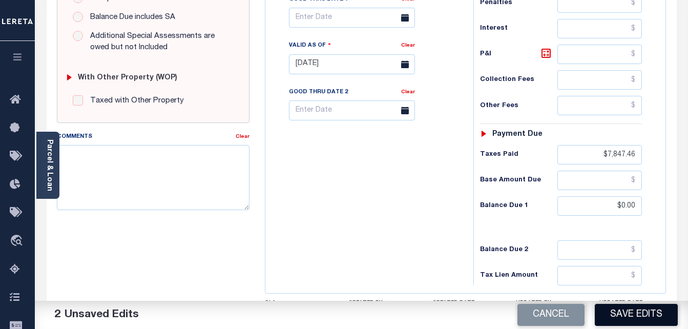
click at [634, 311] on button "Save Edits" at bounding box center [636, 315] width 83 height 22
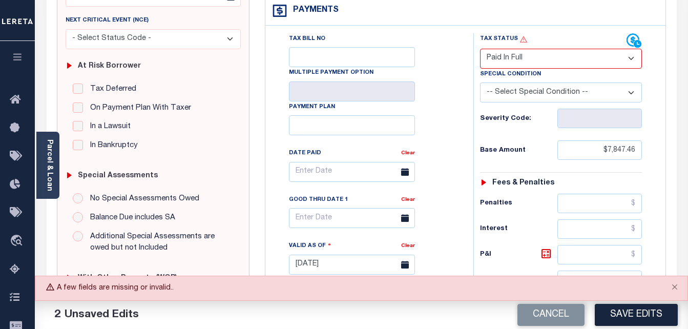
scroll to position [102, 0]
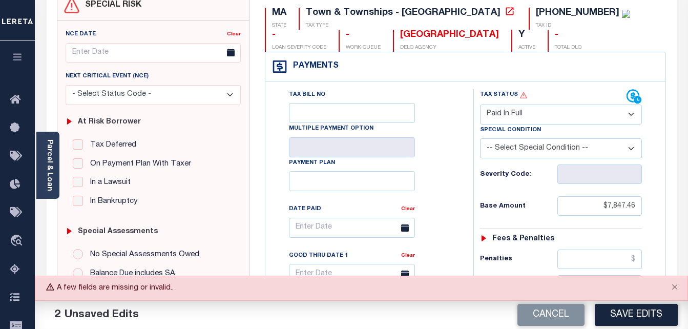
click at [521, 114] on select "- Select Status Code - Open Due/Unpaid Paid Incomplete No Tax Due Internal Refu…" at bounding box center [561, 114] width 162 height 20
select select "PYD"
click at [480, 105] on select "- Select Status Code - Open Due/Unpaid Paid Incomplete No Tax Due Internal Refu…" at bounding box center [561, 114] width 162 height 20
click at [621, 310] on button "Save Edits" at bounding box center [636, 315] width 83 height 22
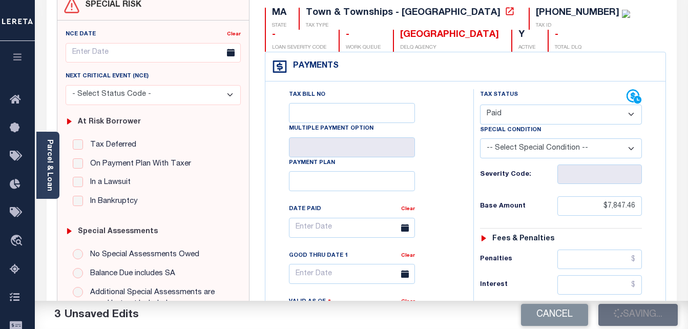
checkbox input "false"
type input "$7,847.46"
type input "$0"
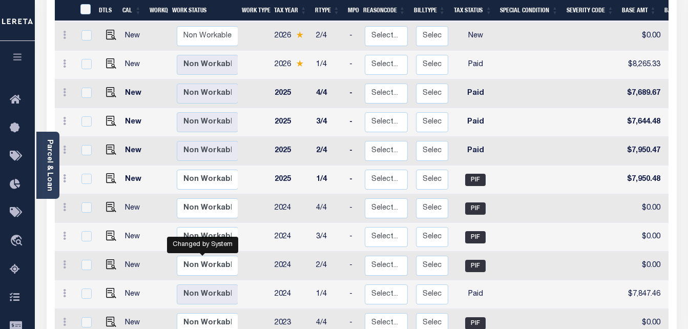
scroll to position [1, 0]
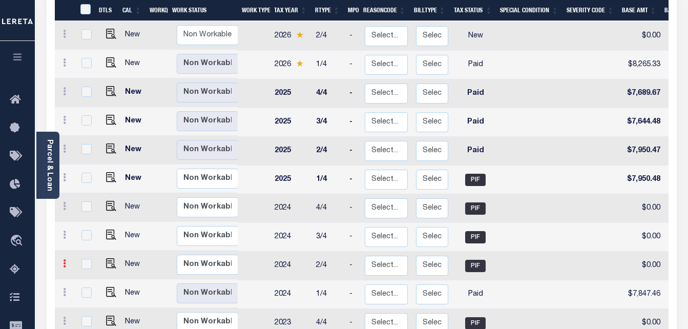
click at [68, 261] on link at bounding box center [64, 265] width 11 height 8
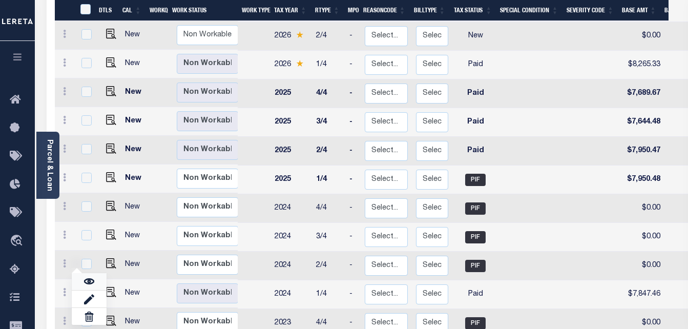
click at [82, 273] on link at bounding box center [89, 281] width 35 height 17
checkbox input "true"
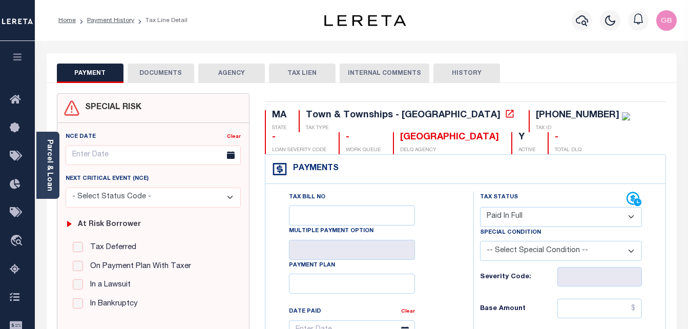
click at [491, 221] on select "- Select Status Code - Open Due/Unpaid Paid Incomplete No Tax Due Internal Refu…" at bounding box center [561, 217] width 162 height 20
select select "PYD"
click at [480, 207] on select "- Select Status Code - Open Due/Unpaid Paid Incomplete No Tax Due Internal Refu…" at bounding box center [561, 217] width 162 height 20
type input "[DATE]"
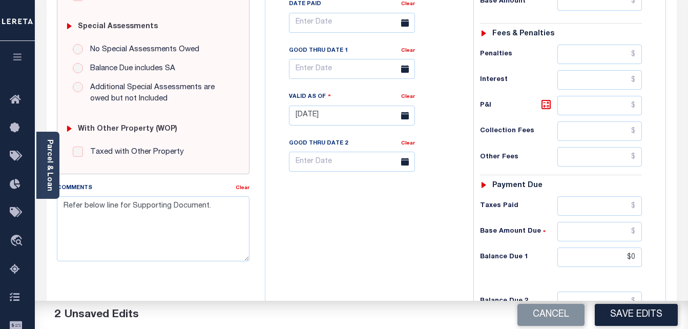
scroll to position [447, 0]
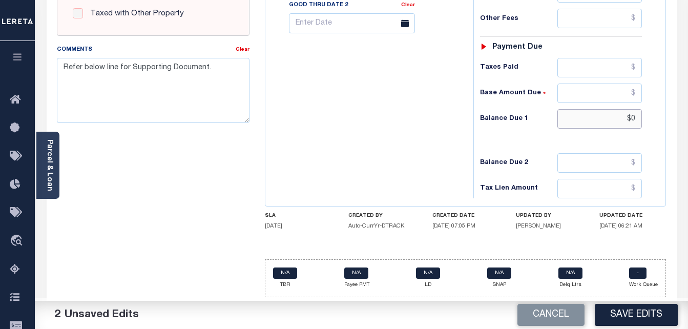
click at [635, 118] on input "$0" at bounding box center [599, 118] width 84 height 19
type input "$0.00"
click at [666, 314] on button "Save Edits" at bounding box center [636, 315] width 83 height 22
checkbox input "false"
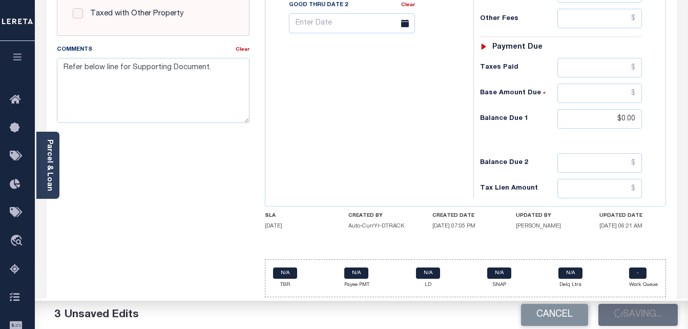
type textarea "Refer below line for Supporting Document."
type input "$0"
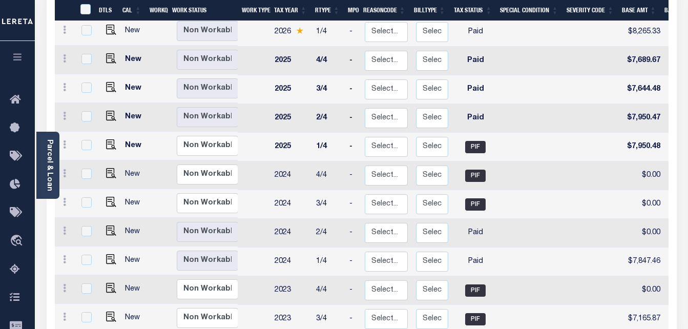
scroll to position [355, 0]
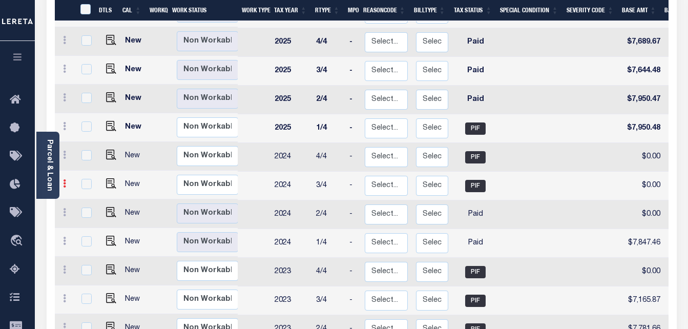
click at [63, 179] on icon at bounding box center [64, 183] width 3 height 8
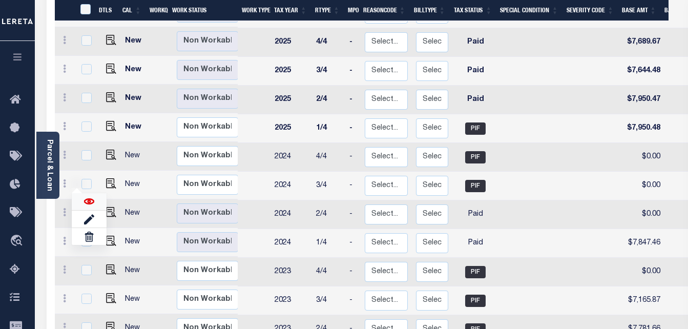
click at [86, 196] on img at bounding box center [89, 201] width 10 height 10
checkbox input "true"
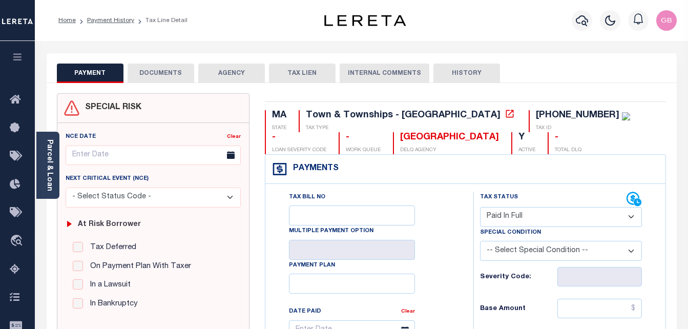
click at [537, 220] on select "- Select Status Code - Open Due/Unpaid Paid Incomplete No Tax Due Internal Refu…" at bounding box center [561, 217] width 162 height 20
select select "PYD"
click at [480, 207] on select "- Select Status Code - Open Due/Unpaid Paid Incomplete No Tax Due Internal Refu…" at bounding box center [561, 217] width 162 height 20
type input "[DATE]"
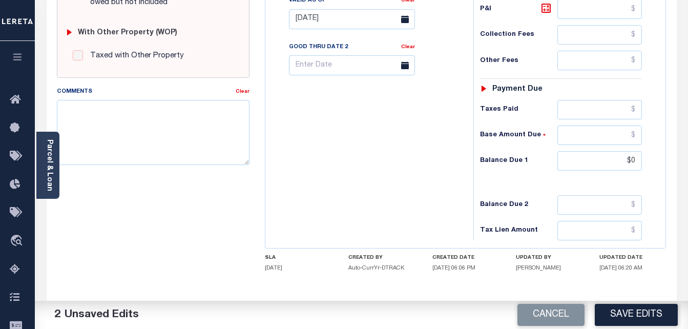
scroll to position [447, 0]
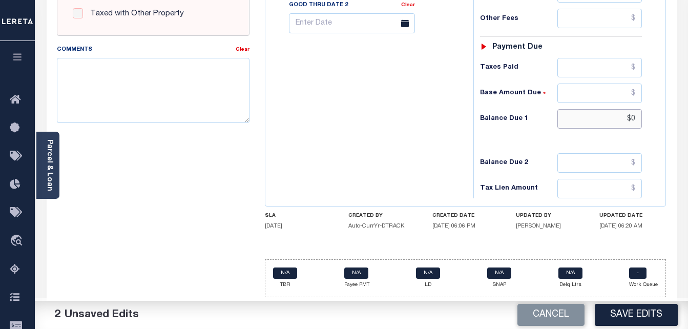
click at [640, 118] on input "$0" at bounding box center [599, 118] width 84 height 19
type input "$0.00"
click at [635, 314] on button "Save Edits" at bounding box center [636, 315] width 83 height 22
checkbox input "false"
type input "$0"
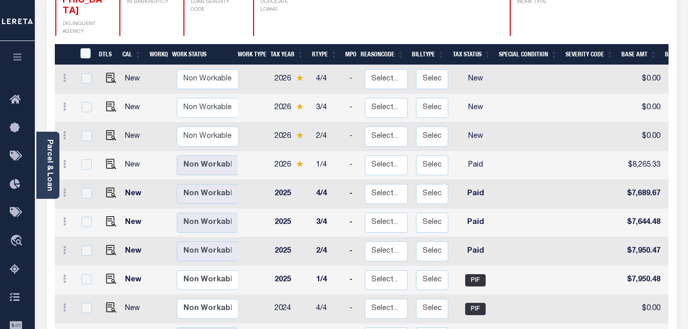
scroll to position [205, 0]
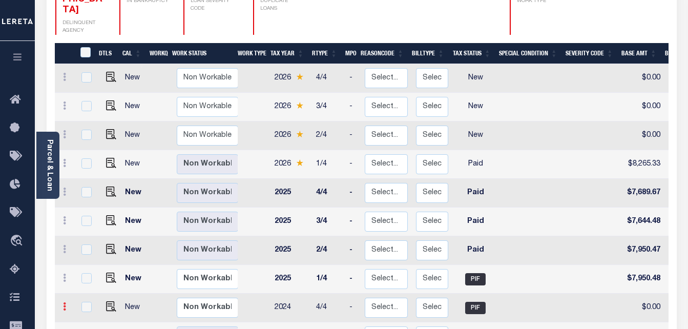
click at [63, 302] on icon at bounding box center [64, 306] width 3 height 8
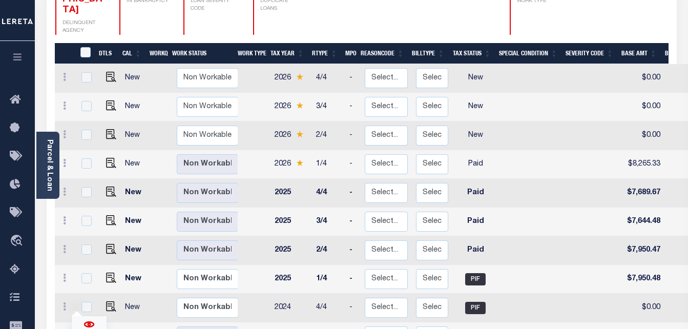
click at [89, 319] on img at bounding box center [89, 324] width 10 height 10
checkbox input "true"
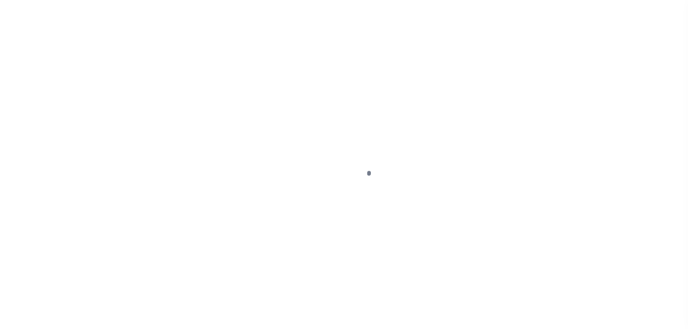
select select "PIF"
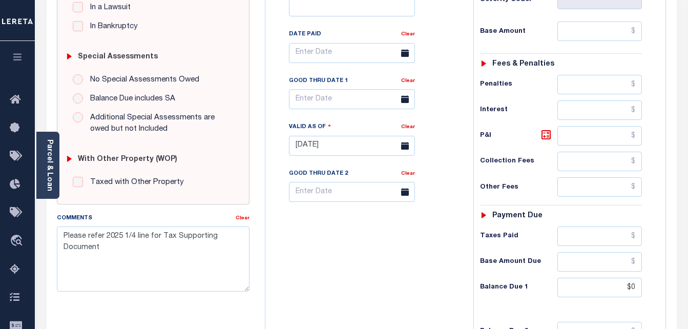
scroll to position [307, 0]
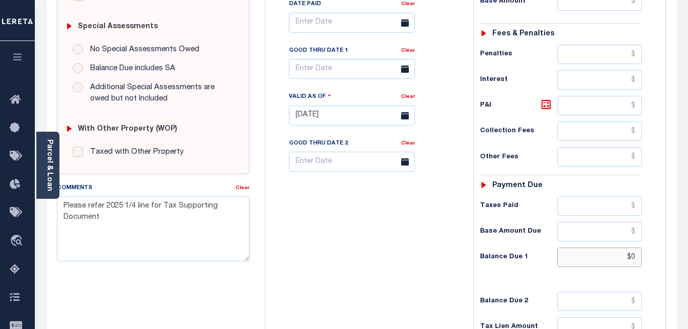
click at [634, 258] on input "$0" at bounding box center [599, 256] width 84 height 19
type input "$0.00"
type input "[DATE]"
click at [442, 273] on div "Tax Bill No Multiple Payment Option Payment Plan Clear" at bounding box center [367, 110] width 198 height 452
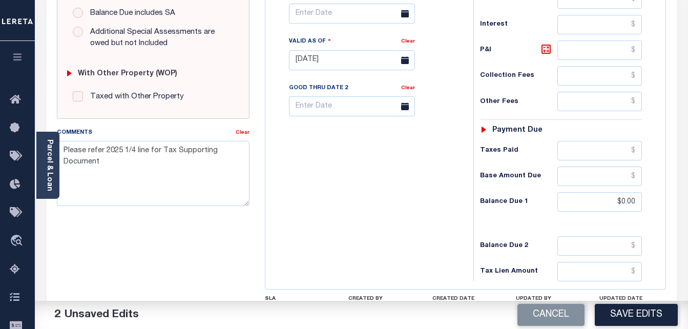
scroll to position [410, 0]
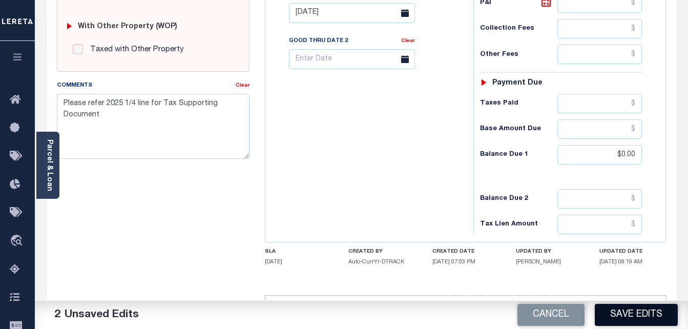
click at [640, 310] on button "Save Edits" at bounding box center [636, 315] width 83 height 22
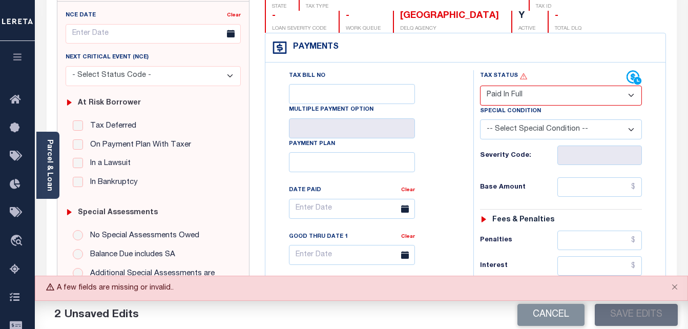
scroll to position [102, 0]
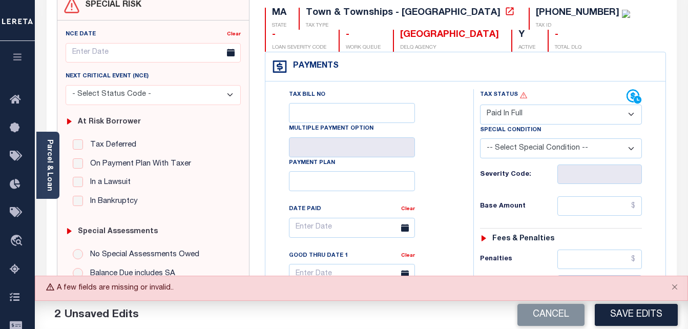
click at [541, 122] on select "- Select Status Code - Open Due/Unpaid Paid Incomplete No Tax Due Internal Refu…" at bounding box center [561, 114] width 162 height 20
select select "PYD"
click at [480, 105] on select "- Select Status Code - Open Due/Unpaid Paid Incomplete No Tax Due Internal Refu…" at bounding box center [561, 114] width 162 height 20
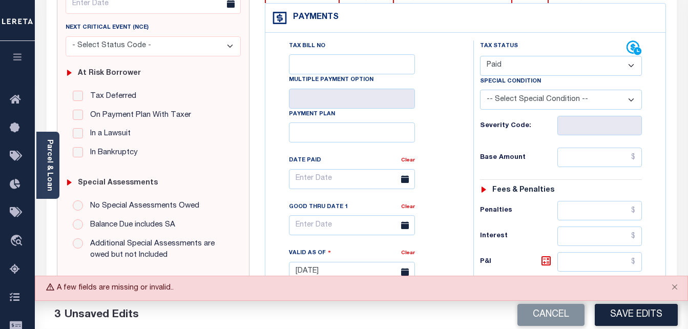
scroll to position [154, 0]
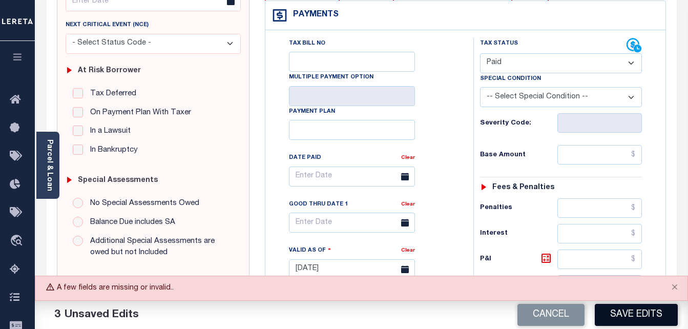
click at [642, 317] on button "Save Edits" at bounding box center [636, 315] width 83 height 22
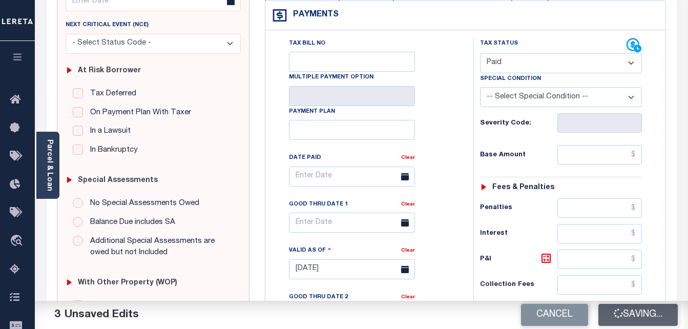
checkbox input "false"
type input "$0"
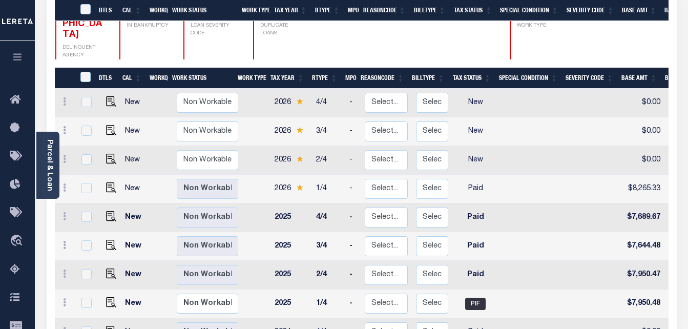
scroll to position [256, 0]
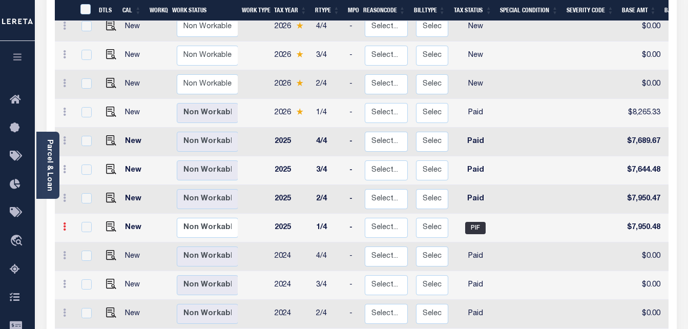
click at [62, 224] on link at bounding box center [64, 228] width 11 height 8
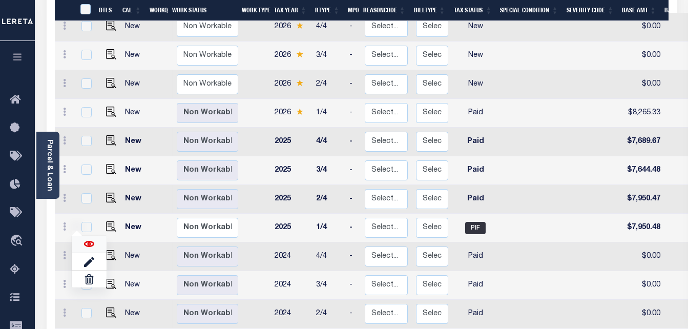
click at [92, 239] on img at bounding box center [89, 244] width 10 height 10
checkbox input "true"
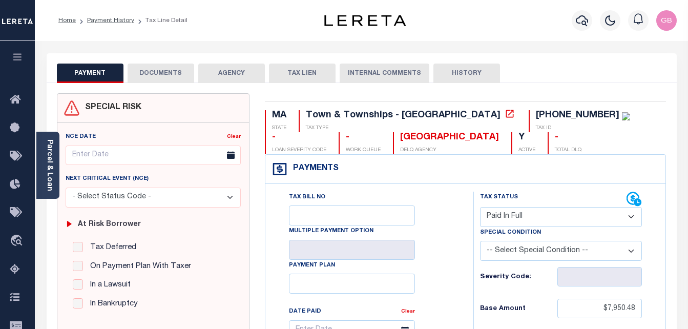
click at [502, 219] on select "- Select Status Code - Open Due/Unpaid Paid Incomplete No Tax Due Internal Refu…" at bounding box center [561, 217] width 162 height 20
select select "PYD"
click at [480, 207] on select "- Select Status Code - Open Due/Unpaid Paid Incomplete No Tax Due Internal Refu…" at bounding box center [561, 217] width 162 height 20
type input "[DATE]"
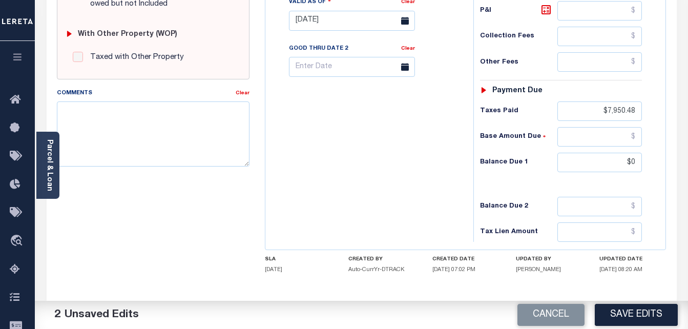
scroll to position [410, 0]
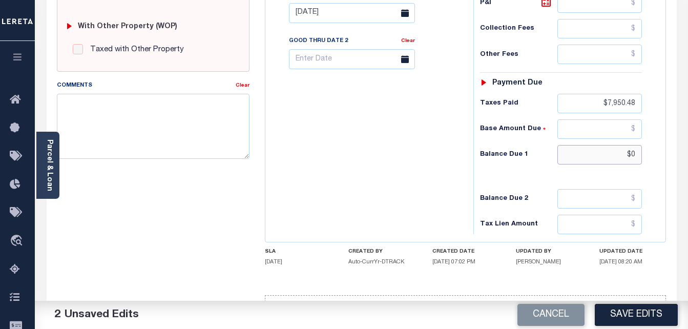
click at [633, 153] on input "$0" at bounding box center [599, 154] width 84 height 19
type input "$0.00"
click at [633, 316] on button "Save Edits" at bounding box center [636, 315] width 83 height 22
checkbox input "false"
type input "$7,950.48"
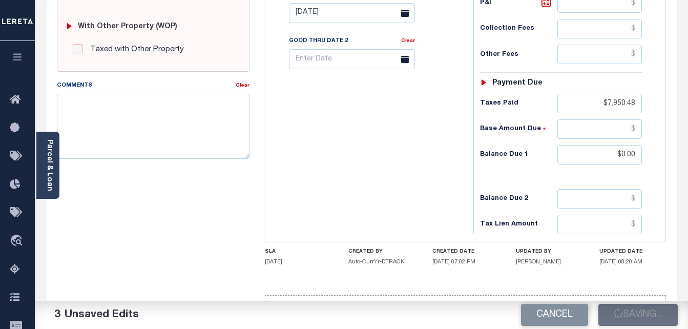
type input "$7,950.48"
type input "$0"
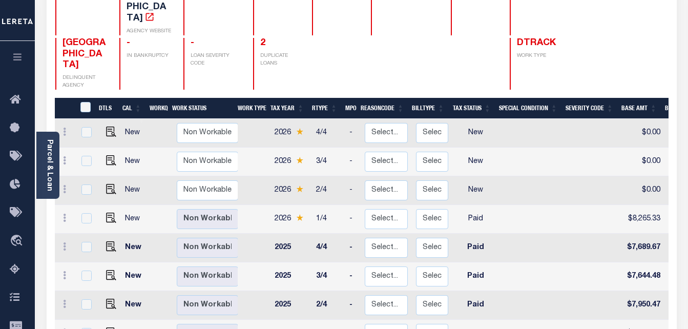
scroll to position [154, 0]
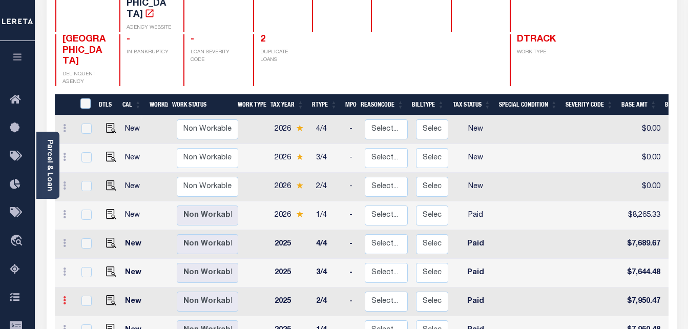
click at [65, 296] on icon at bounding box center [64, 300] width 3 height 8
click at [93, 312] on img at bounding box center [89, 317] width 10 height 10
checkbox input "true"
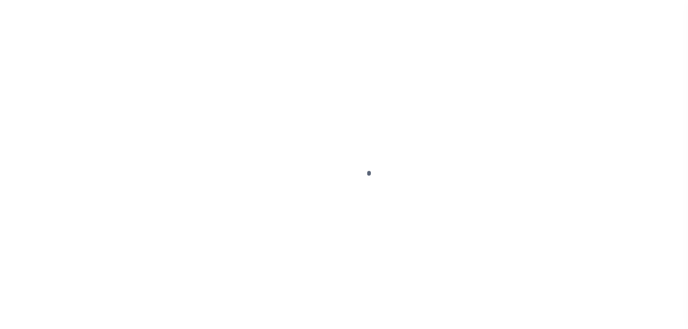
select select "PYD"
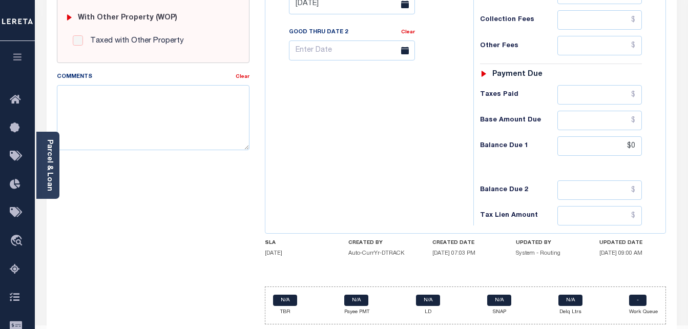
scroll to position [447, 0]
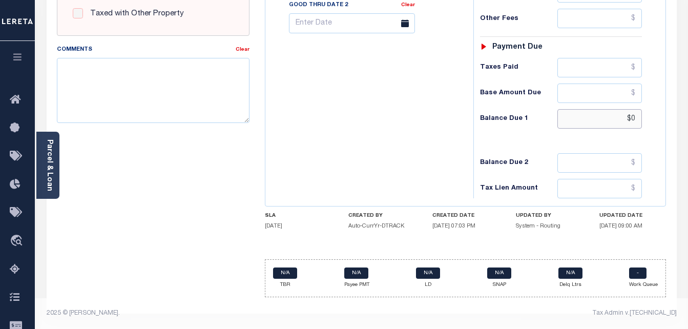
click at [634, 120] on input "$0" at bounding box center [599, 118] width 84 height 19
type input "$0.00"
type input "[DATE]"
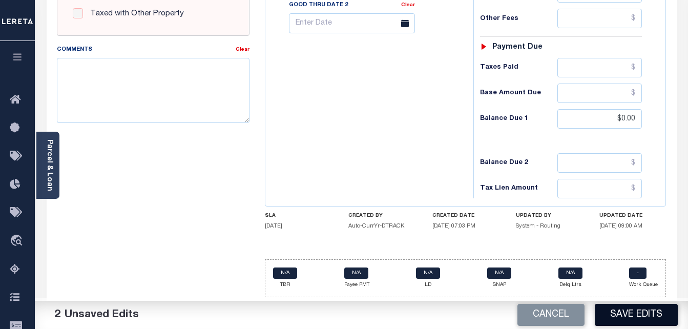
click at [636, 318] on button "Save Edits" at bounding box center [636, 315] width 83 height 22
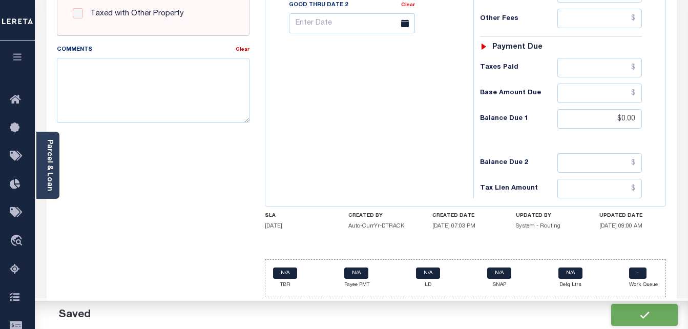
checkbox input "false"
type input "$7,950.47"
type input "$0"
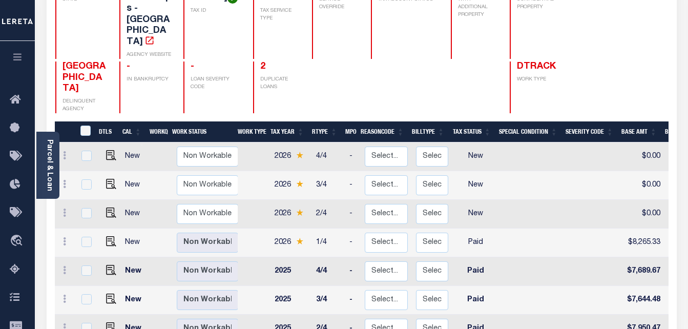
scroll to position [154, 0]
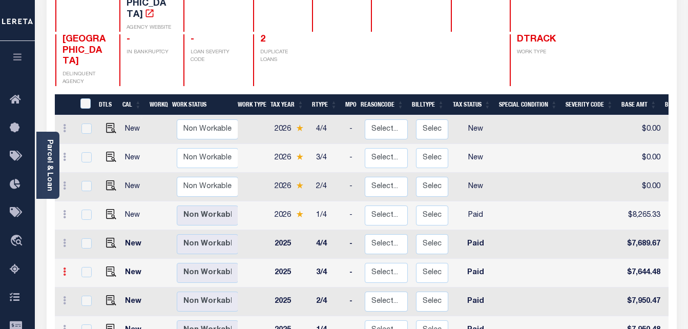
click at [63, 267] on icon at bounding box center [64, 271] width 3 height 8
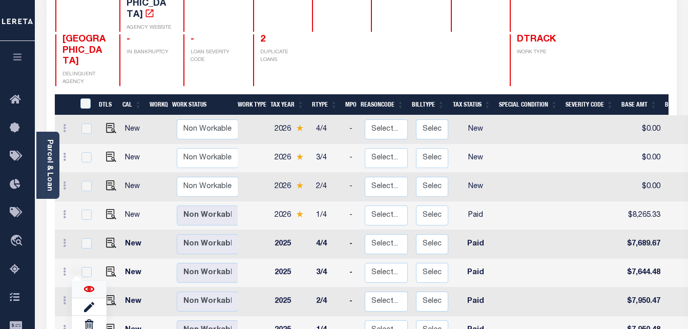
click at [87, 284] on img at bounding box center [89, 289] width 10 height 10
checkbox input "true"
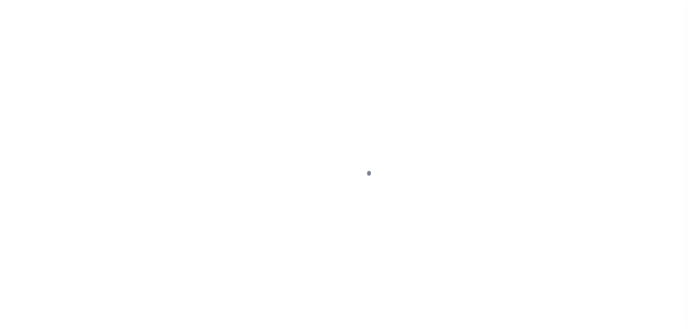
select select "PYD"
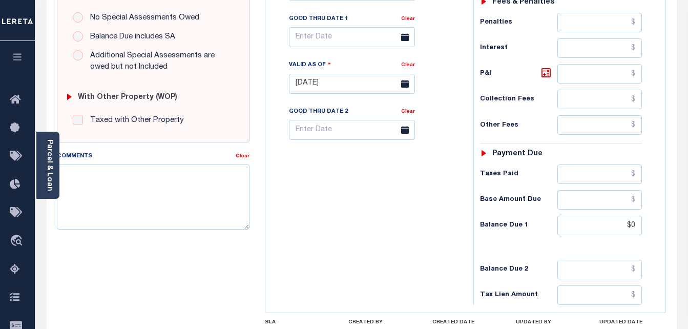
scroll to position [410, 0]
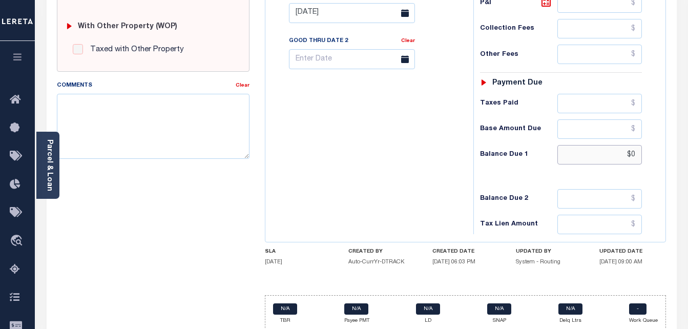
click at [638, 156] on input "$0" at bounding box center [599, 154] width 84 height 19
type input "$0.00"
type input "[DATE]"
click at [452, 161] on div "Tax Bill No Multiple Payment Option Payment Plan Clear" at bounding box center [367, 8] width 198 height 452
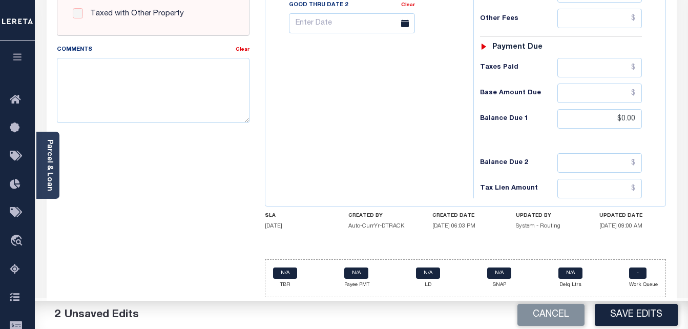
scroll to position [447, 0]
click at [635, 311] on button "Save Edits" at bounding box center [636, 315] width 83 height 22
checkbox input "false"
type input "$7,644.48"
type input "$0"
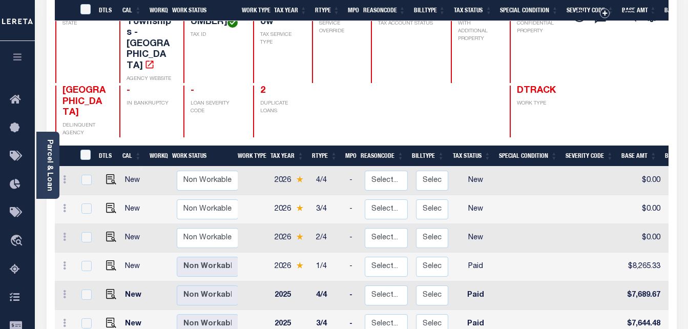
scroll to position [256, 0]
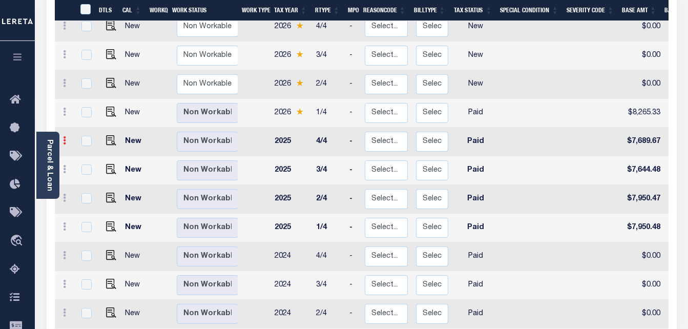
click at [64, 136] on icon at bounding box center [64, 140] width 3 height 8
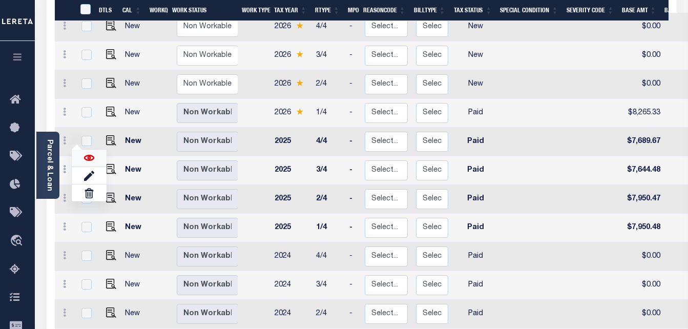
click at [85, 153] on img at bounding box center [89, 158] width 10 height 10
checkbox input "true"
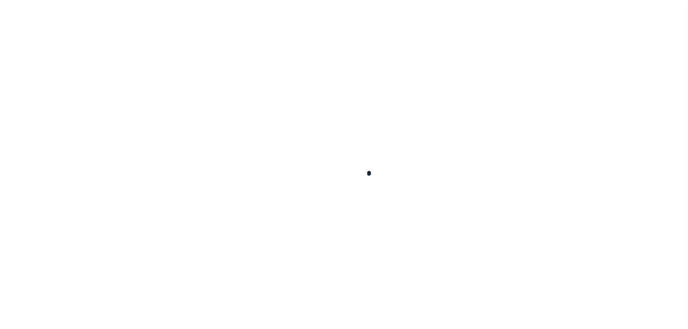
select select "PYD"
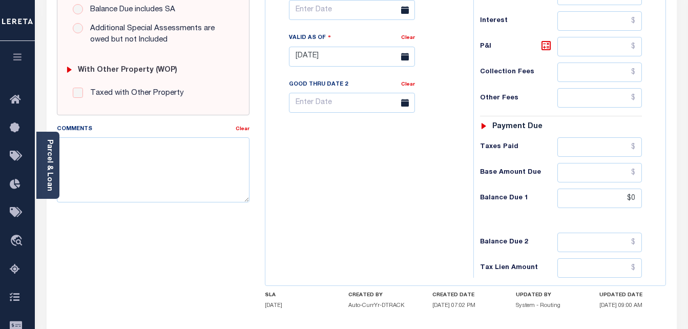
scroll to position [447, 0]
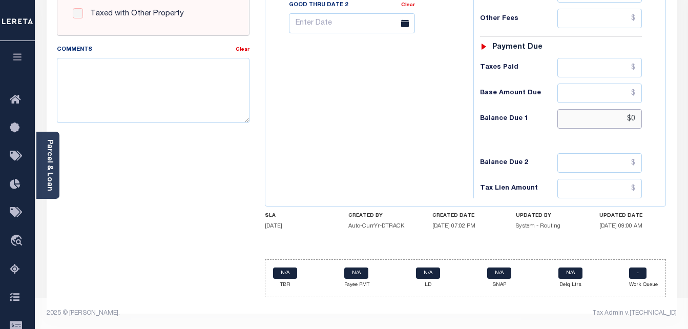
click at [633, 121] on input "$0" at bounding box center [599, 118] width 84 height 19
type input "$0.00"
type input "[DATE]"
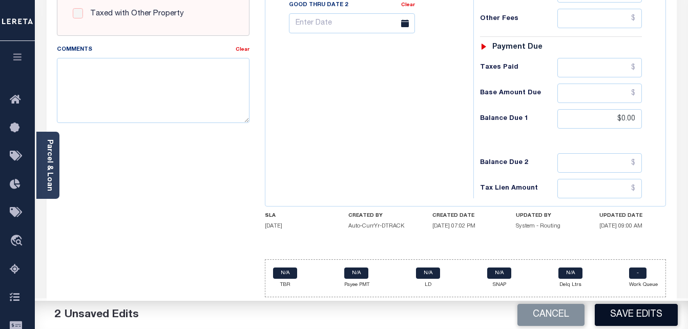
click at [643, 317] on button "Save Edits" at bounding box center [636, 315] width 83 height 22
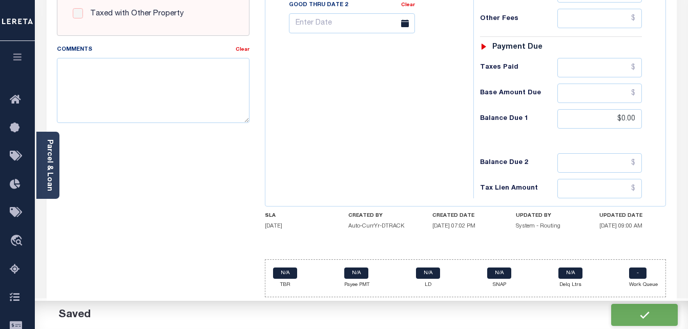
checkbox input "false"
type input "$7,689.67"
type input "$0"
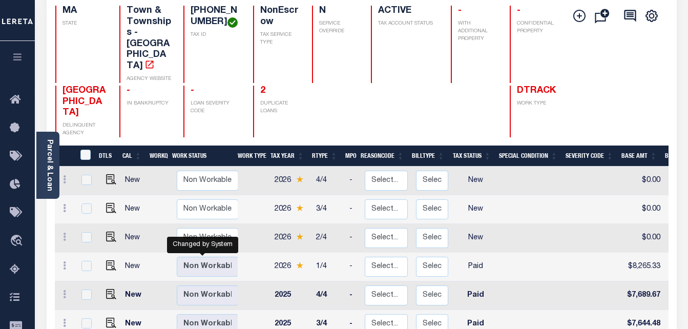
scroll to position [1, 0]
click at [66, 260] on icon at bounding box center [64, 264] width 3 height 8
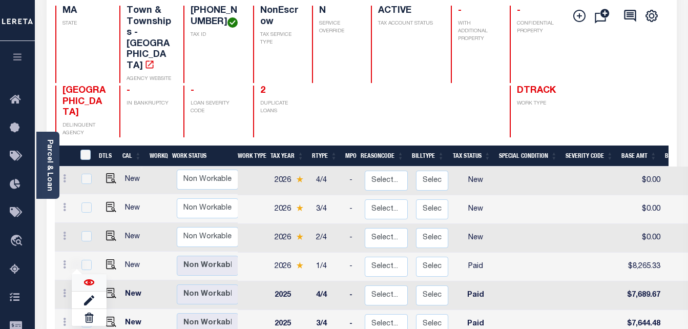
click at [88, 277] on img at bounding box center [89, 282] width 10 height 10
checkbox input "true"
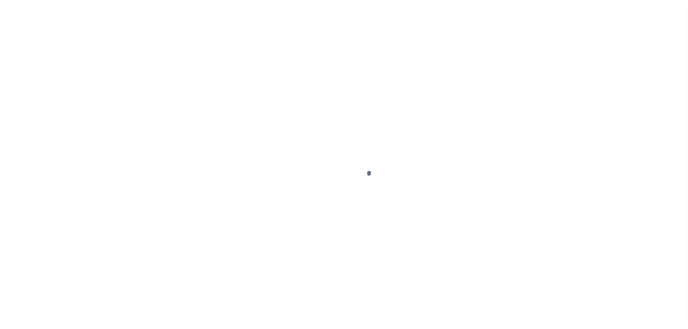
select select "PYD"
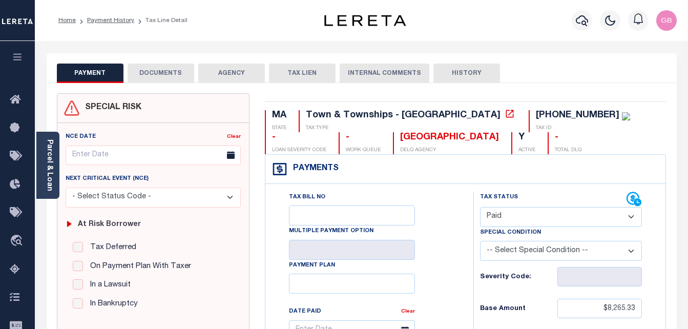
click at [513, 213] on select "- Select Status Code - Open Due/Unpaid Paid Incomplete No Tax Due Internal Refu…" at bounding box center [561, 217] width 162 height 20
drag, startPoint x: 411, startPoint y: 191, endPoint x: 426, endPoint y: 186, distance: 15.5
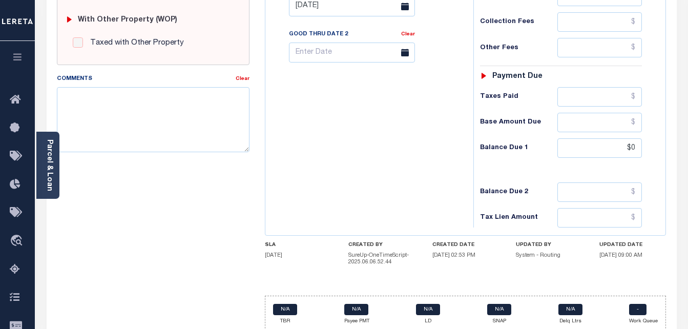
scroll to position [454, 0]
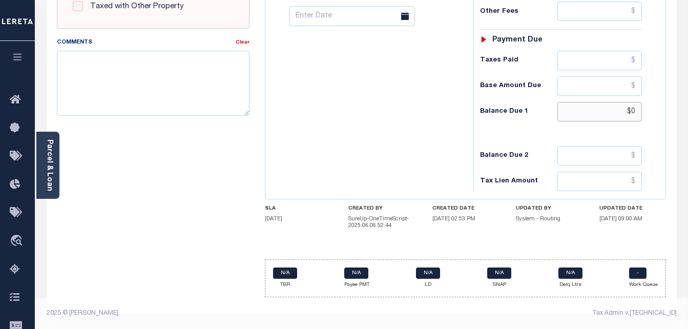
click at [634, 114] on input "$0" at bounding box center [599, 111] width 84 height 19
type input "$0.00"
type input "[DATE]"
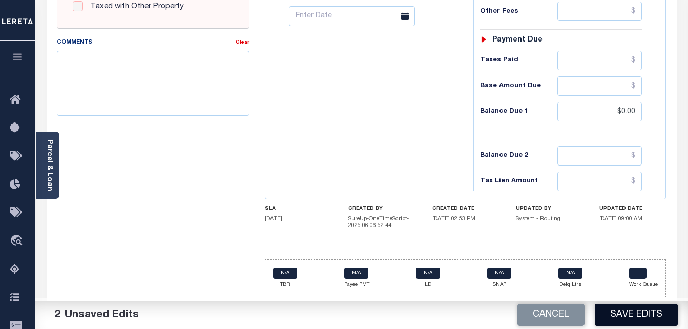
click at [646, 316] on button "Save Edits" at bounding box center [636, 315] width 83 height 22
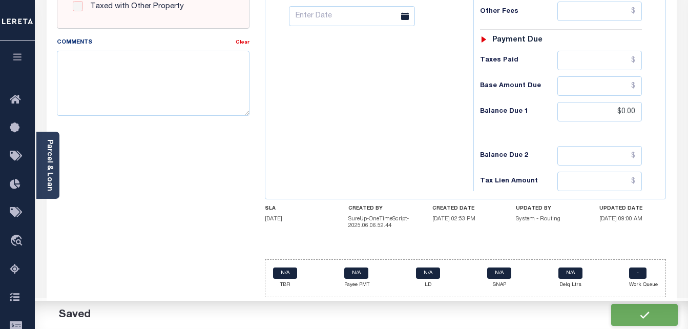
checkbox input "false"
type input "$8,265.33"
type input "$0"
